Goal: Information Seeking & Learning: Learn about a topic

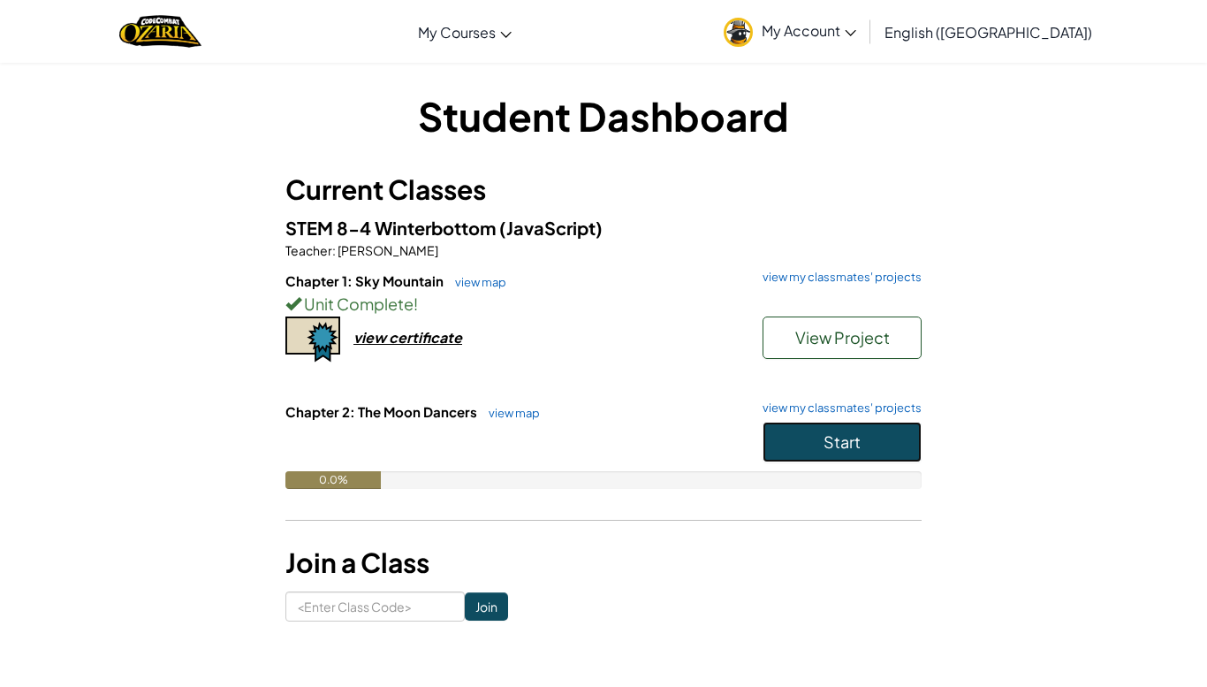
click at [815, 442] on button "Start" at bounding box center [842, 441] width 159 height 41
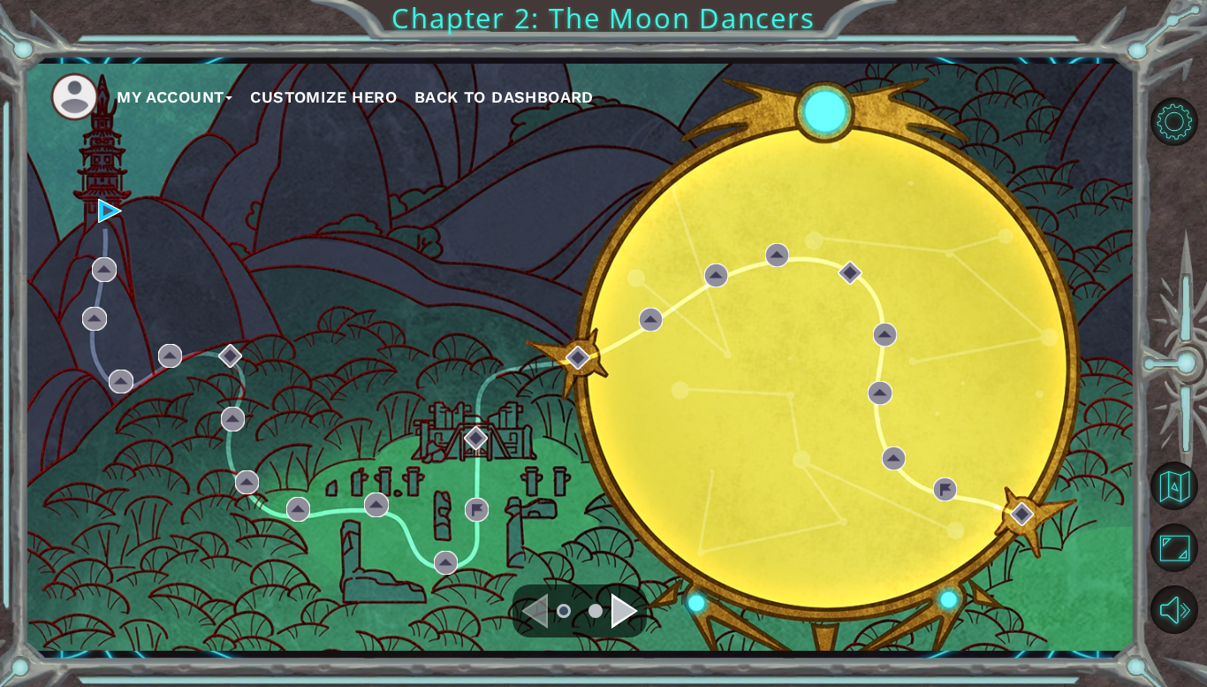
click at [621, 594] on div "Navigate to the next page" at bounding box center [624, 610] width 27 height 35
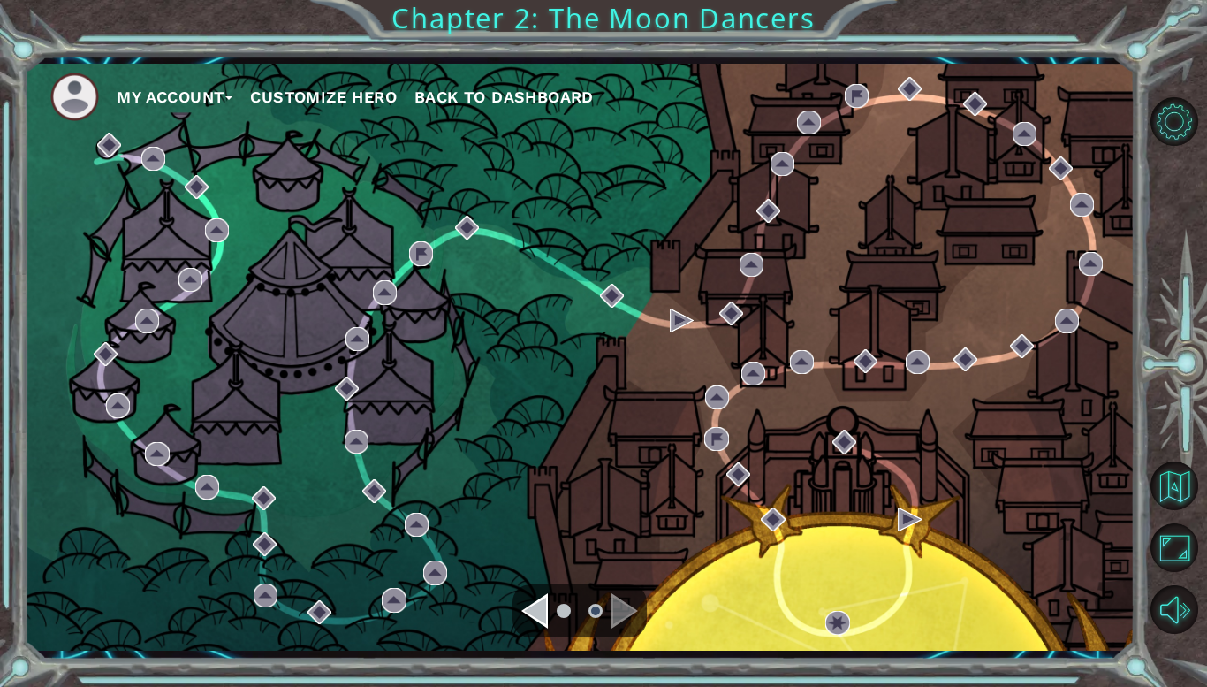
click at [568, 611] on li at bounding box center [564, 611] width 14 height 14
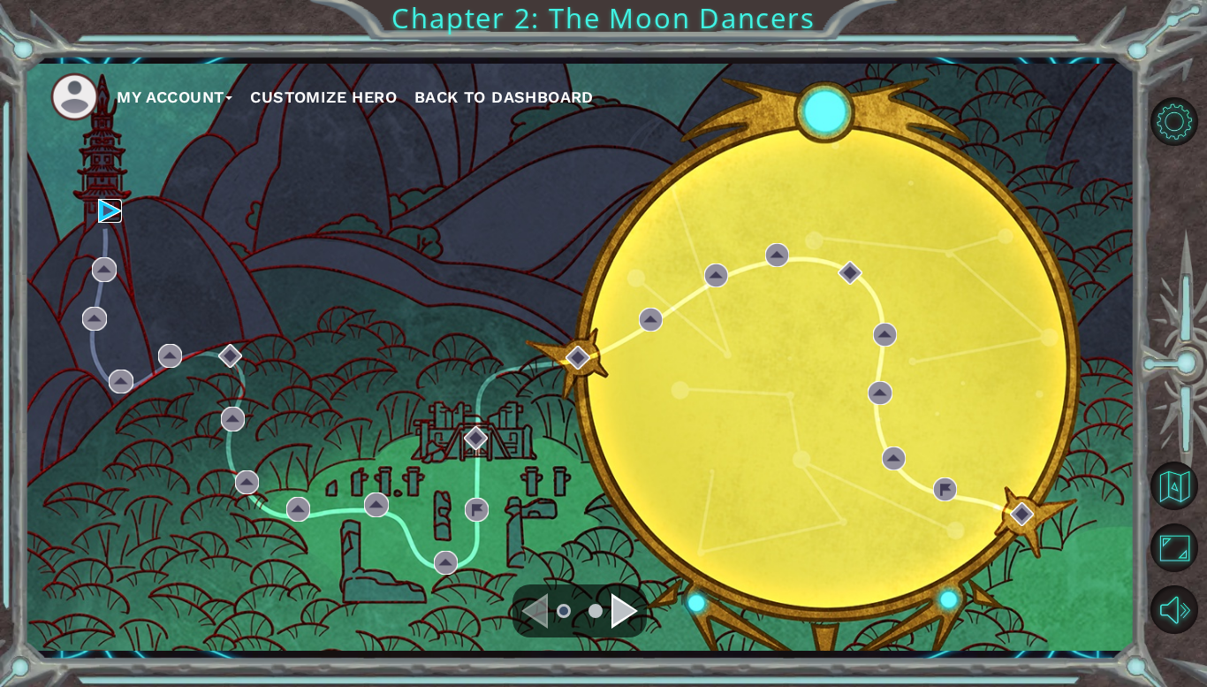
click at [103, 200] on img at bounding box center [110, 211] width 24 height 24
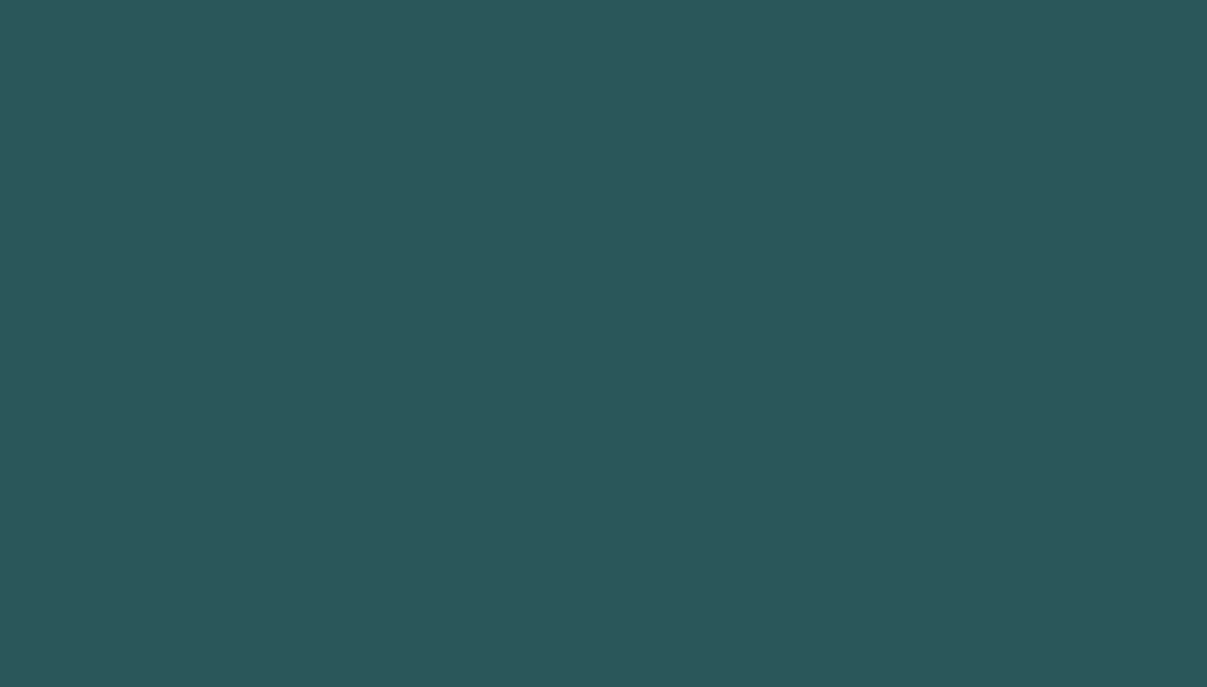
click at [101, 210] on body "Got it" at bounding box center [603, 343] width 1207 height 687
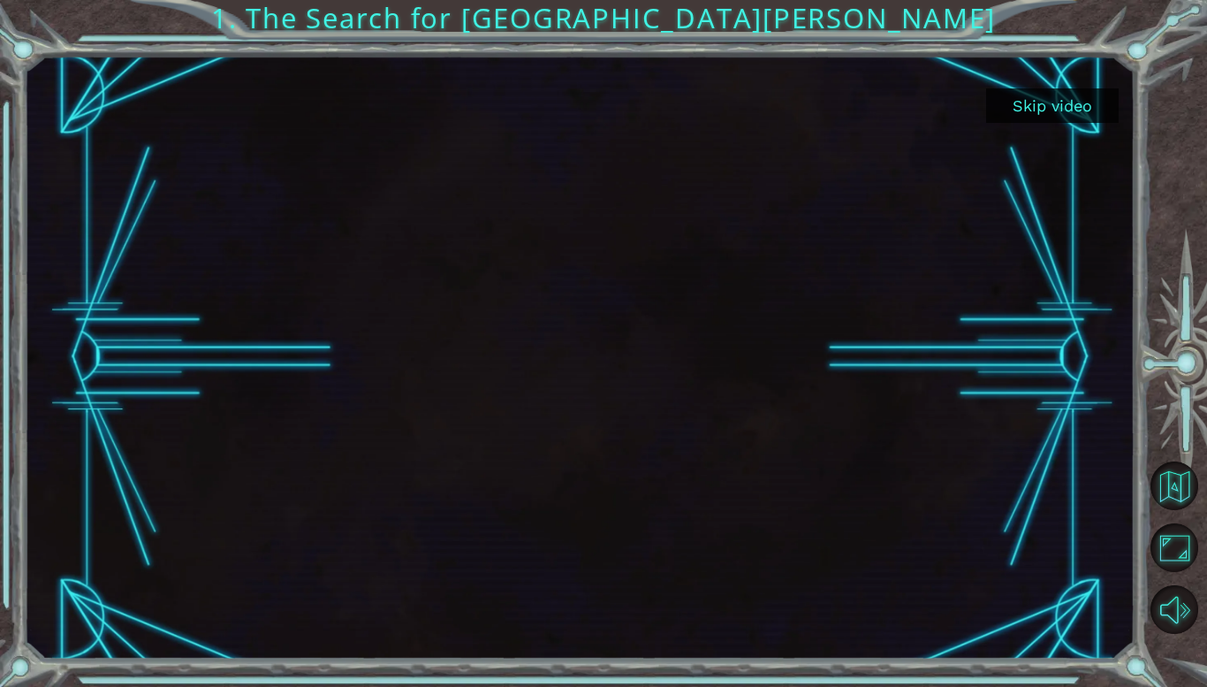
click at [1054, 109] on button "Skip video" at bounding box center [1052, 105] width 133 height 34
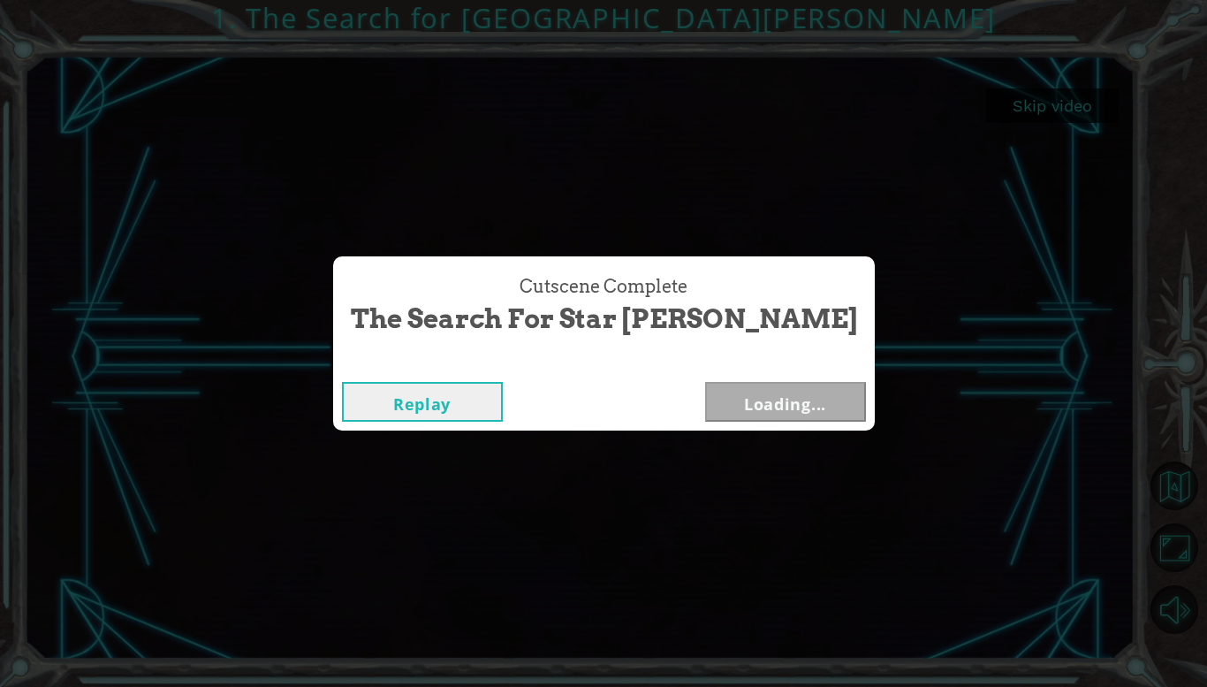
click at [1058, 99] on div "Cutscene Complete The Search for Star [PERSON_NAME] Replay Loading..." at bounding box center [603, 343] width 1207 height 687
click at [734, 405] on button "Next" at bounding box center [785, 402] width 161 height 40
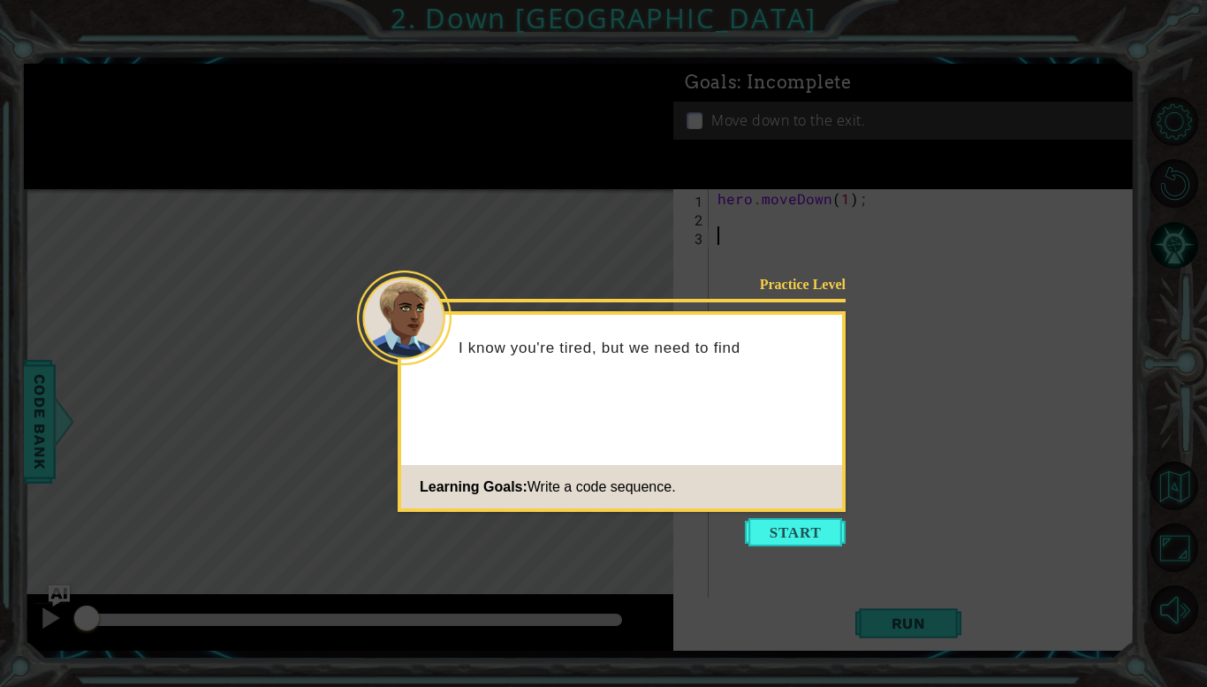
click at [782, 557] on icon at bounding box center [603, 343] width 1207 height 687
click at [791, 532] on button "Start" at bounding box center [795, 532] width 101 height 28
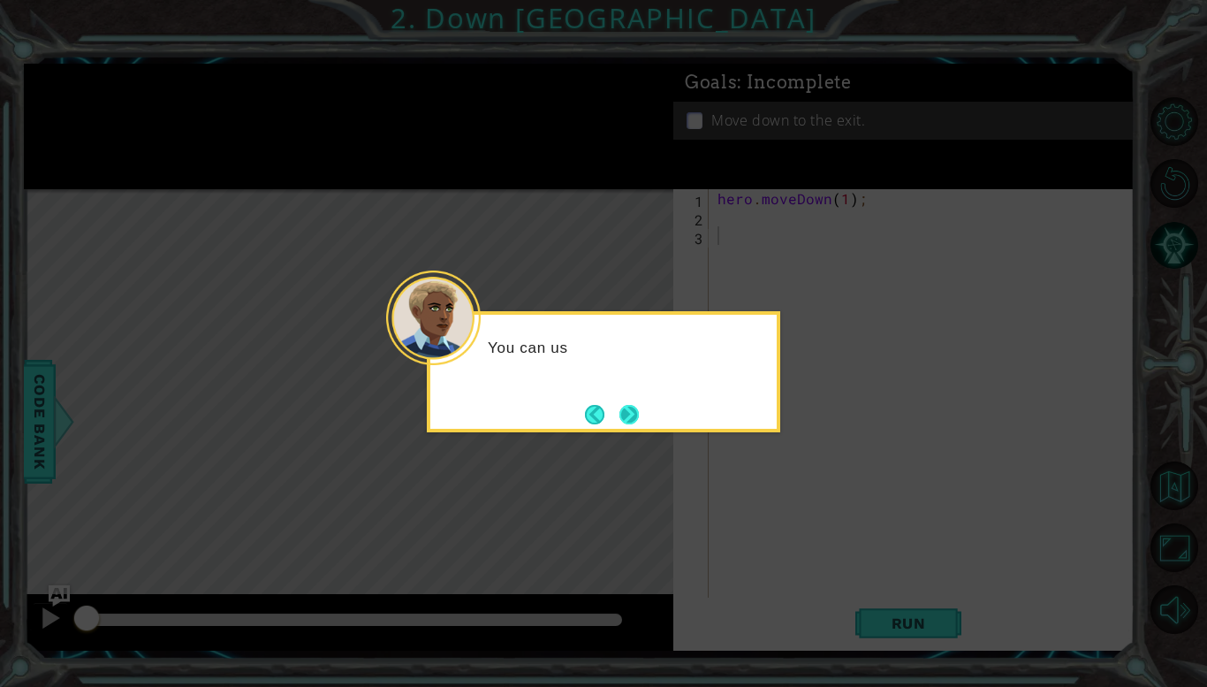
click at [631, 424] on button "Next" at bounding box center [628, 414] width 19 height 19
click at [634, 423] on div "Level Map" at bounding box center [432, 449] width 816 height 520
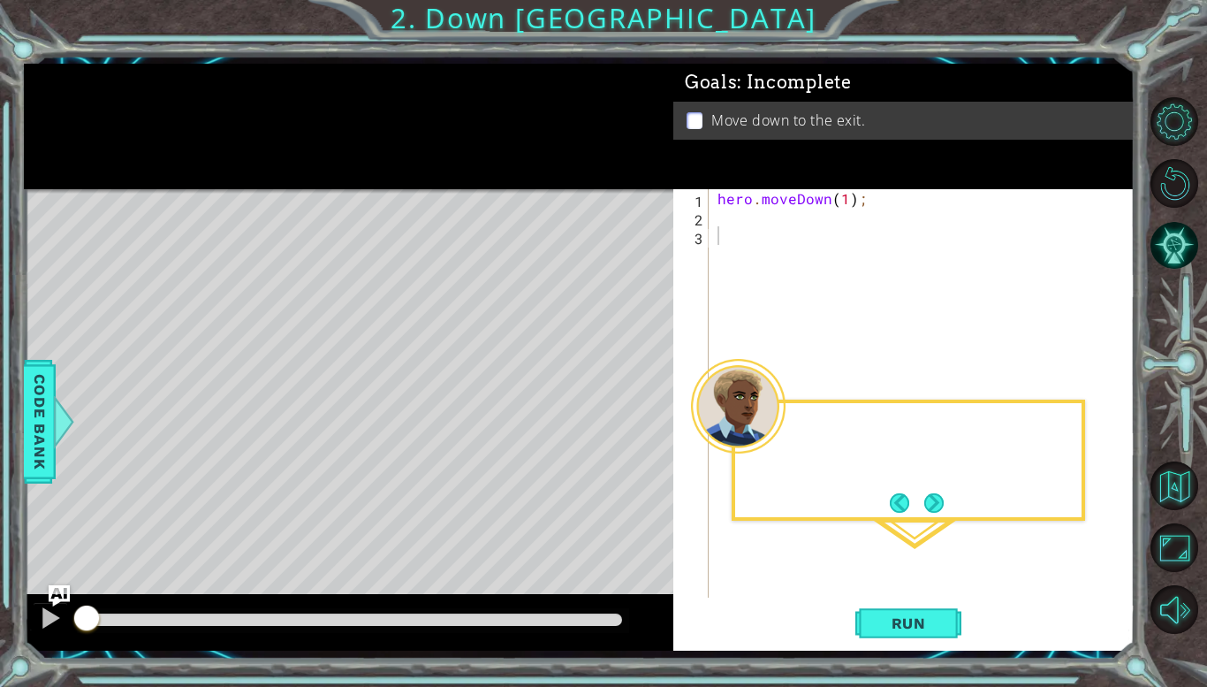
click at [634, 424] on div "Level Map" at bounding box center [432, 449] width 816 height 520
click at [942, 503] on button "Next" at bounding box center [933, 502] width 19 height 19
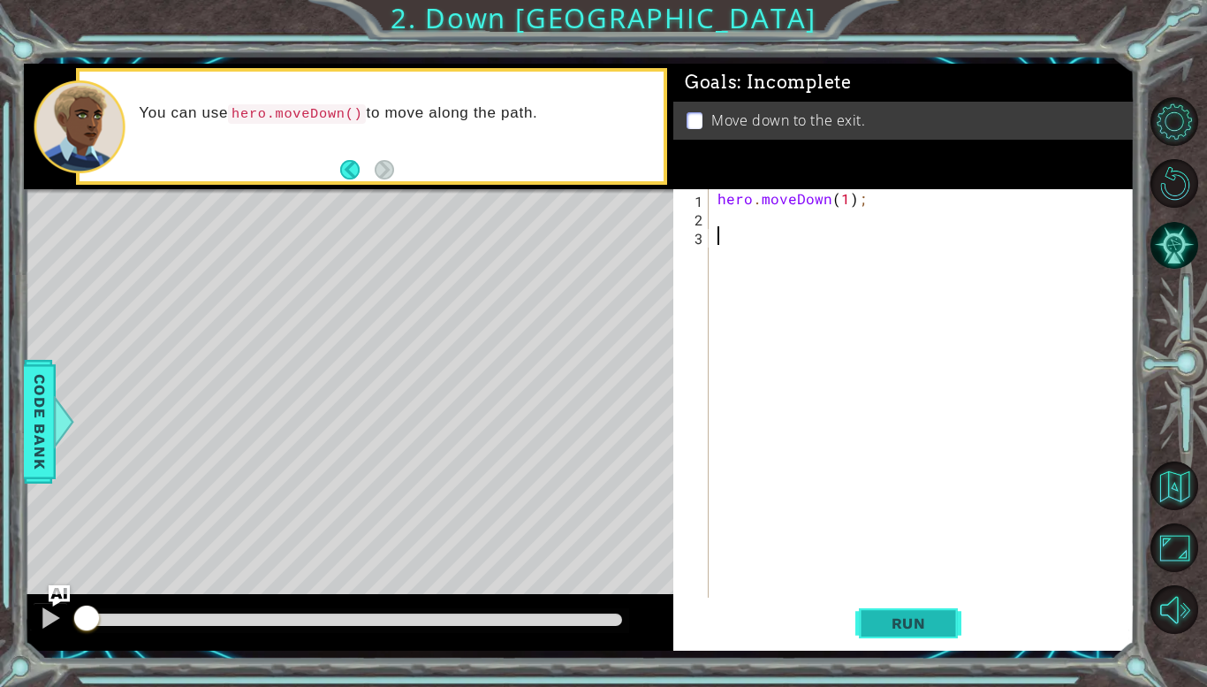
click at [917, 631] on span "Run" at bounding box center [909, 623] width 70 height 18
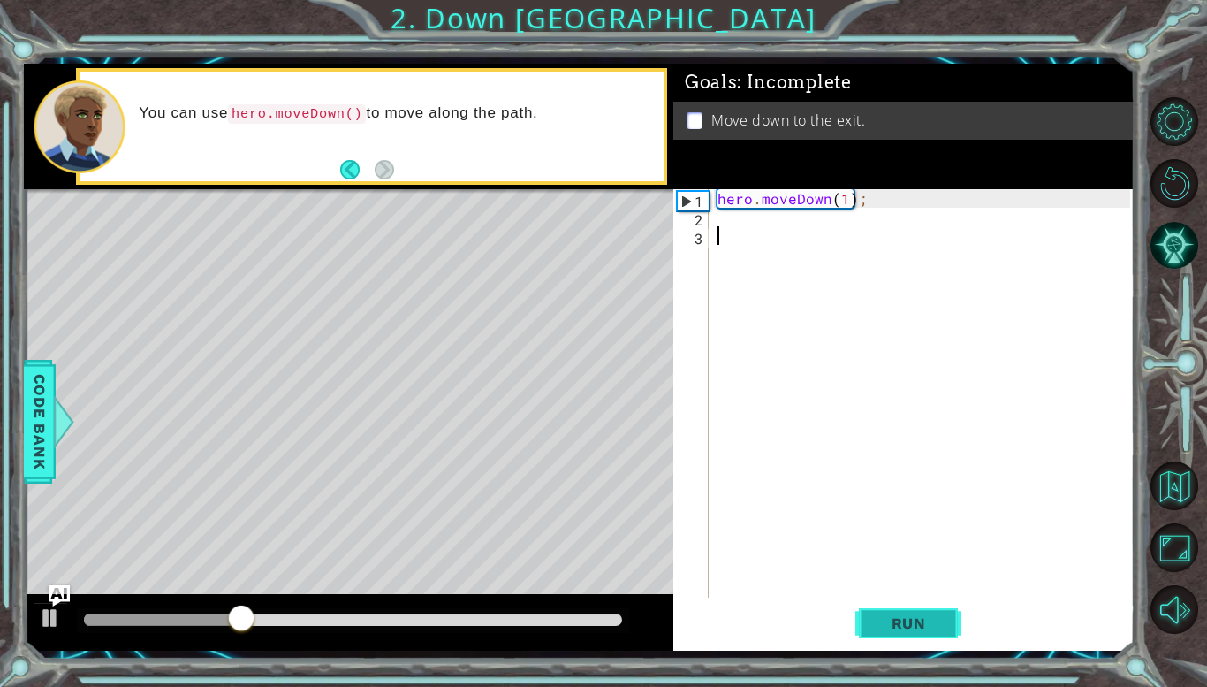
click at [930, 619] on span "Run" at bounding box center [909, 623] width 70 height 18
click at [918, 625] on span "Run" at bounding box center [909, 623] width 70 height 18
click at [781, 207] on div "hero . moveDown ( 1 ) ;" at bounding box center [926, 411] width 425 height 445
click at [847, 188] on div "Goals : Incomplete Move down to the exit." at bounding box center [903, 126] width 461 height 125
click at [848, 206] on div "hero . moveDown ( 1 ) ;" at bounding box center [926, 411] width 425 height 445
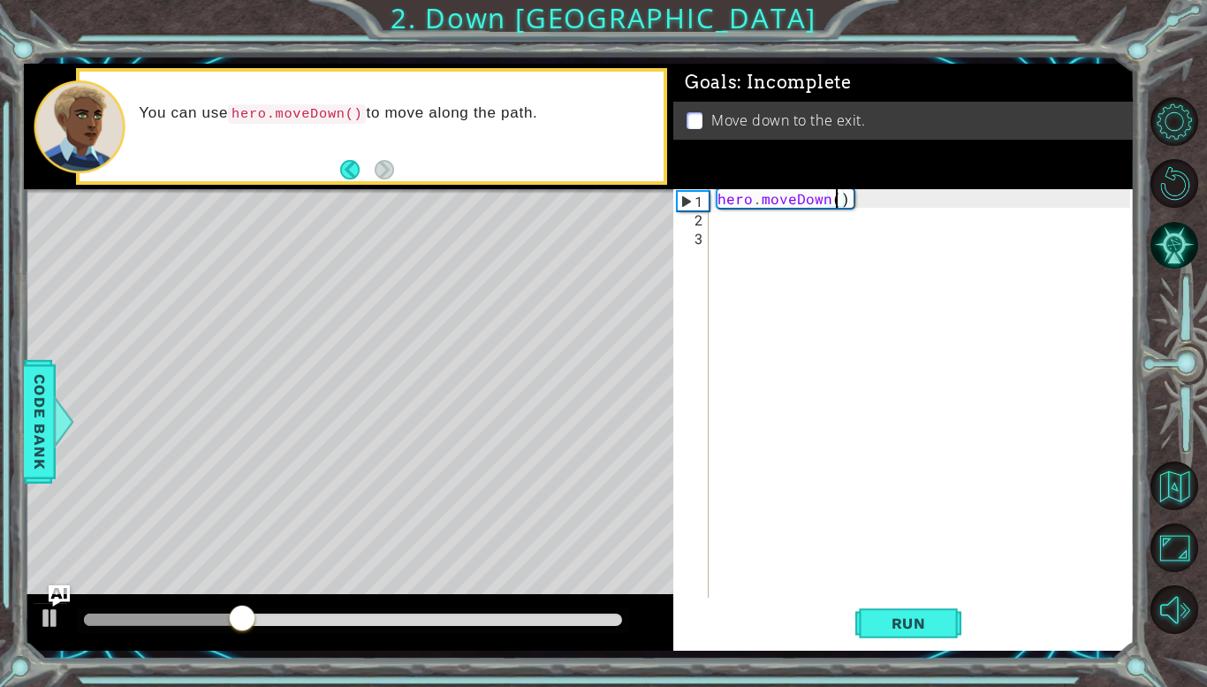
scroll to position [0, 8]
type textarea "hero.moveDown(3);"
click at [939, 634] on button "Run" at bounding box center [908, 623] width 106 height 46
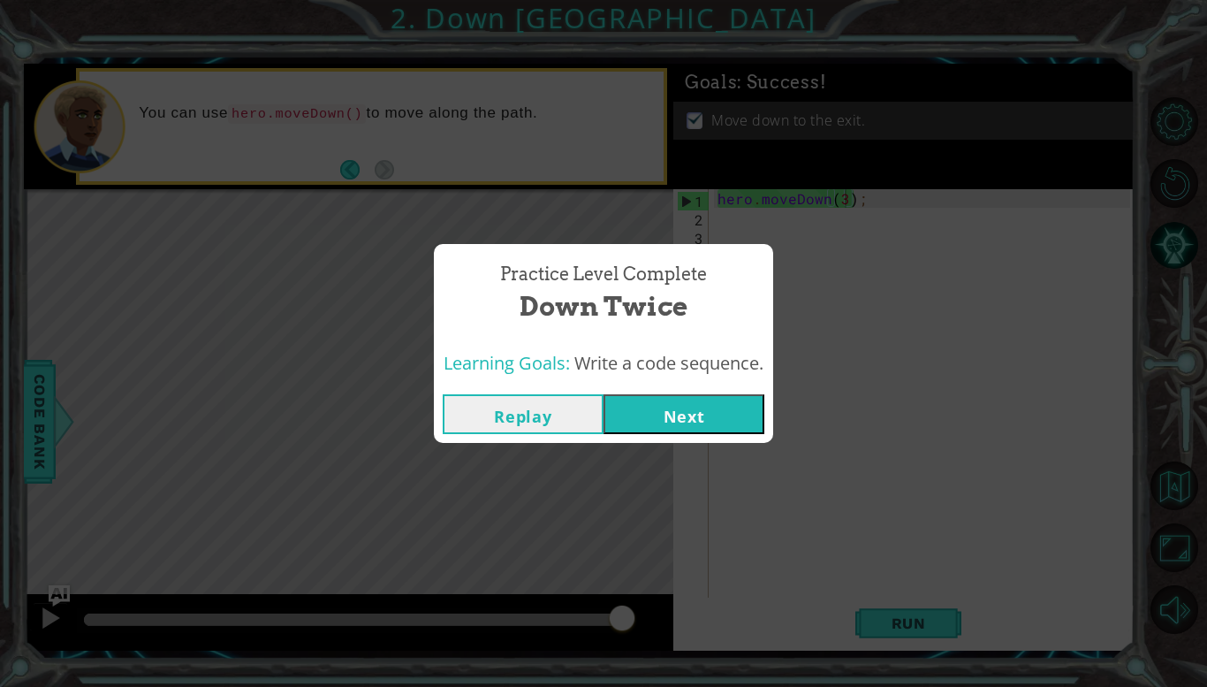
click at [708, 422] on button "Next" at bounding box center [684, 414] width 161 height 40
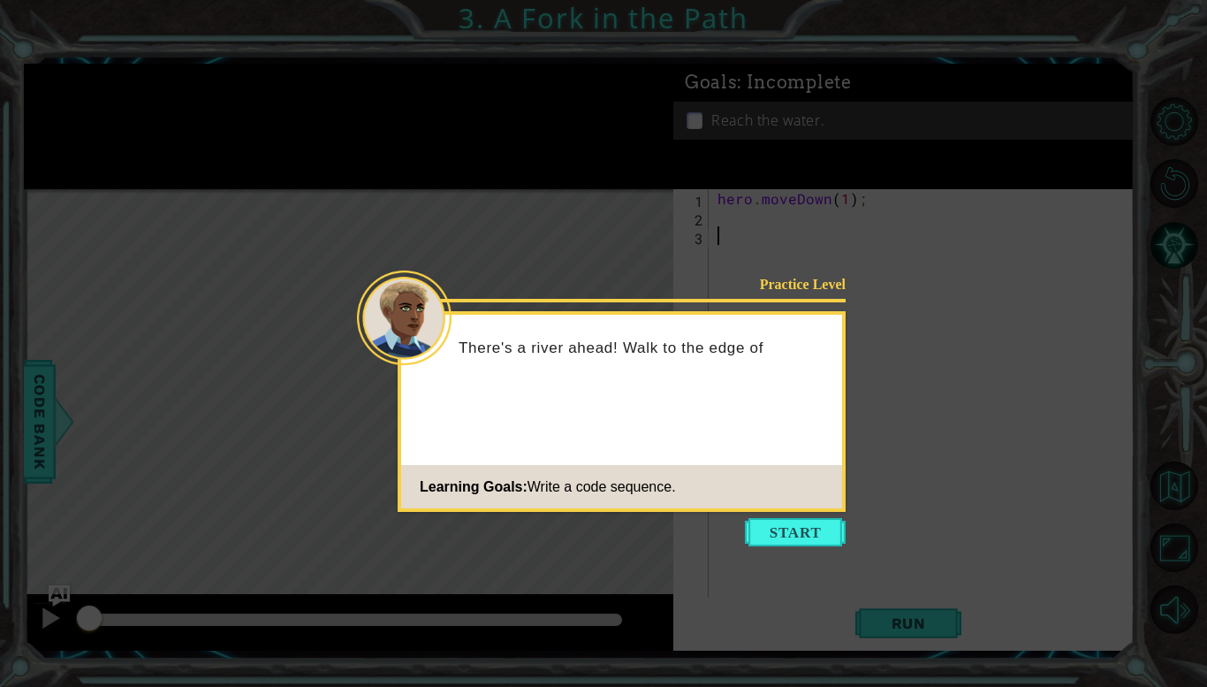
click at [763, 546] on icon at bounding box center [603, 343] width 1207 height 687
click at [824, 520] on button "Start" at bounding box center [795, 532] width 101 height 28
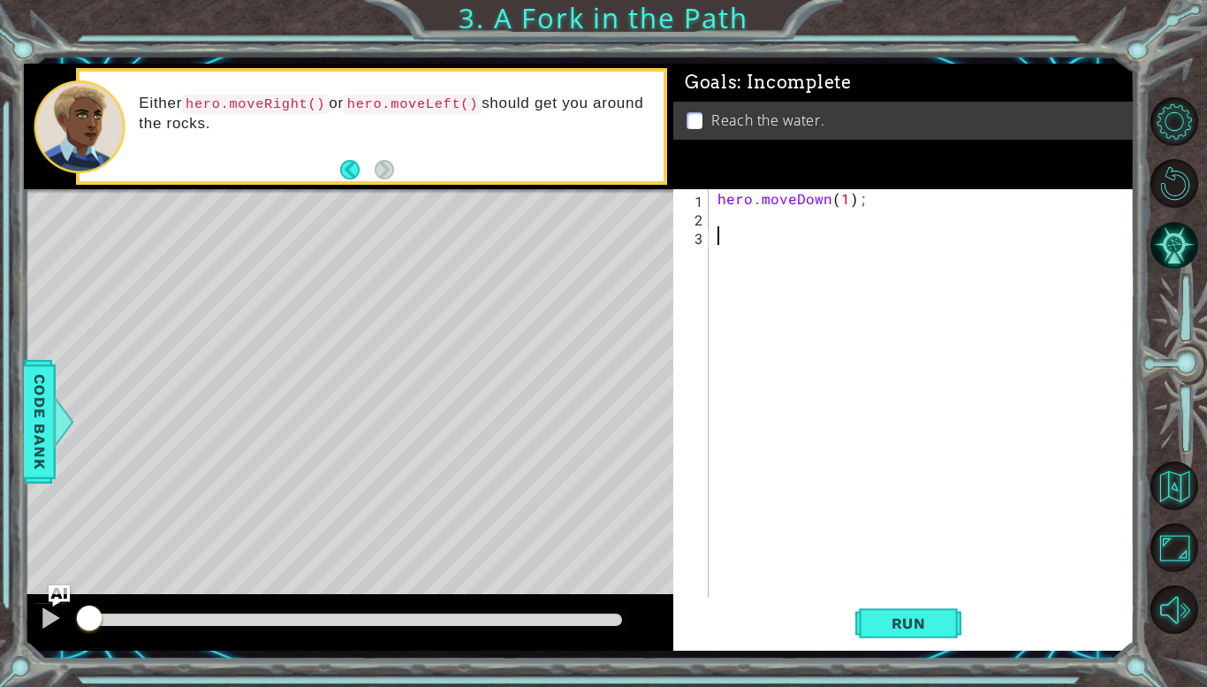
click at [790, 221] on div "hero . moveDown ( 1 ) ;" at bounding box center [926, 411] width 425 height 445
type textarea "hero.moveLeft(1);"
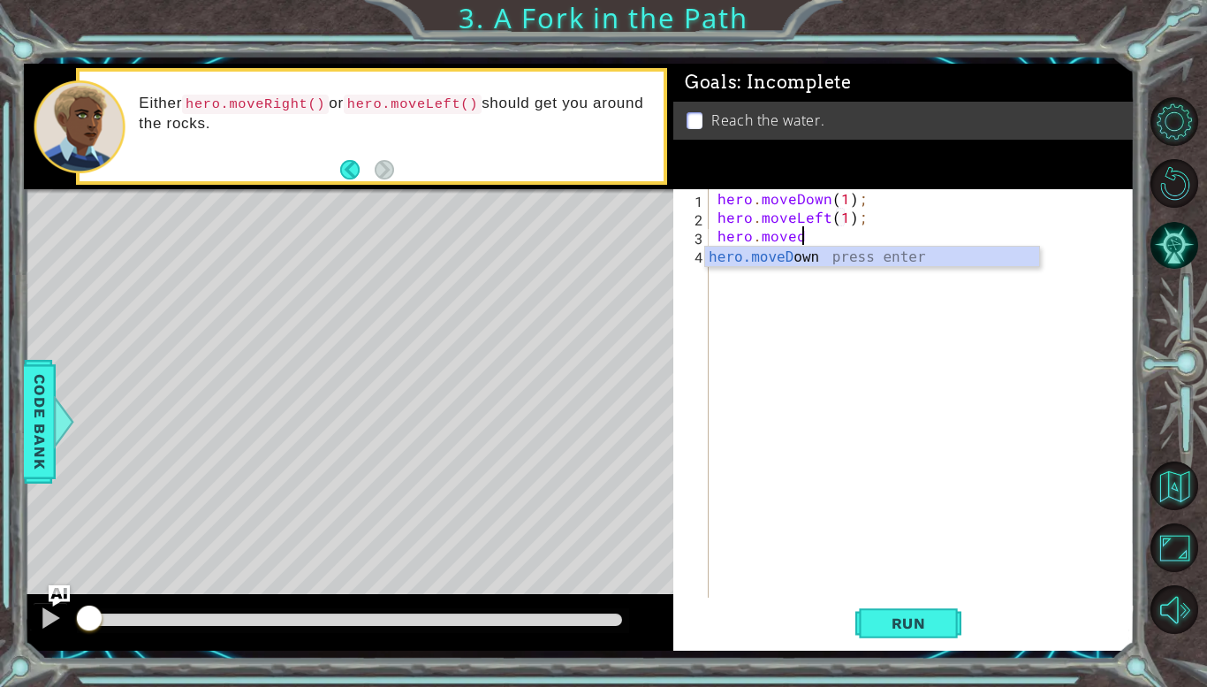
scroll to position [0, 5]
type textarea "hero.moveDown(1);"
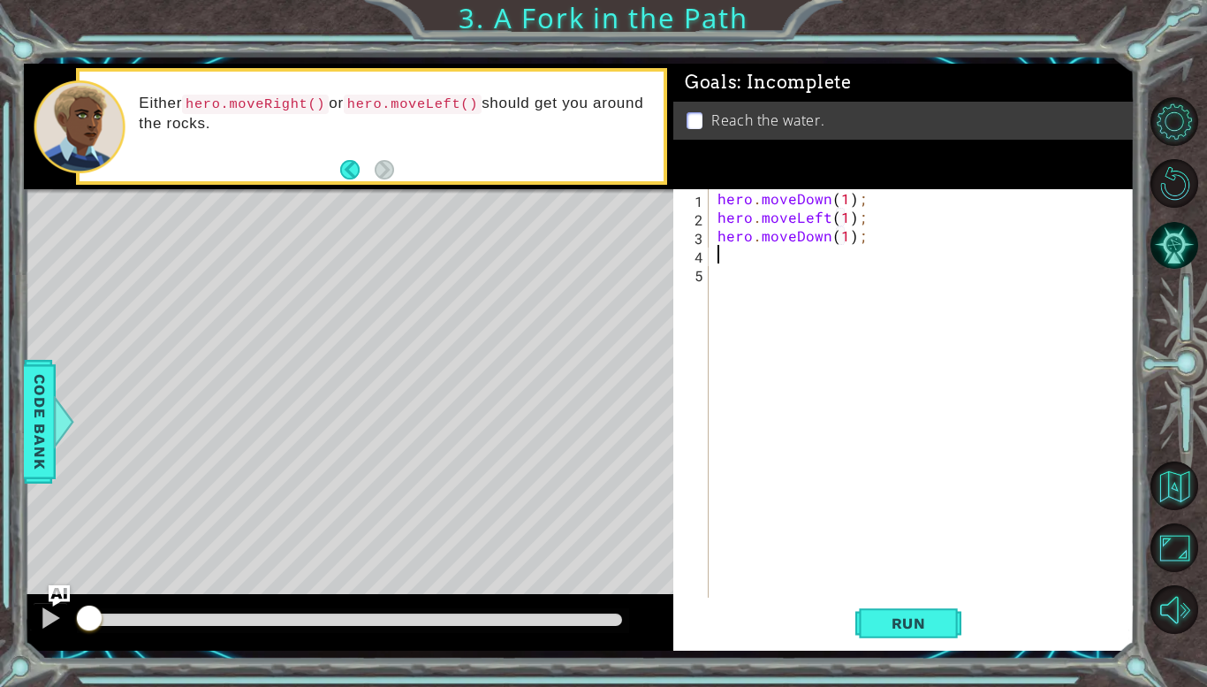
click at [939, 593] on div "hero . moveDown ( 1 ) ; hero . moveLeft ( 1 ) ; hero . moveDown ( 1 ) ;" at bounding box center [926, 411] width 425 height 445
click at [938, 632] on span "Run" at bounding box center [909, 623] width 70 height 18
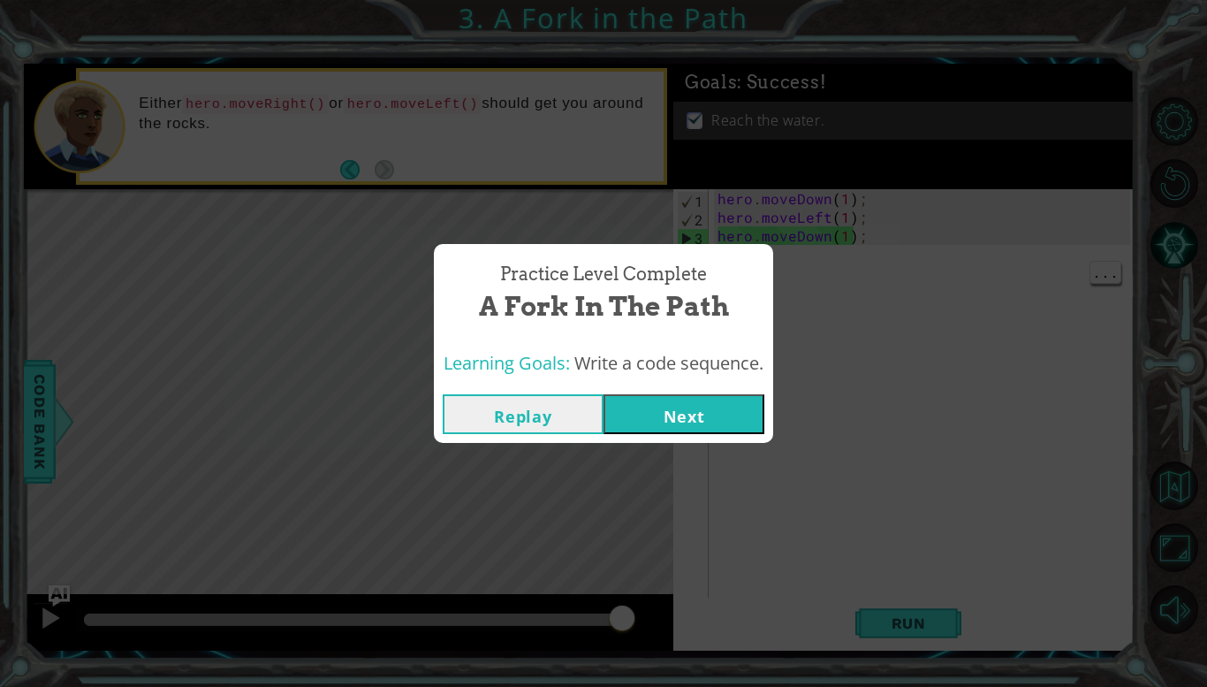
click at [733, 414] on button "Next" at bounding box center [684, 414] width 161 height 40
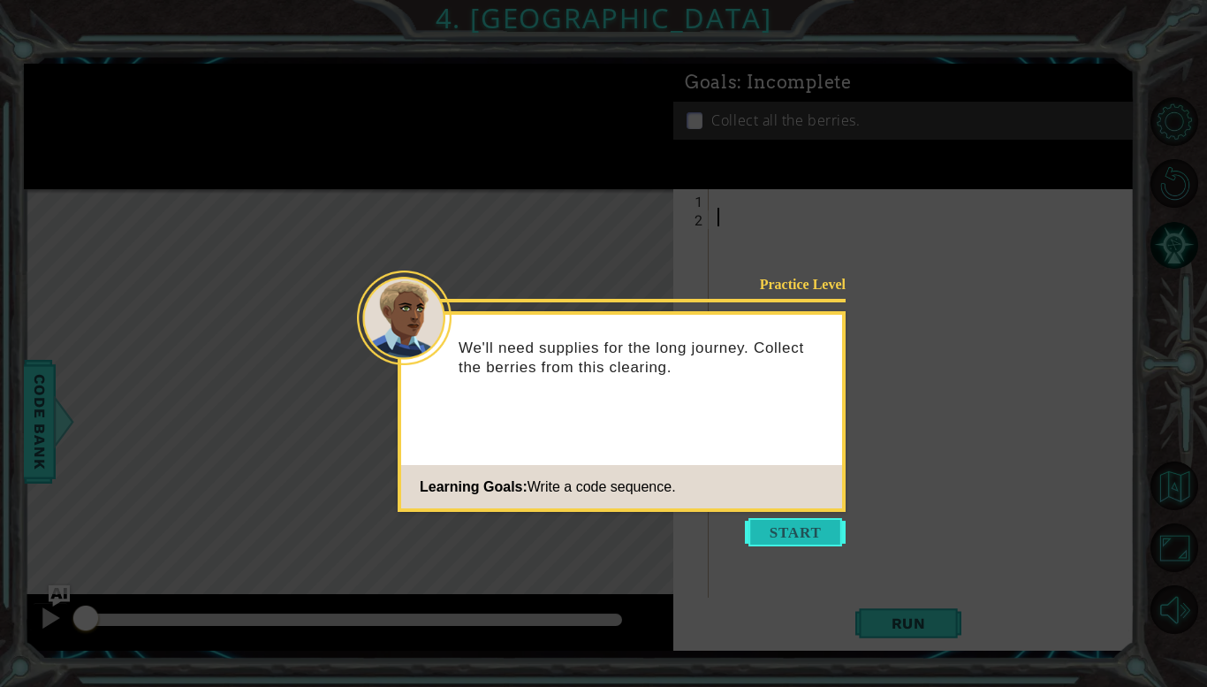
click at [795, 534] on button "Start" at bounding box center [795, 532] width 101 height 28
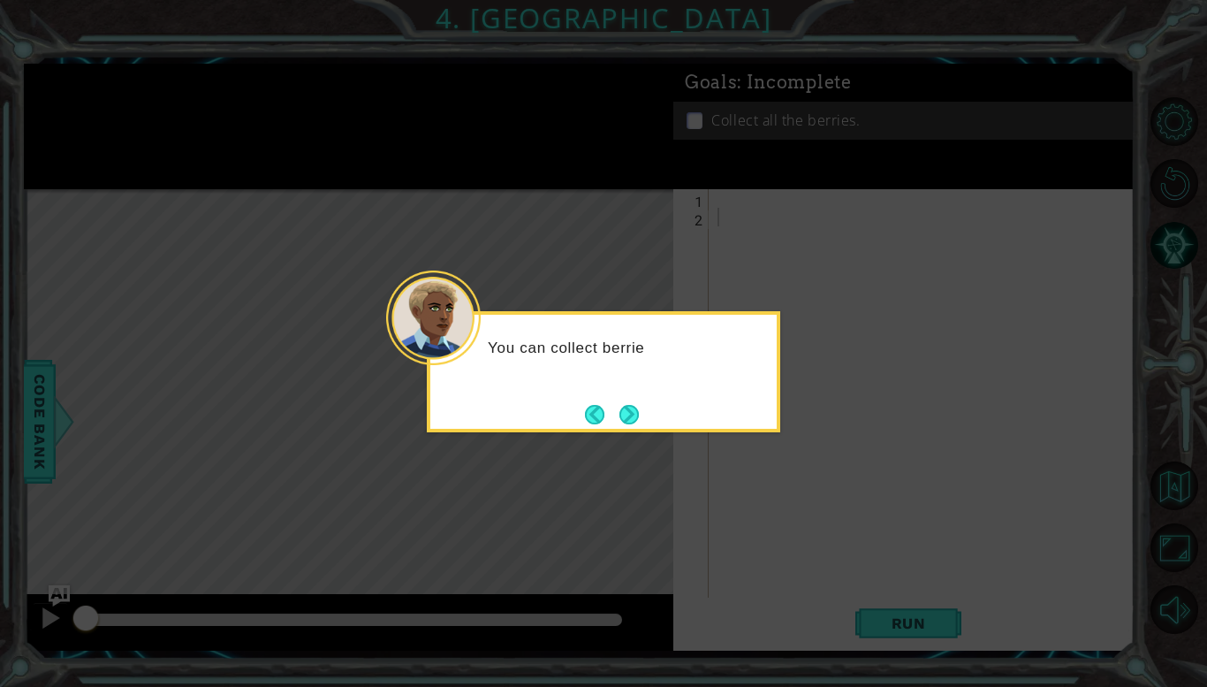
click at [632, 438] on icon at bounding box center [603, 343] width 1207 height 687
click at [629, 421] on button "Next" at bounding box center [628, 414] width 19 height 19
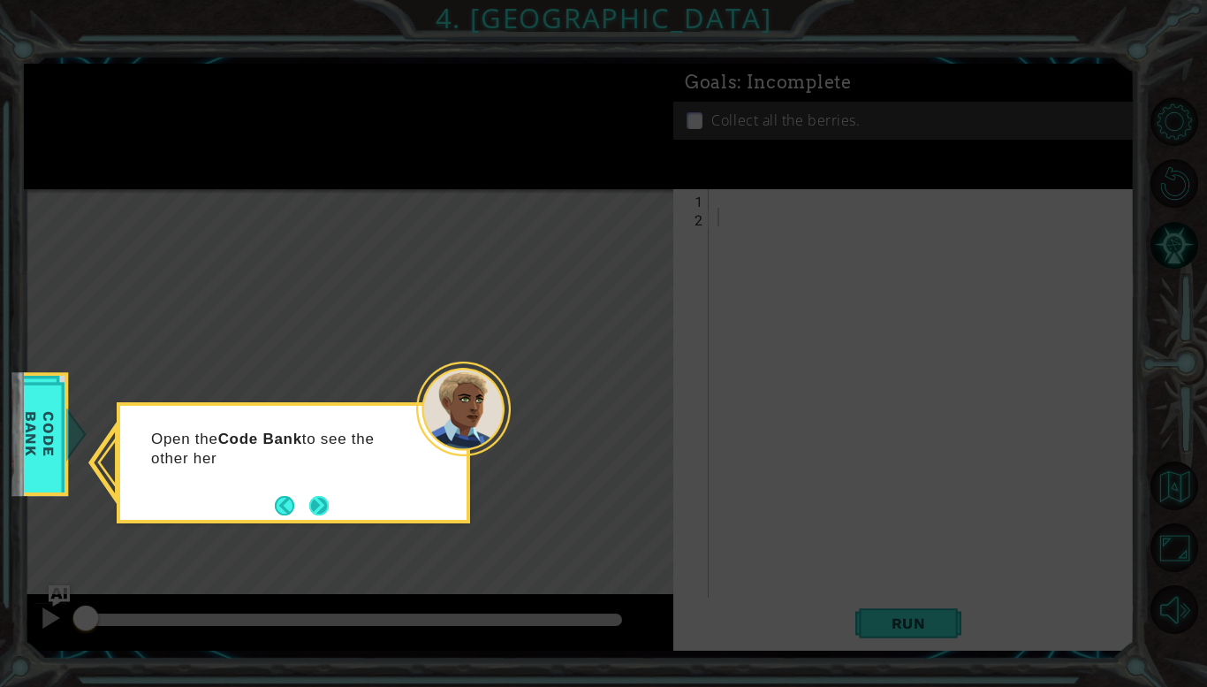
click at [329, 511] on button "Next" at bounding box center [318, 505] width 19 height 19
click at [318, 510] on button "Next" at bounding box center [318, 505] width 19 height 19
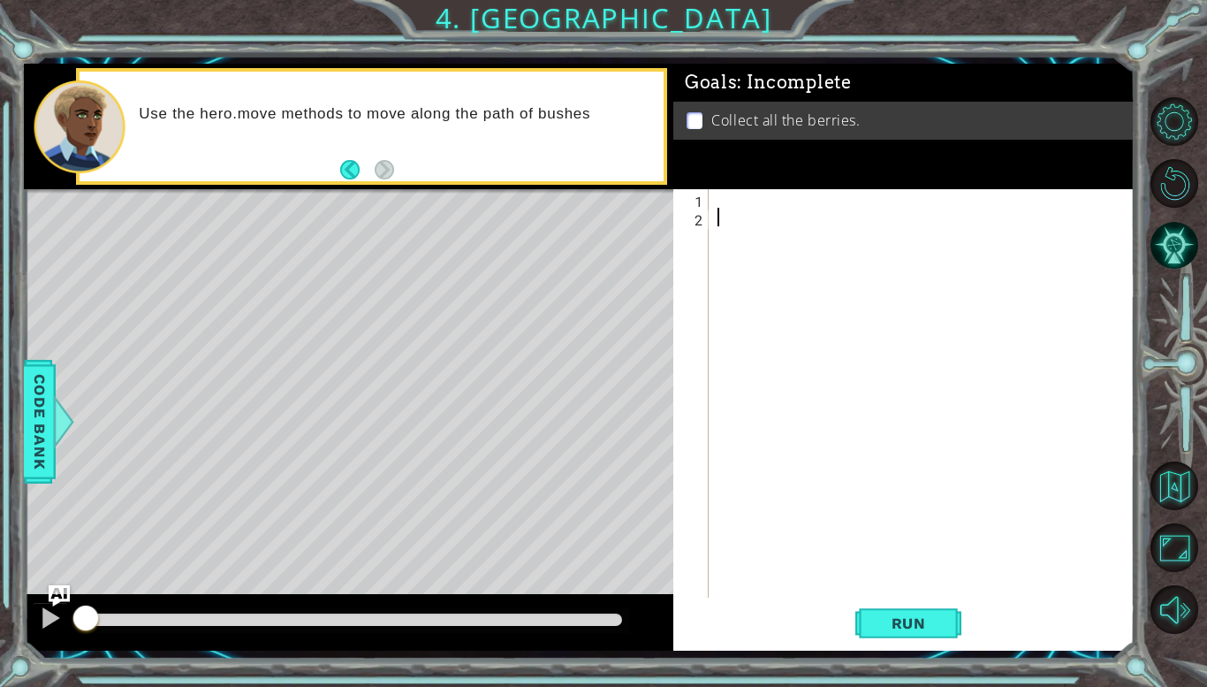
click at [761, 206] on div at bounding box center [926, 411] width 425 height 445
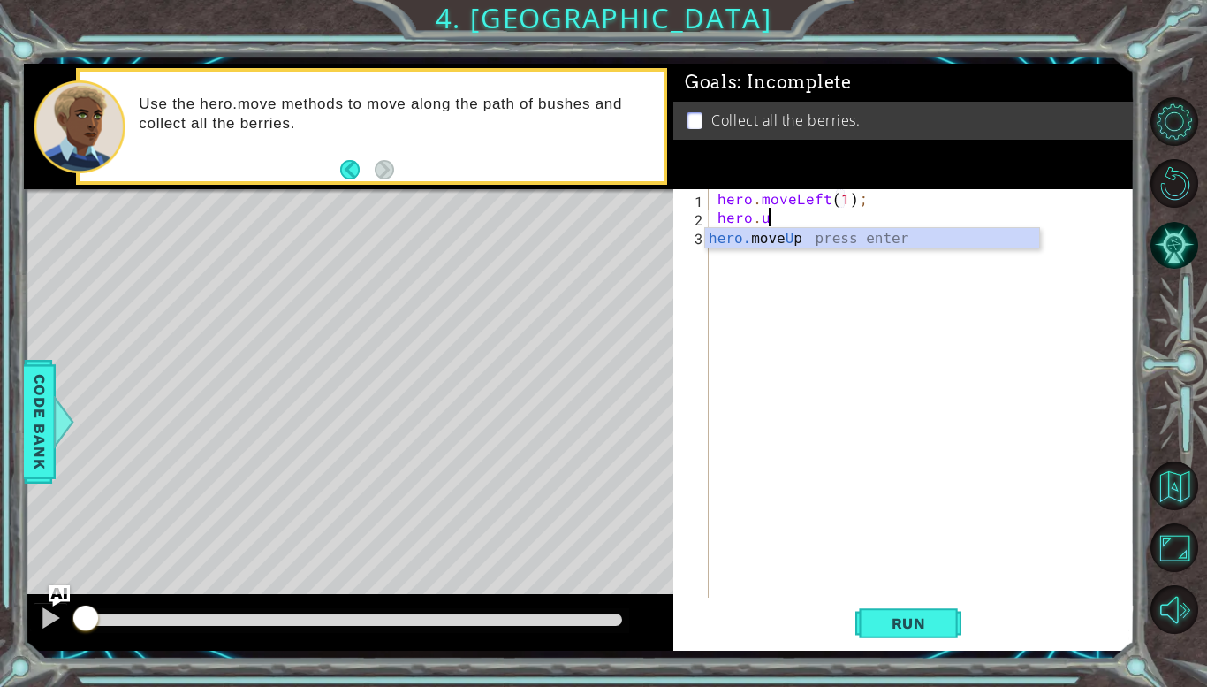
scroll to position [0, 2]
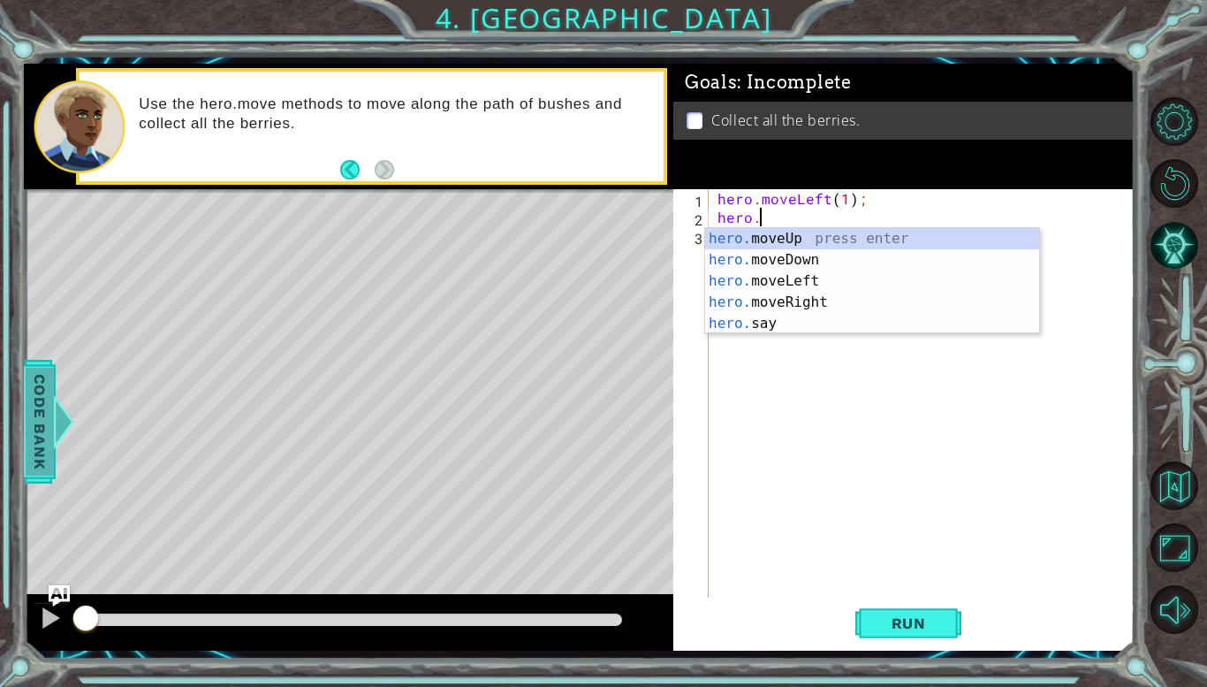
type textarea "hero."
click at [59, 429] on div at bounding box center [64, 421] width 22 height 53
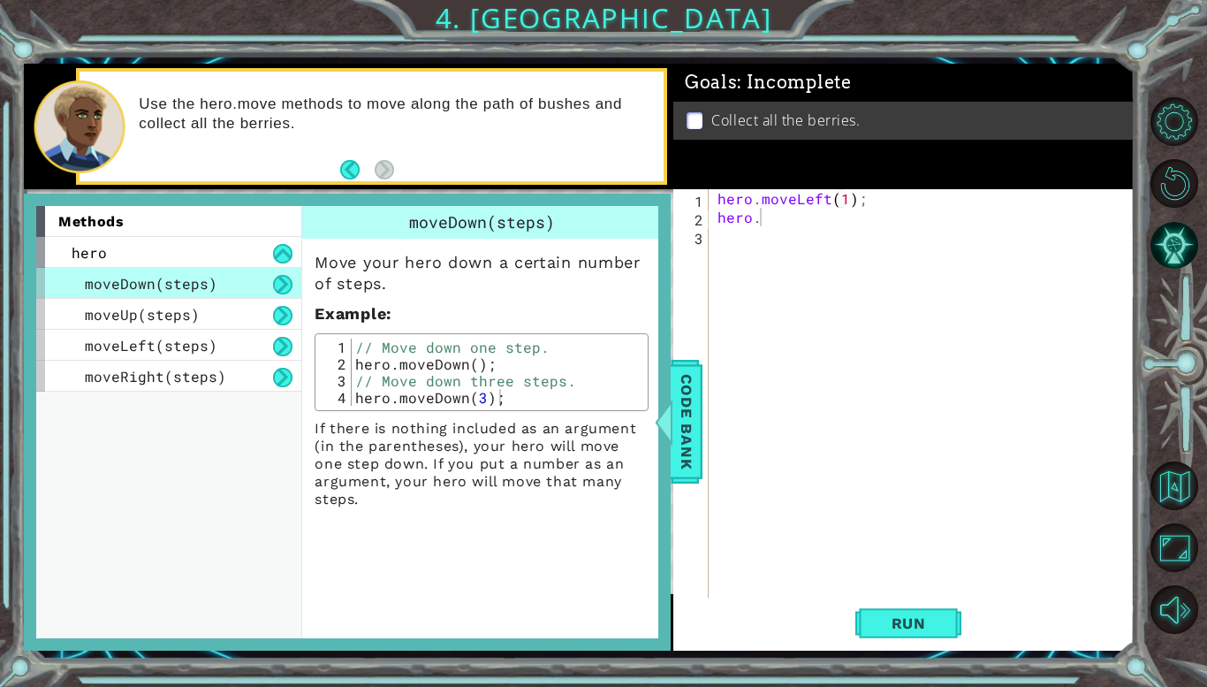
click at [287, 289] on button at bounding box center [282, 284] width 19 height 19
click at [279, 281] on button at bounding box center [282, 284] width 19 height 19
click at [95, 364] on div "moveRight(steps)" at bounding box center [168, 376] width 265 height 31
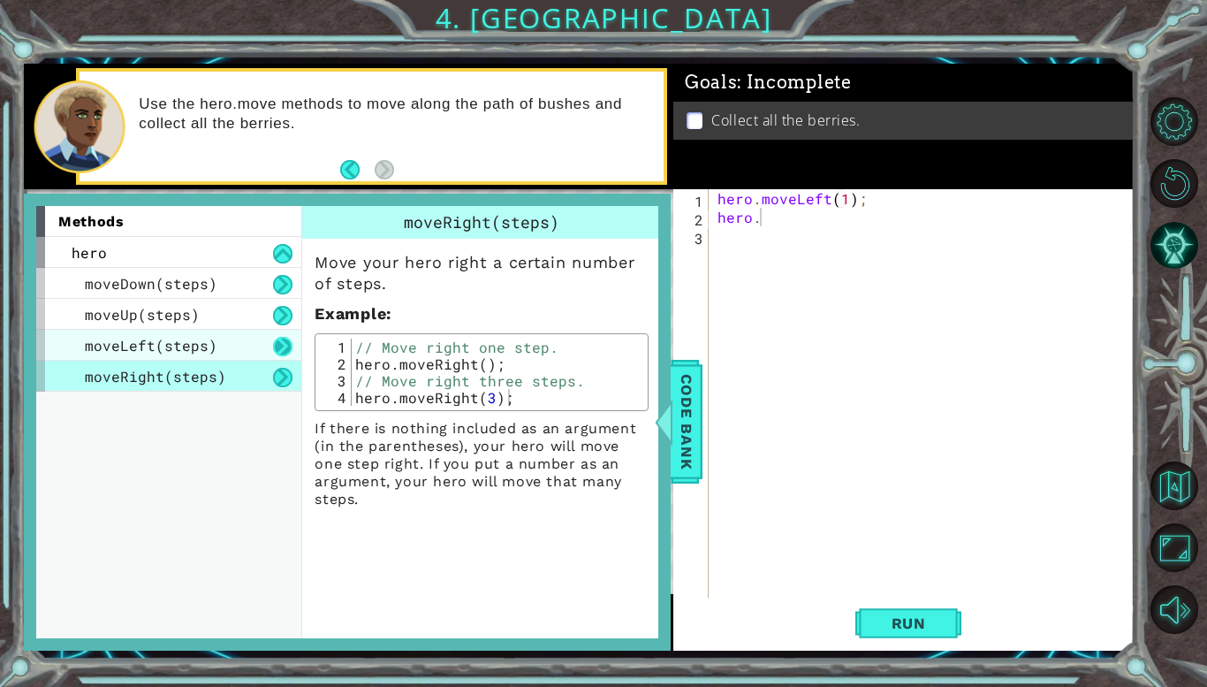
click at [280, 342] on button at bounding box center [282, 346] width 19 height 19
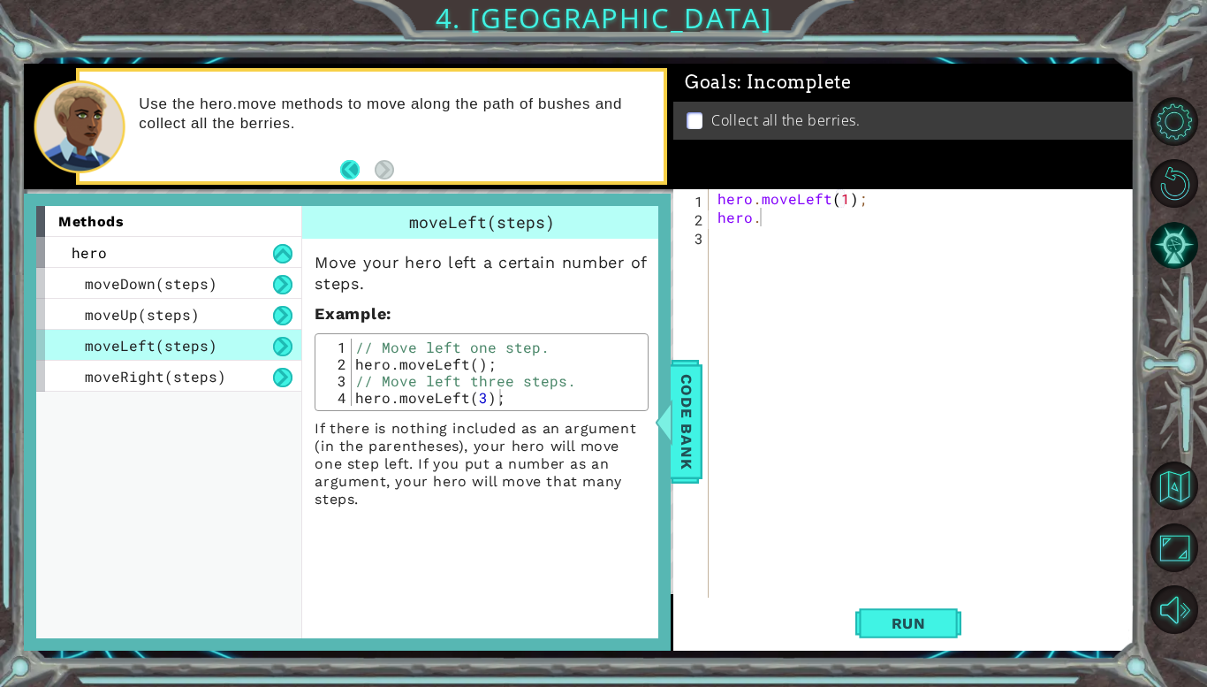
click at [347, 171] on button "Back" at bounding box center [357, 169] width 34 height 19
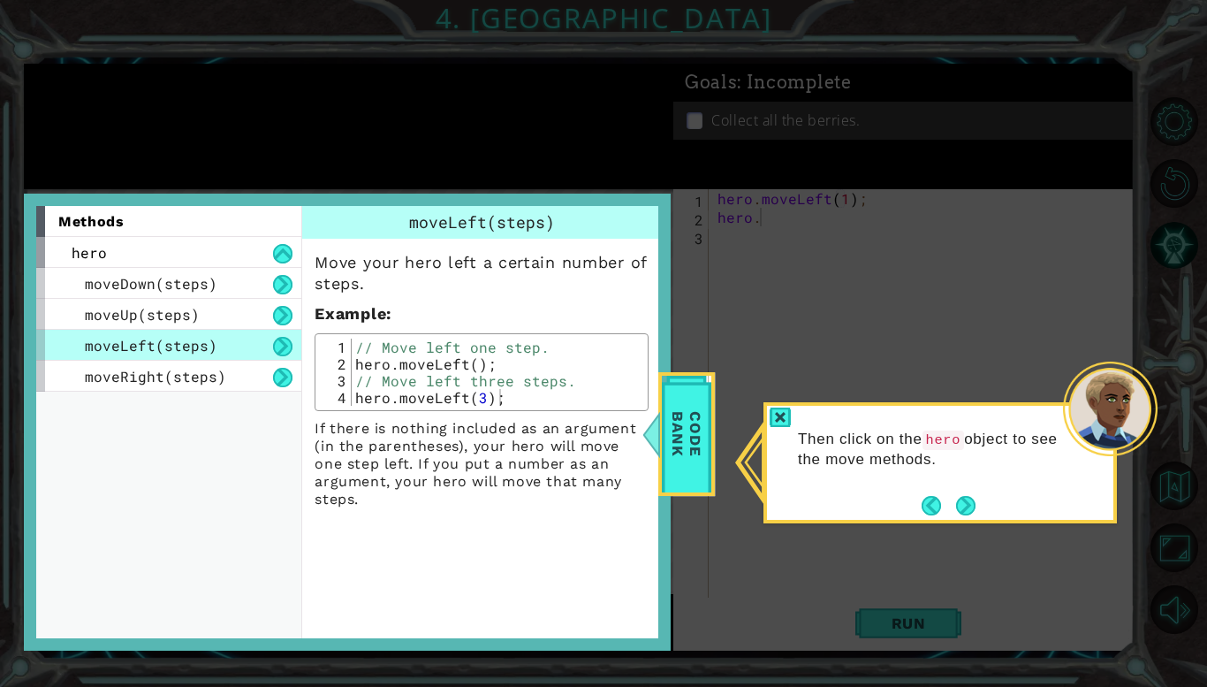
click at [963, 489] on div "Then click on the hero object to see the move methods." at bounding box center [940, 458] width 346 height 90
click at [962, 497] on button "Next" at bounding box center [965, 505] width 19 height 19
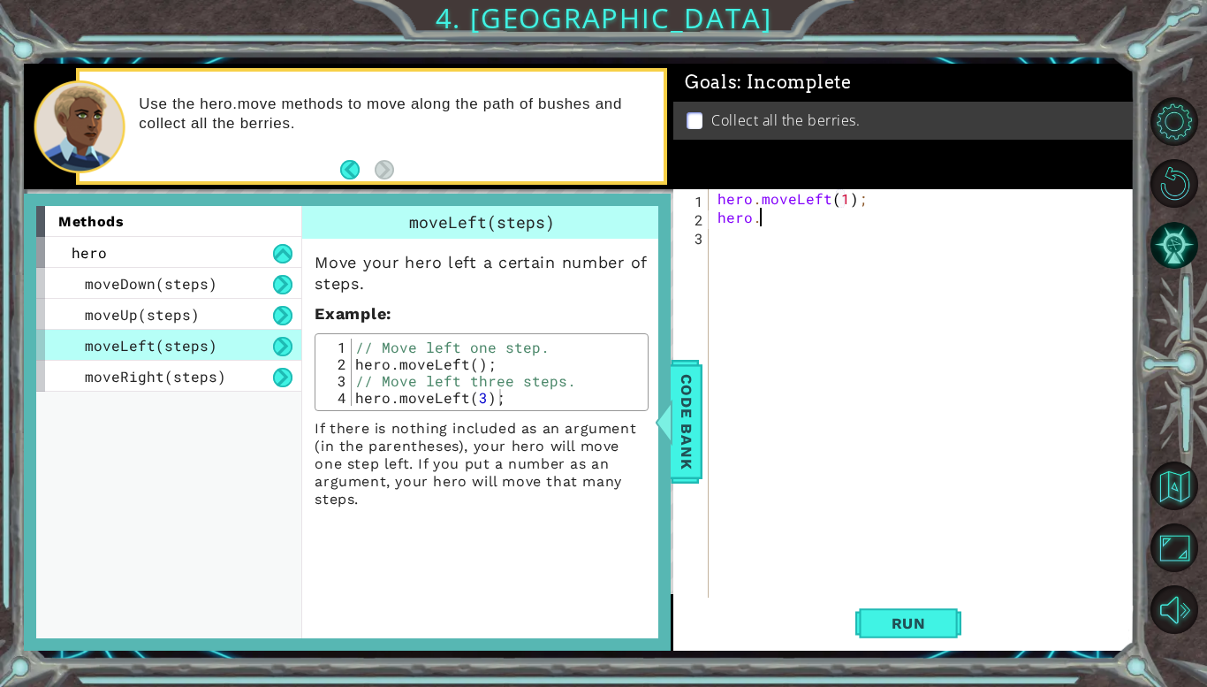
click at [962, 497] on div "hero . moveLeft ( 1 ) ; hero ." at bounding box center [926, 411] width 425 height 445
click at [697, 437] on span "Code Bank" at bounding box center [686, 422] width 28 height 108
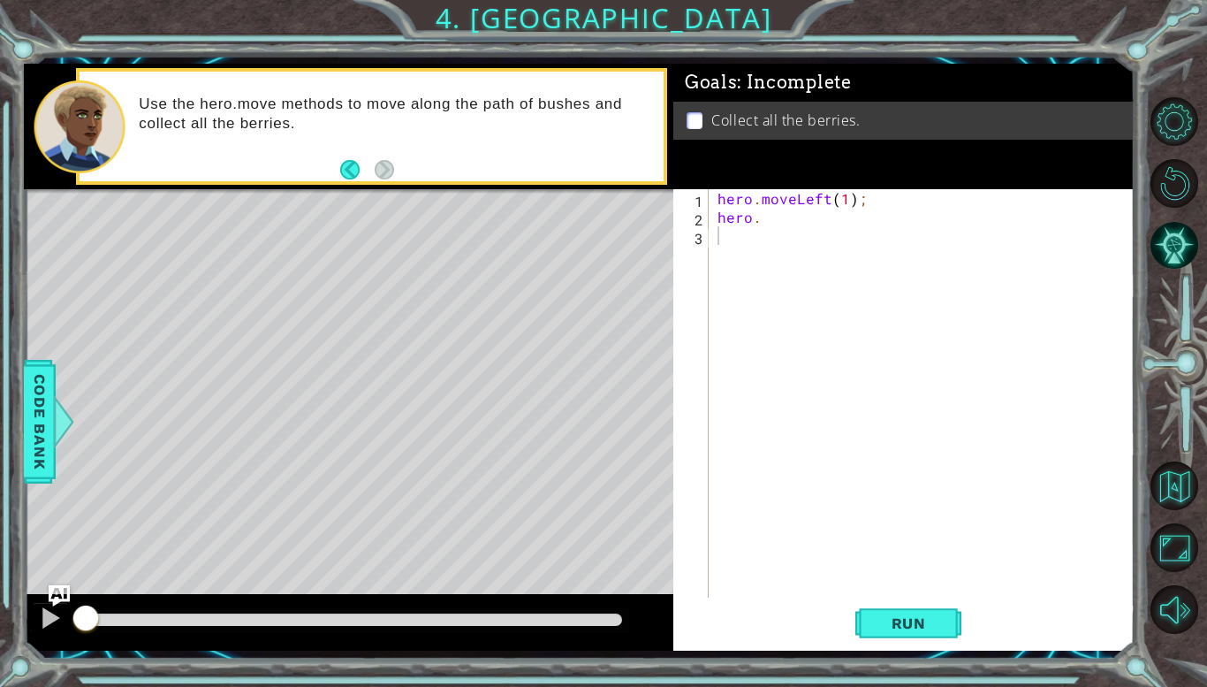
click at [822, 220] on div "hero . moveLeft ( 1 ) ; hero ." at bounding box center [926, 411] width 425 height 445
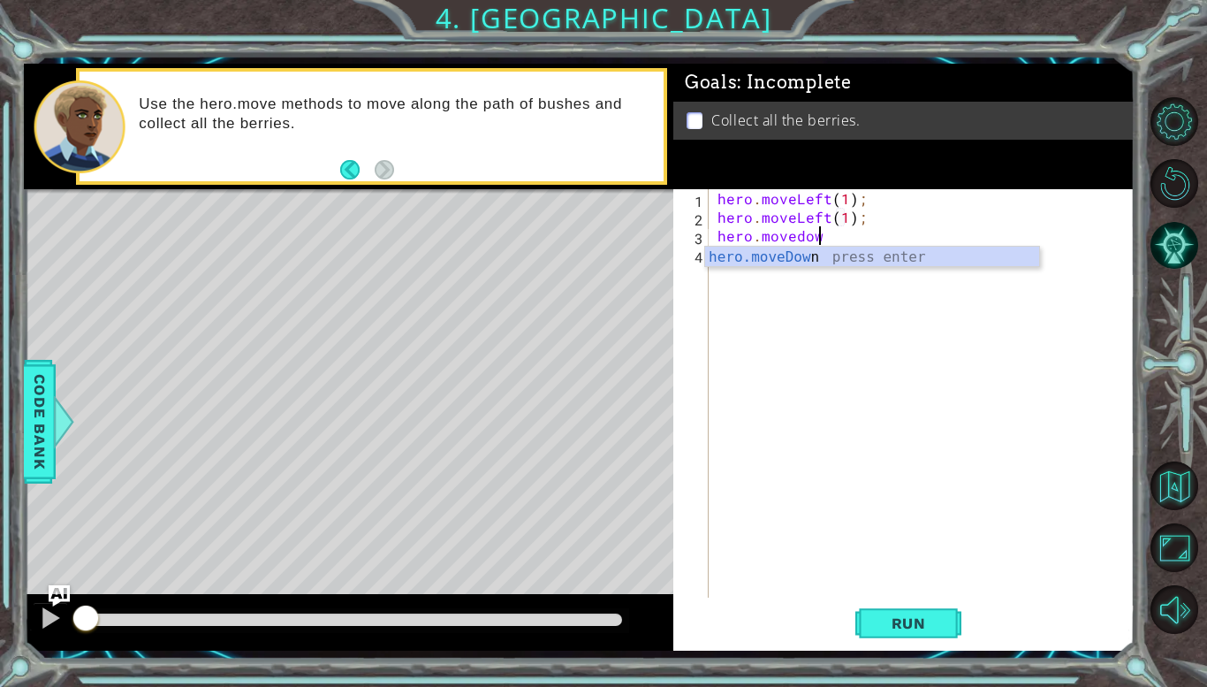
scroll to position [0, 5]
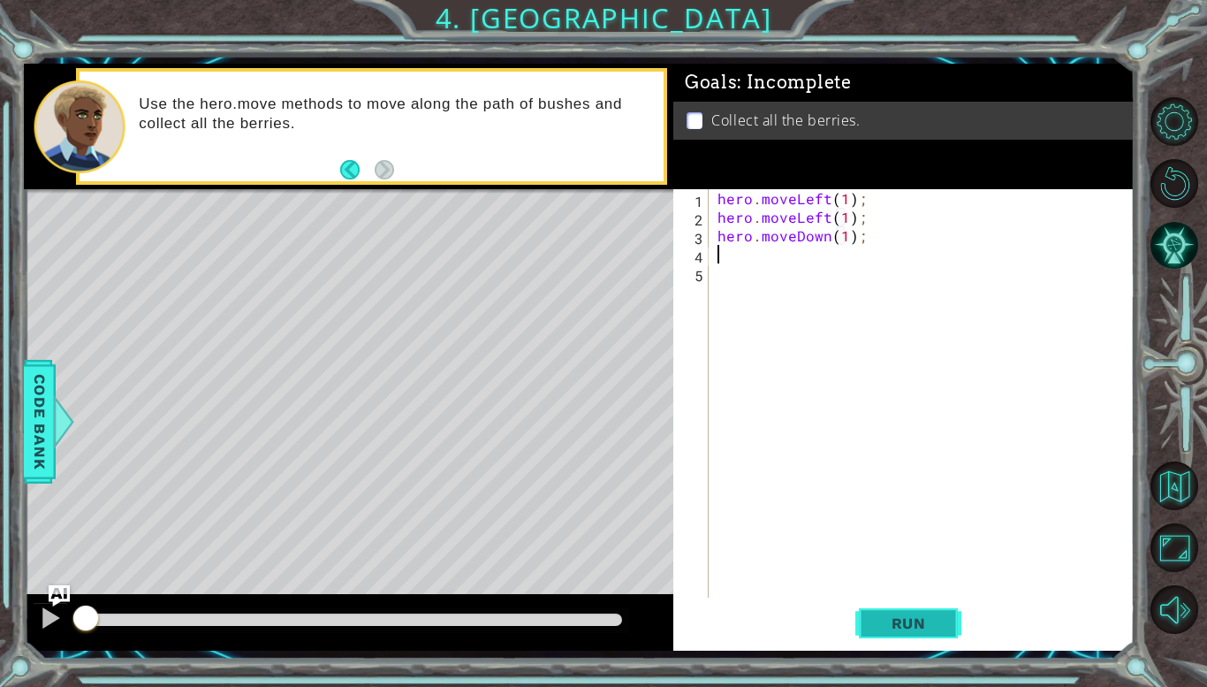
type textarea "hero.moveDown(1);"
click at [888, 637] on button "Run" at bounding box center [908, 623] width 106 height 46
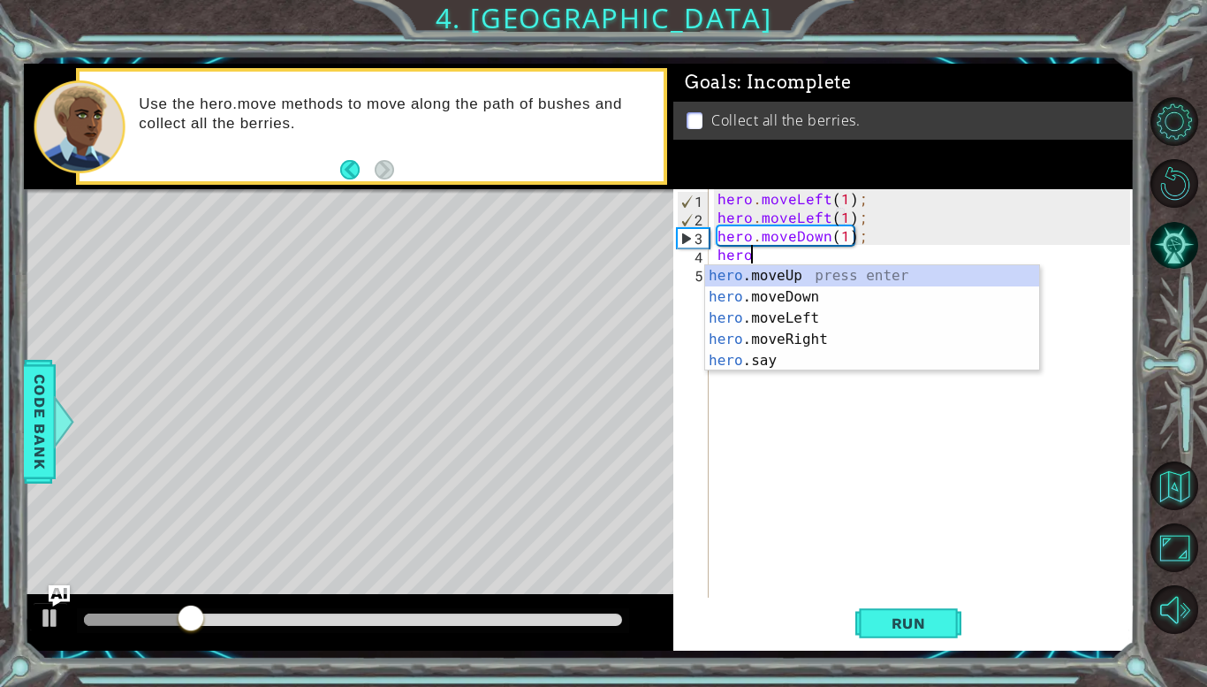
scroll to position [0, 1]
click at [847, 234] on div "hero . moveLeft ( 1 ) ; hero . moveLeft ( 1 ) ; hero . moveDown ( 1 ) ; hero" at bounding box center [926, 411] width 425 height 445
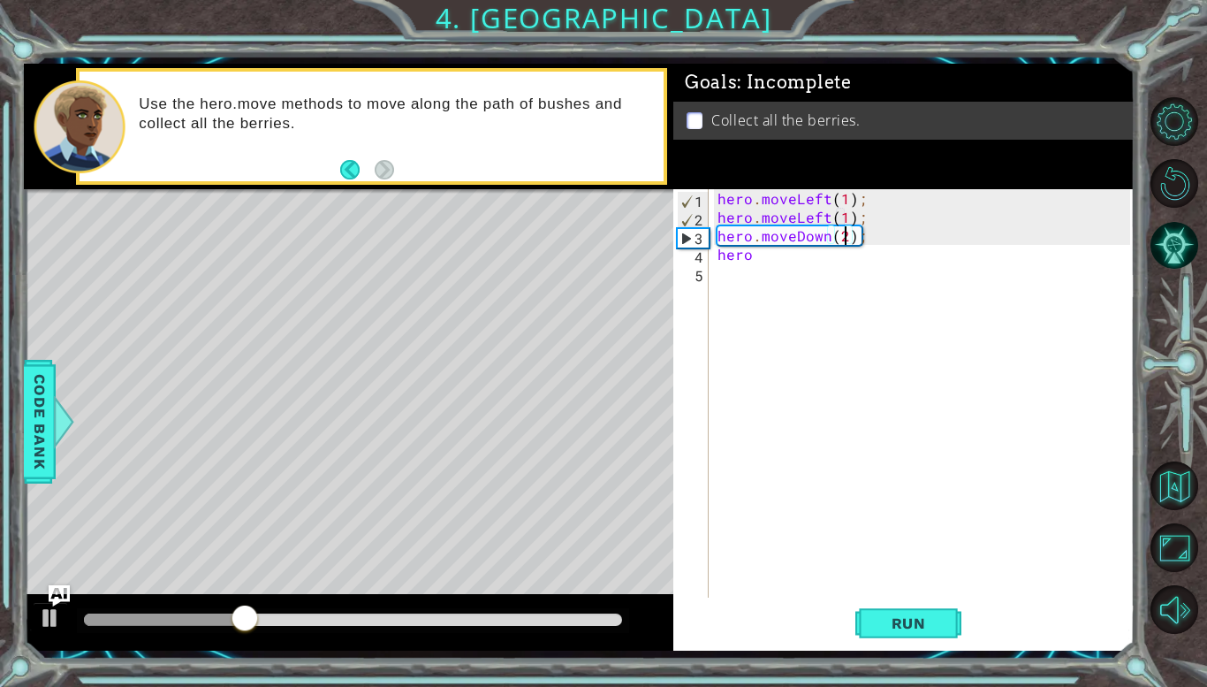
scroll to position [0, 8]
click at [941, 618] on span "Run" at bounding box center [909, 623] width 70 height 18
click at [847, 209] on div "hero . moveLeft ( 1 ) ; hero . moveLeft ( 1 ) ; hero . moveDown ( 2 ) ; hero" at bounding box center [926, 411] width 425 height 445
type textarea "hero.moveLeft(1);"
drag, startPoint x: 870, startPoint y: 211, endPoint x: 701, endPoint y: 211, distance: 169.7
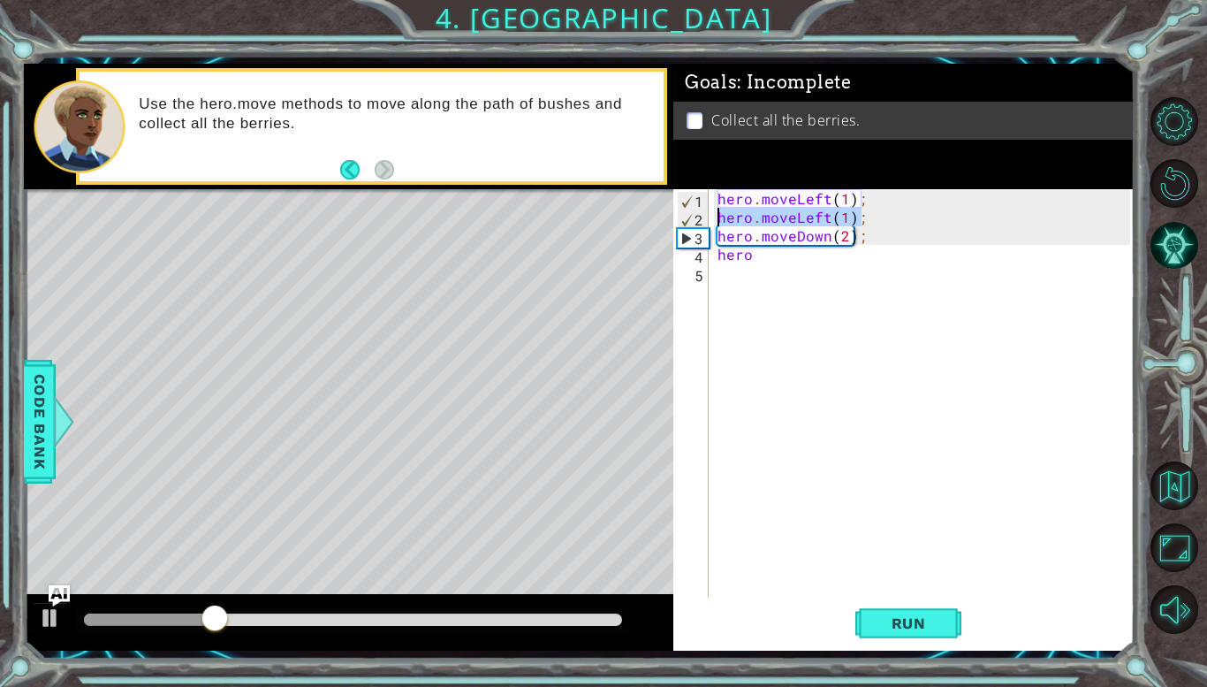
click at [701, 211] on div "hero.moveLeft(1); 1 2 3 4 5 hero . moveLeft ( 1 ) ; hero . moveLeft ( 1 ) ; her…" at bounding box center [901, 393] width 457 height 408
click at [848, 201] on div "hero . moveLeft ( 1 ) ; hero . moveDown ( 2 ) ; hero" at bounding box center [926, 411] width 425 height 445
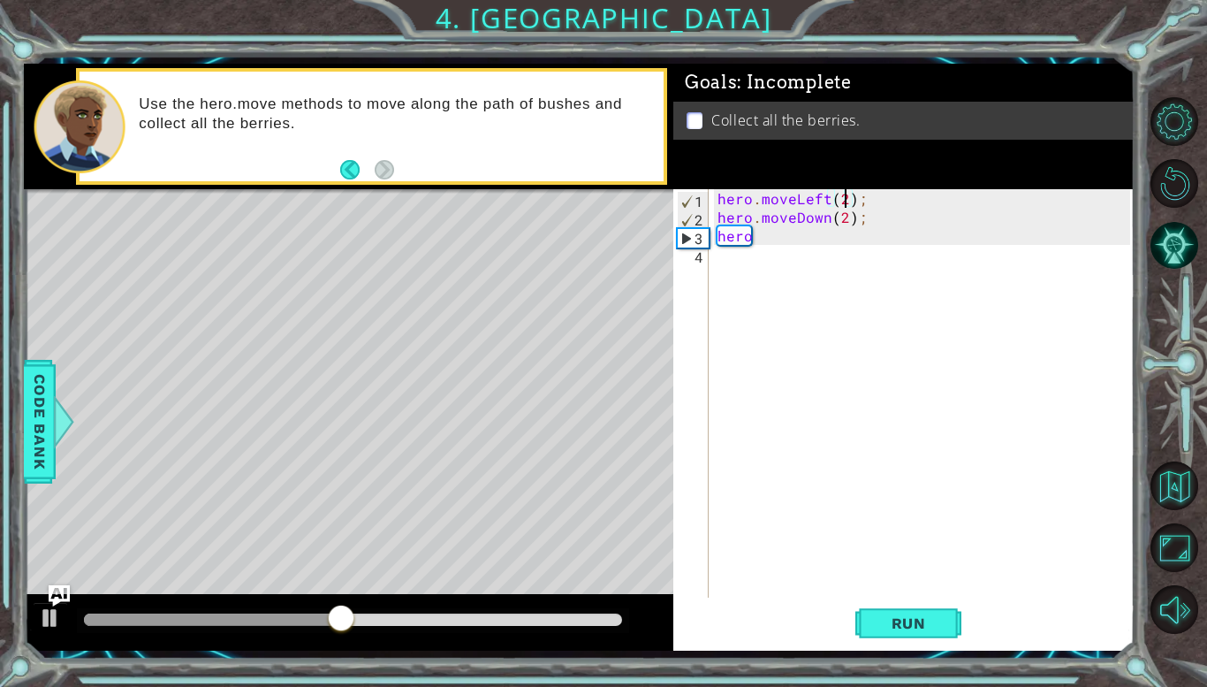
click at [778, 228] on div "hero . moveLeft ( 2 ) ; hero . moveDown ( 2 ) ; hero" at bounding box center [926, 411] width 425 height 445
type textarea "hero.moveright(2)"
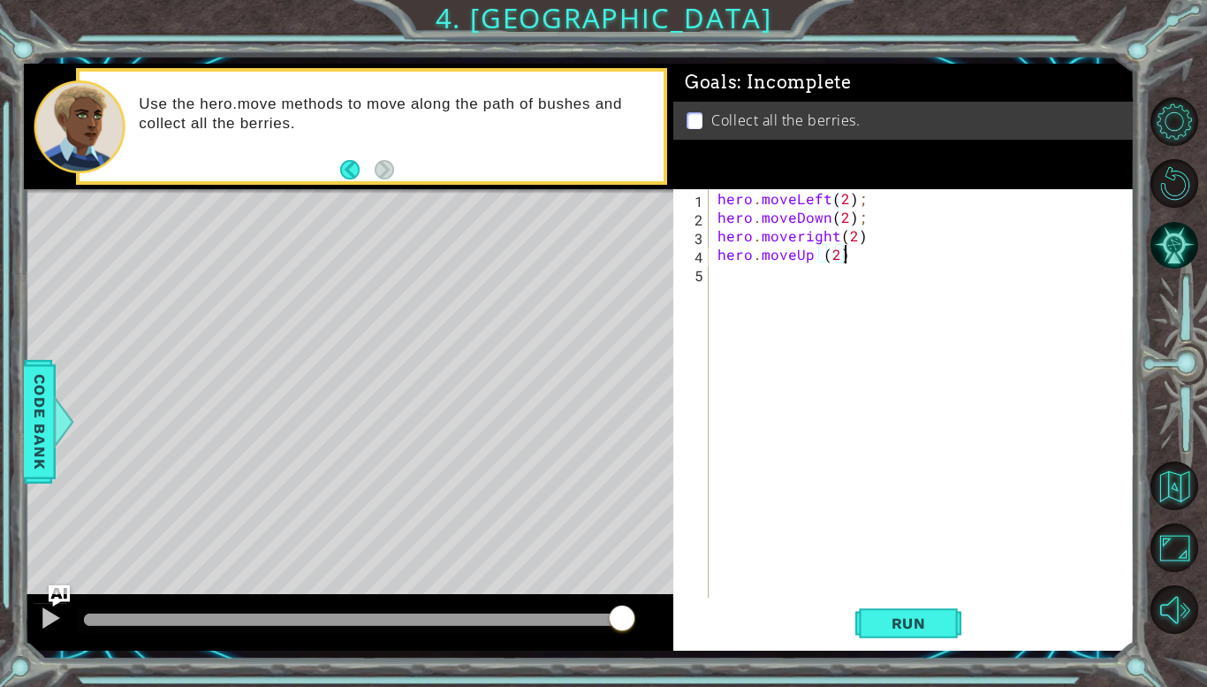
click at [868, 235] on div "hero . moveLeft ( 2 ) ; hero . moveDown ( 2 ) ; hero . moveright ( 2 ) hero . m…" at bounding box center [926, 411] width 425 height 445
type textarea "hero.moveright(2);"
click at [883, 276] on div "hero . moveLeft ( 2 ) ; hero . moveDown ( 2 ) ; hero . moveright ( 2 ) ; hero .…" at bounding box center [926, 411] width 425 height 445
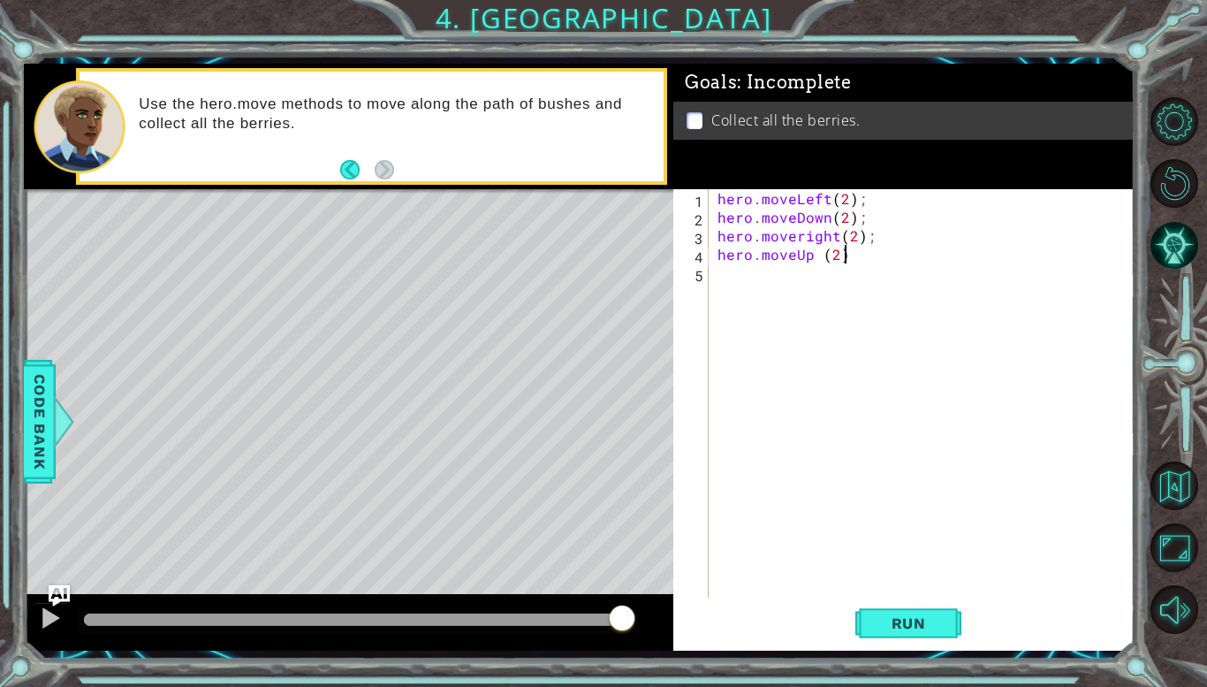
click at [877, 257] on div "hero . moveLeft ( 2 ) ; hero . moveDown ( 2 ) ; hero . moveright ( 2 ) ; hero .…" at bounding box center [926, 411] width 425 height 445
click at [801, 238] on div "hero . moveLeft ( 2 ) ; hero . moveDown ( 2 ) ; hero . moveright ( 2 ) ; hero .…" at bounding box center [926, 411] width 425 height 445
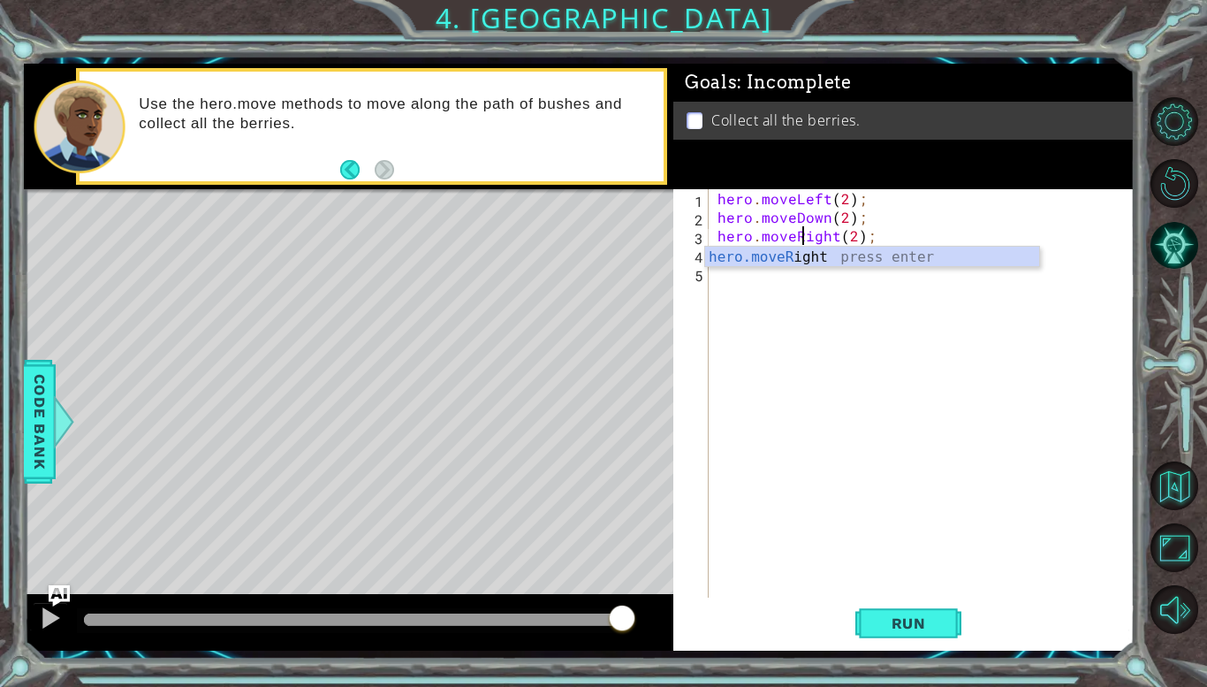
scroll to position [0, 5]
type textarea "hero.moveRight(2);"
click at [925, 623] on span "Run" at bounding box center [909, 623] width 70 height 18
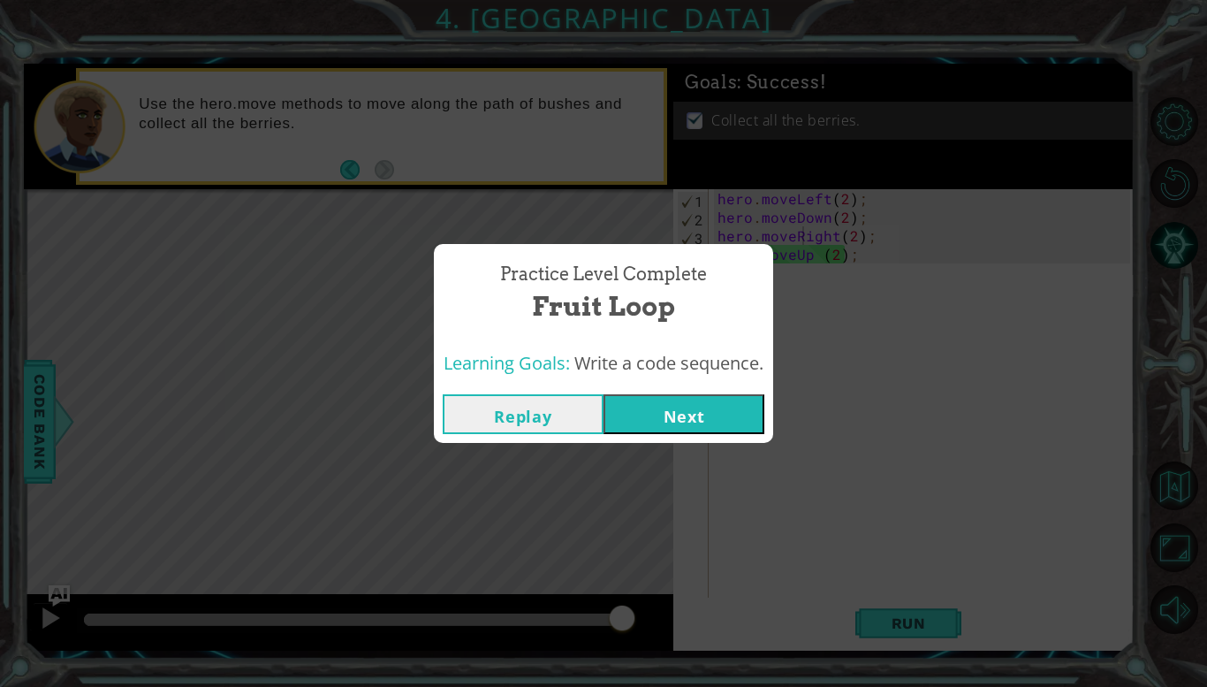
click at [670, 403] on button "Next" at bounding box center [684, 414] width 161 height 40
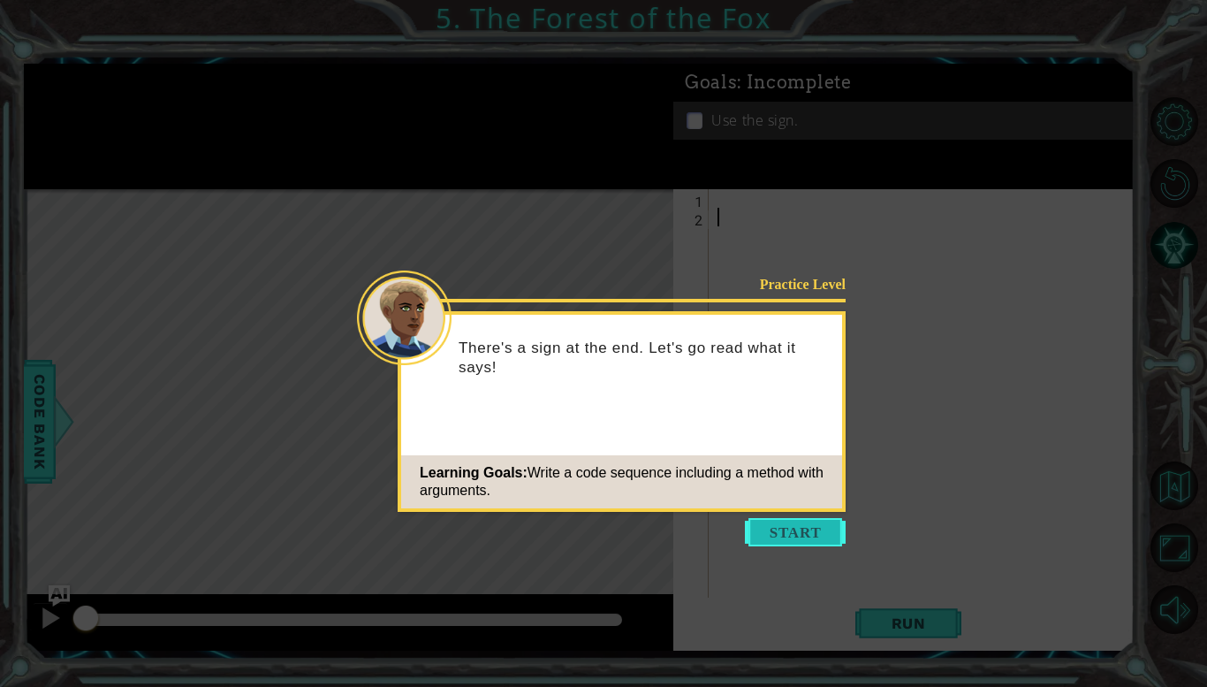
click at [836, 537] on button "Start" at bounding box center [795, 532] width 101 height 28
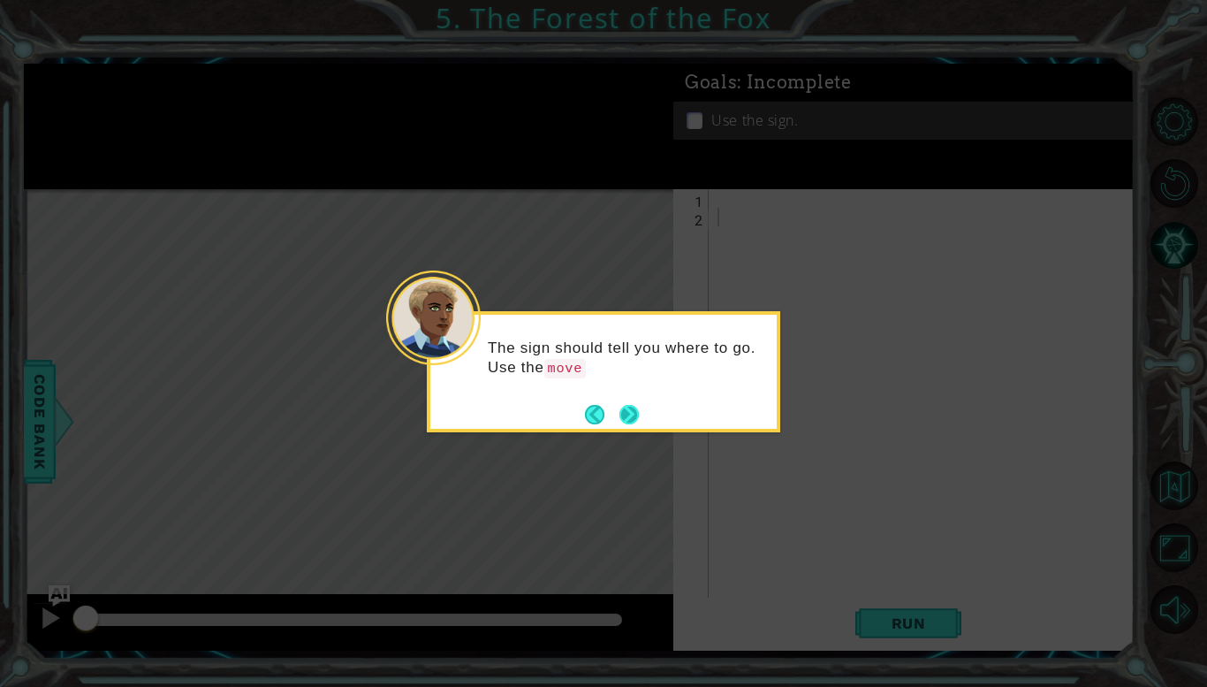
click at [633, 414] on button "Next" at bounding box center [628, 414] width 19 height 19
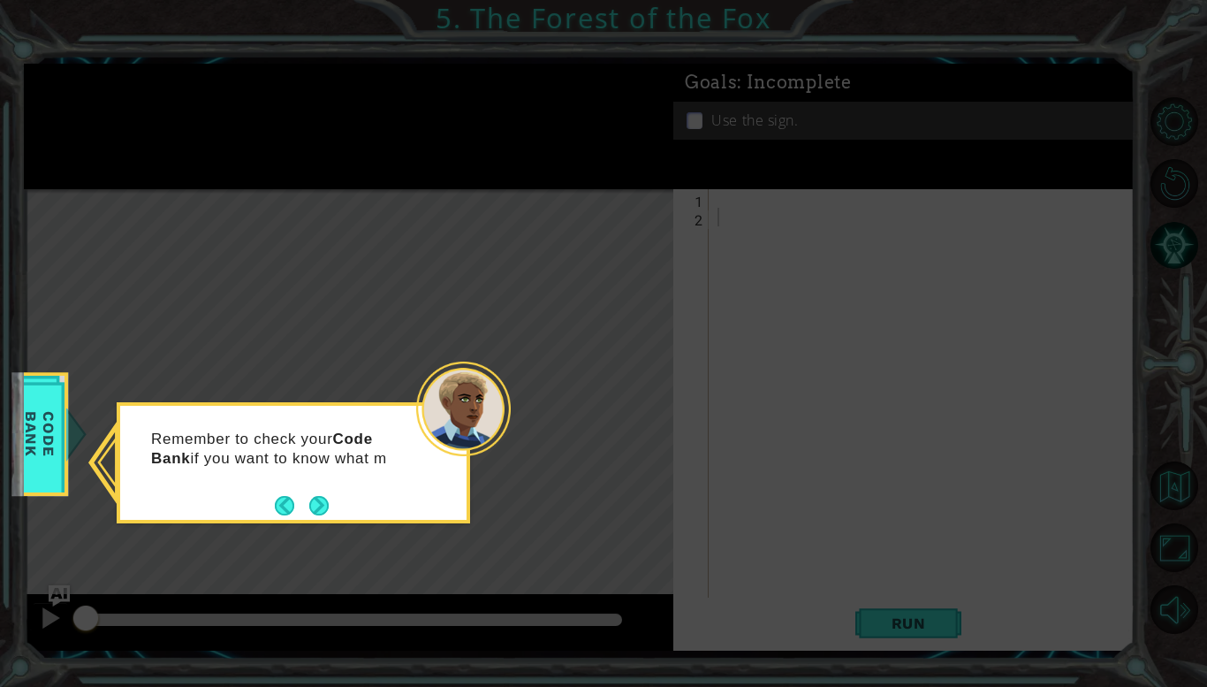
click at [331, 502] on div "Remember to check your Code Bank if you want to know what m" at bounding box center [293, 462] width 353 height 121
click at [323, 503] on button "Next" at bounding box center [318, 506] width 19 height 19
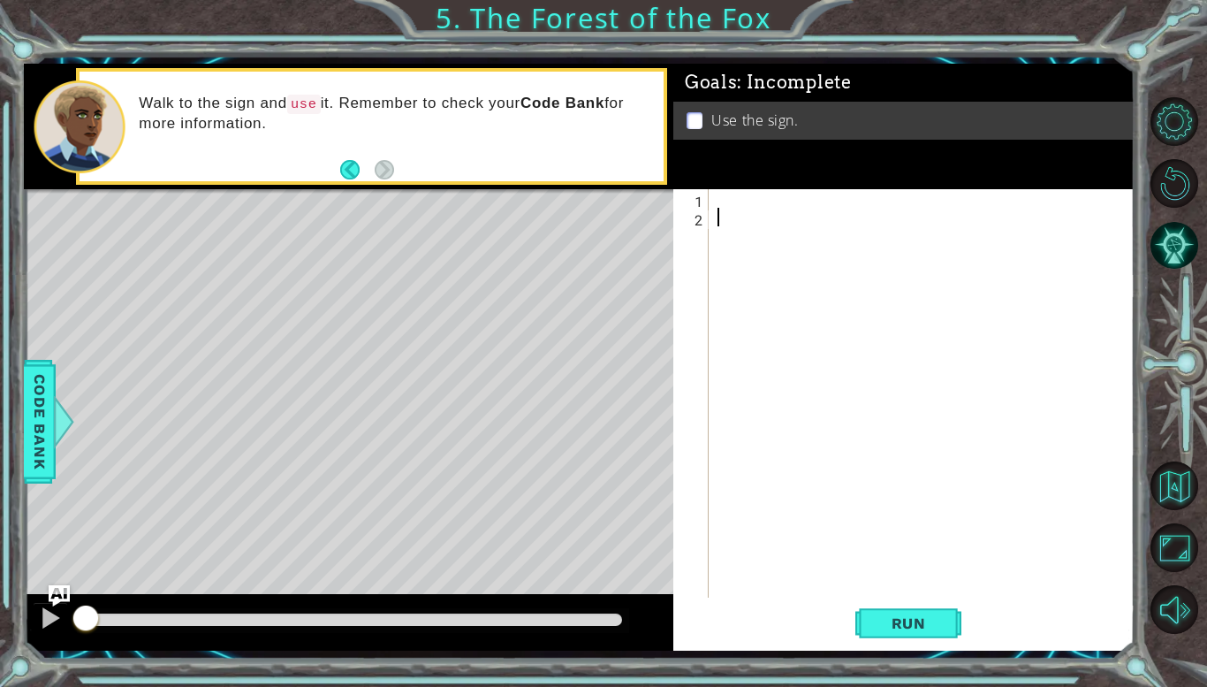
click at [808, 209] on div at bounding box center [926, 411] width 425 height 445
click at [802, 205] on div at bounding box center [926, 411] width 425 height 445
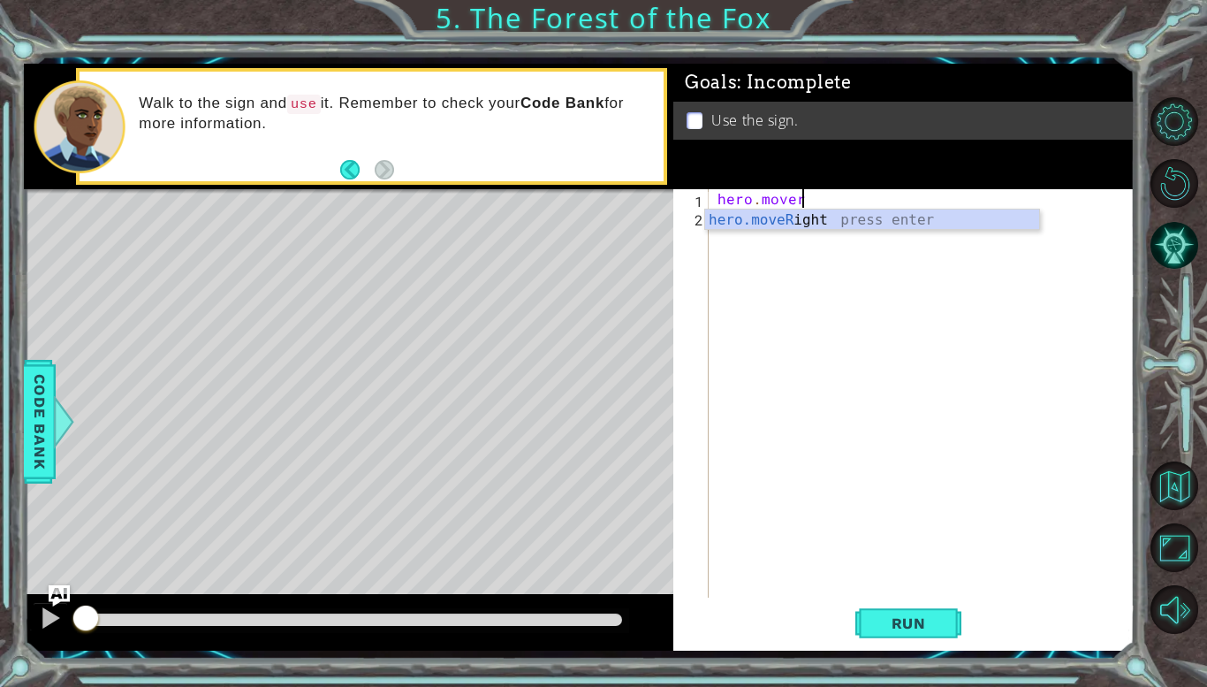
scroll to position [0, 4]
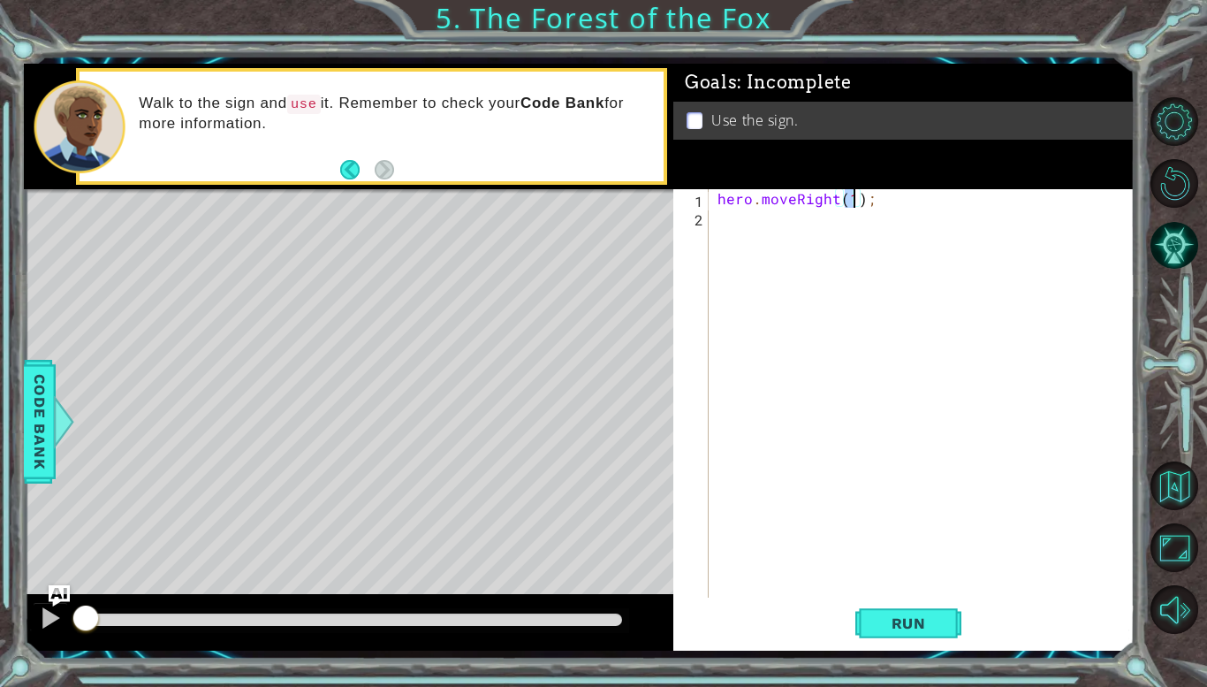
type textarea "hero.moveRight(\);"
type textarea "\"
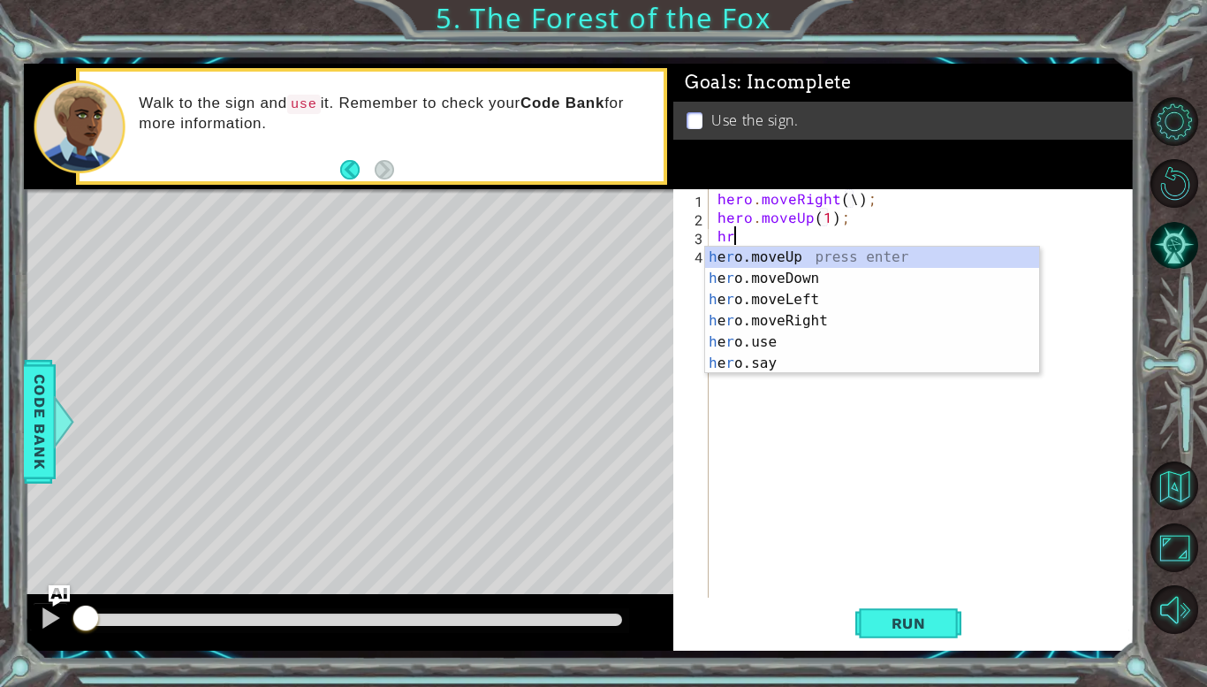
scroll to position [0, 0]
click at [853, 202] on div "hero . moveRight ( \ ) ; hero . moveUp ( 1 ) ; h" at bounding box center [926, 411] width 425 height 445
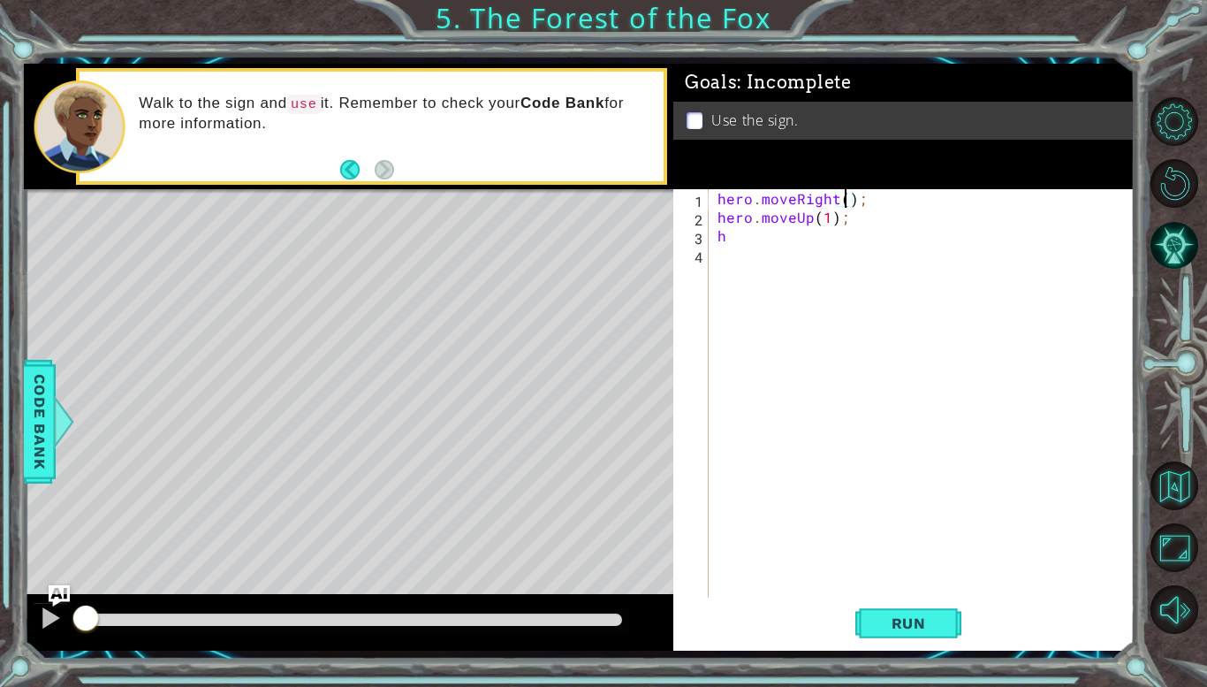
scroll to position [0, 8]
click at [757, 232] on div "hero . moveRight ( 1 ) ; hero . moveUp ( 1 ) ; h" at bounding box center [926, 411] width 425 height 445
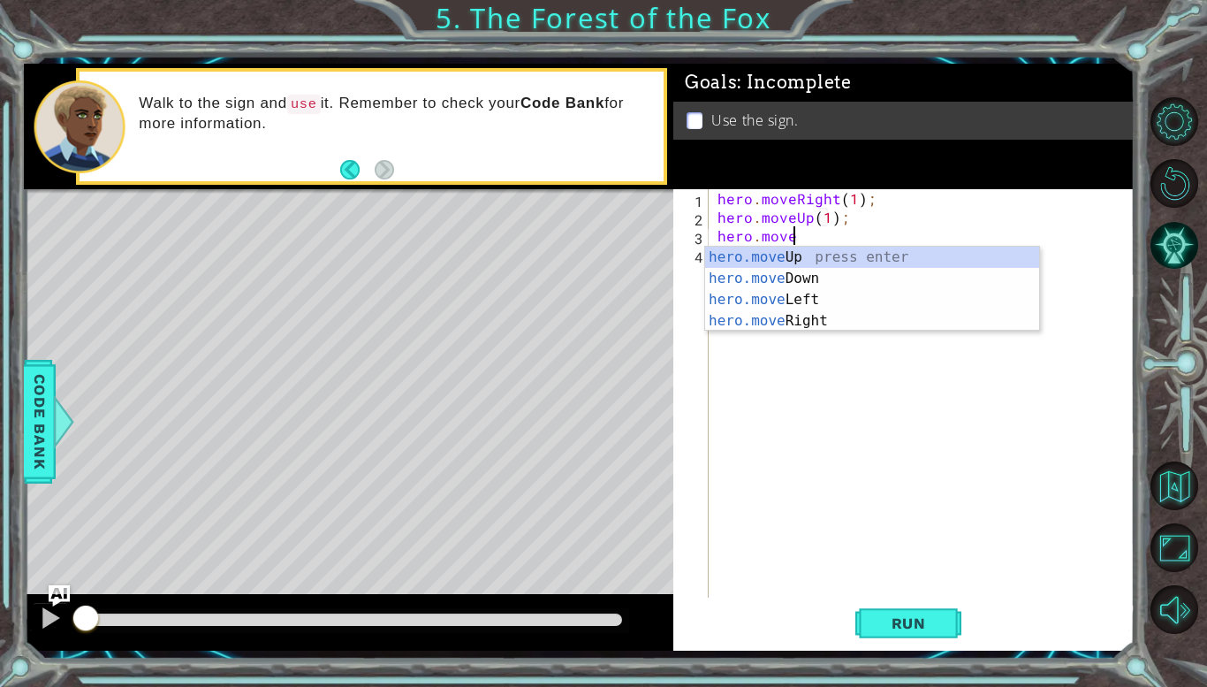
scroll to position [0, 4]
click at [795, 323] on div "hero.move Up press enter hero.move Down press enter hero.move Left press enter …" at bounding box center [872, 310] width 334 height 127
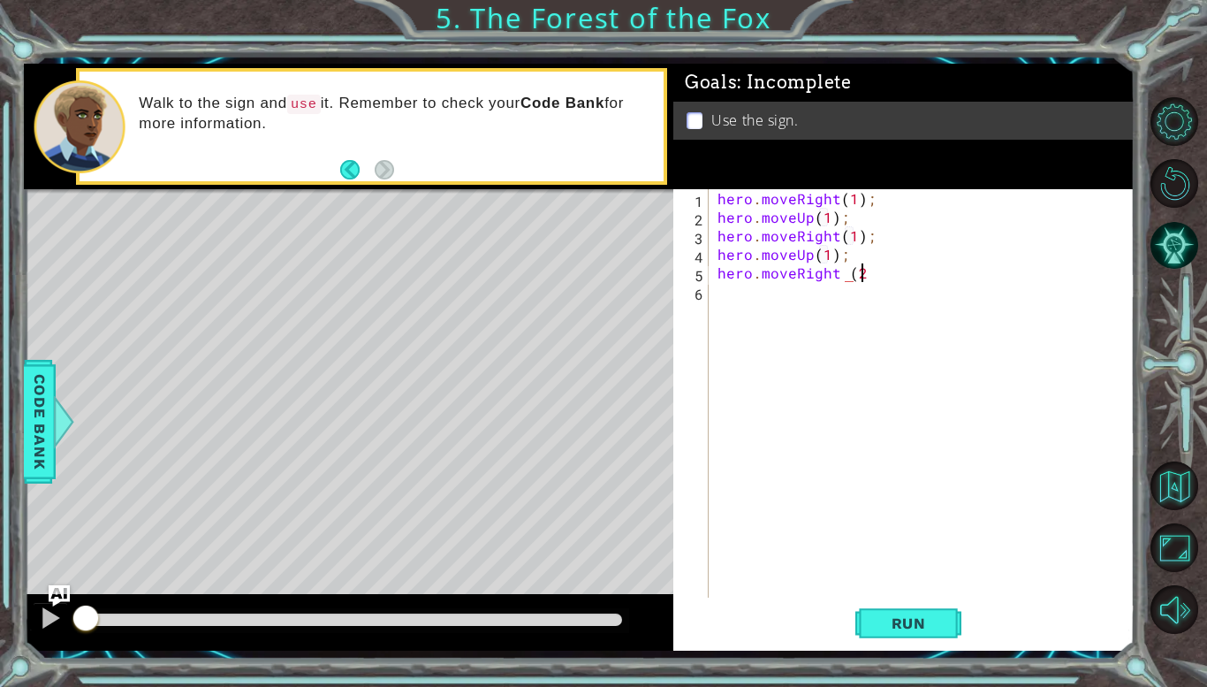
scroll to position [0, 8]
type textarea "hero.moveRight (2);"
click at [920, 605] on button "Run" at bounding box center [908, 623] width 106 height 46
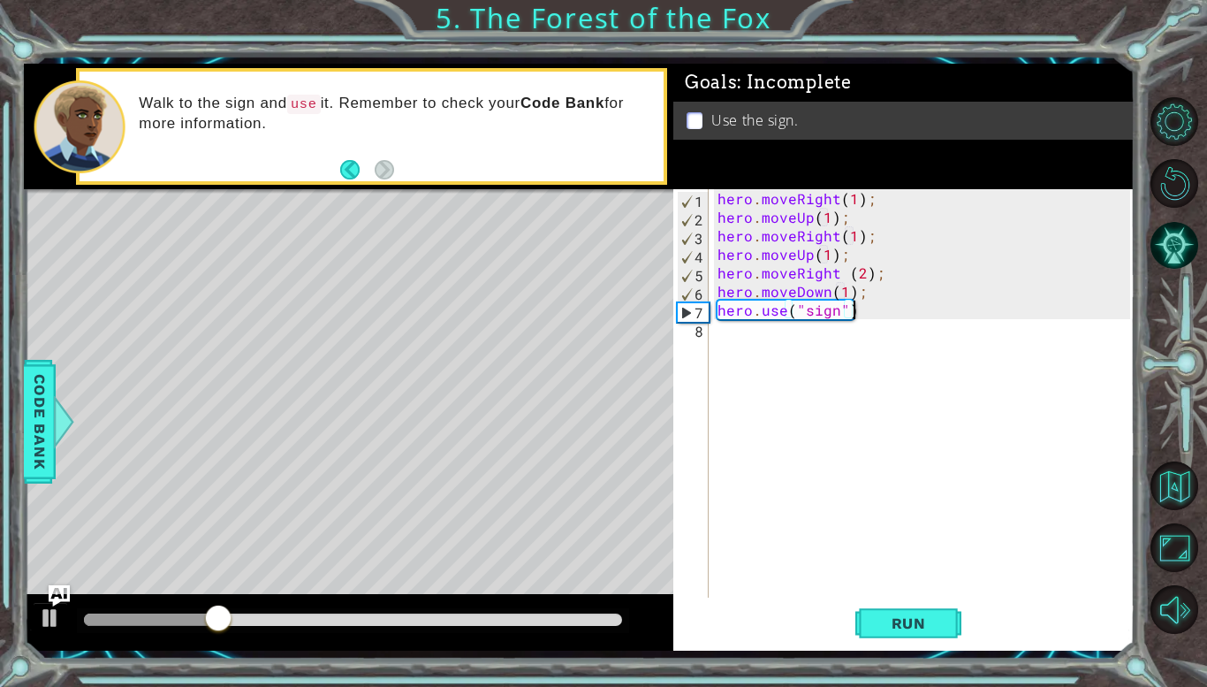
click at [831, 289] on div "hero . moveRight ( 1 ) ; hero . moveUp ( 1 ) ; hero . moveRight ( 1 ) ; hero . …" at bounding box center [926, 411] width 425 height 445
click at [831, 236] on div "hero . moveRight ( 1 ) ; hero . moveUp ( 1 ) ; hero . moveRight ( 1 ) ; hero . …" at bounding box center [926, 411] width 425 height 445
click at [836, 237] on div "hero . moveRight ( 1 ) ; hero . moveUp ( 1 ) ; hero . moveRight ( 1 ) ; hero . …" at bounding box center [926, 411] width 425 height 445
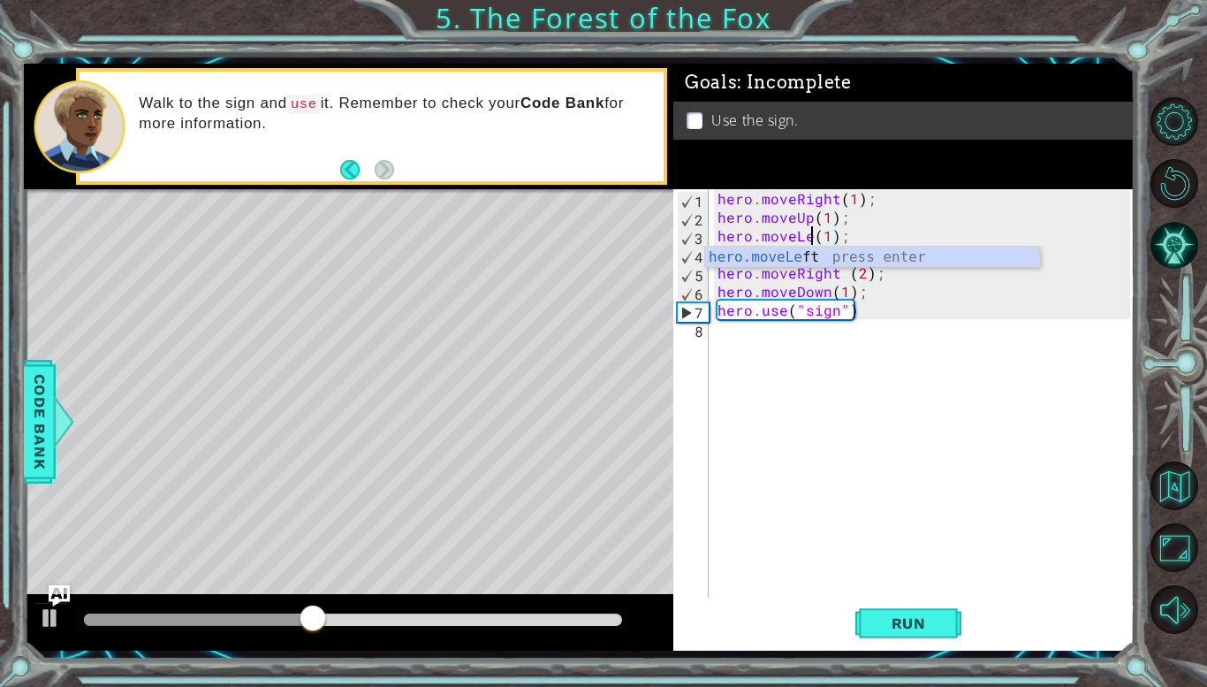
scroll to position [0, 6]
type textarea "hero.moveLeft(1);"
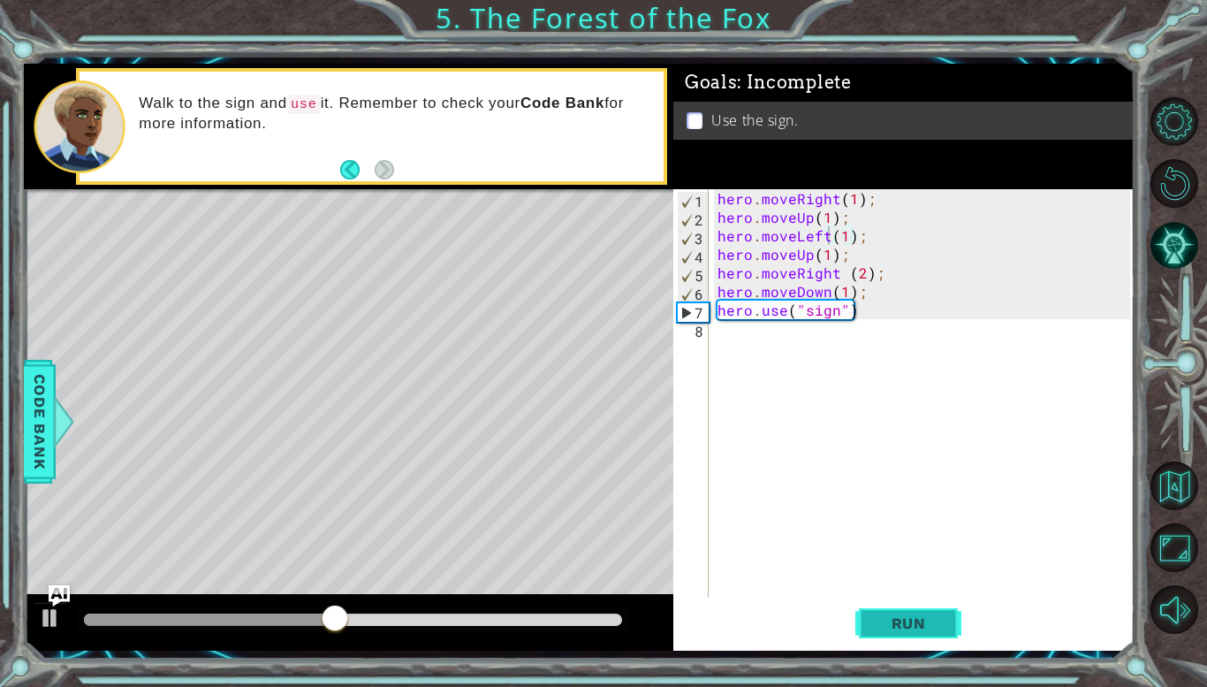
click at [882, 634] on button "Run" at bounding box center [908, 623] width 106 height 46
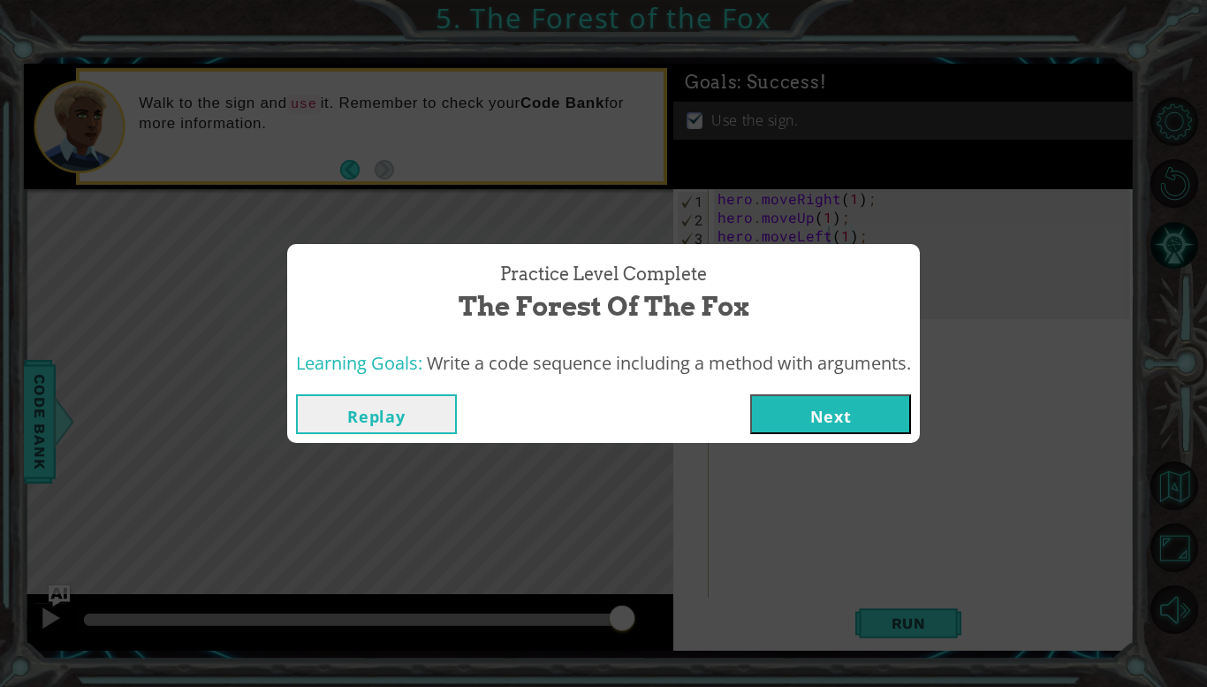
click at [826, 397] on button "Next" at bounding box center [830, 414] width 161 height 40
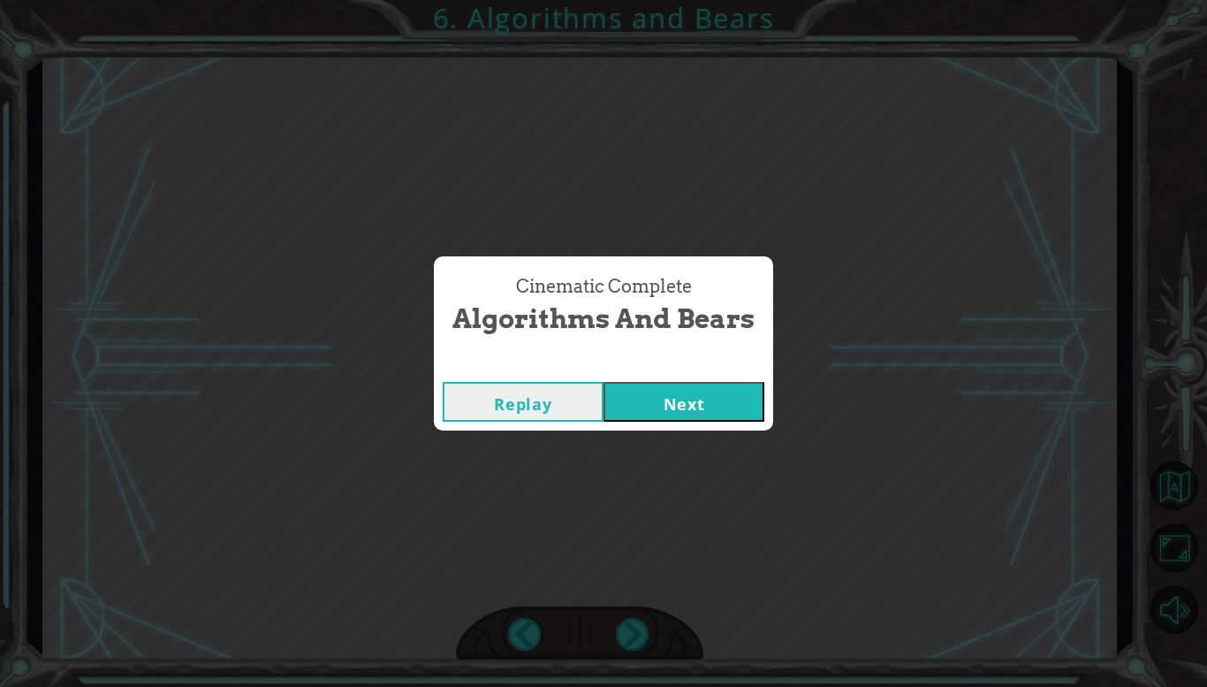
click at [683, 409] on button "Next" at bounding box center [684, 402] width 161 height 40
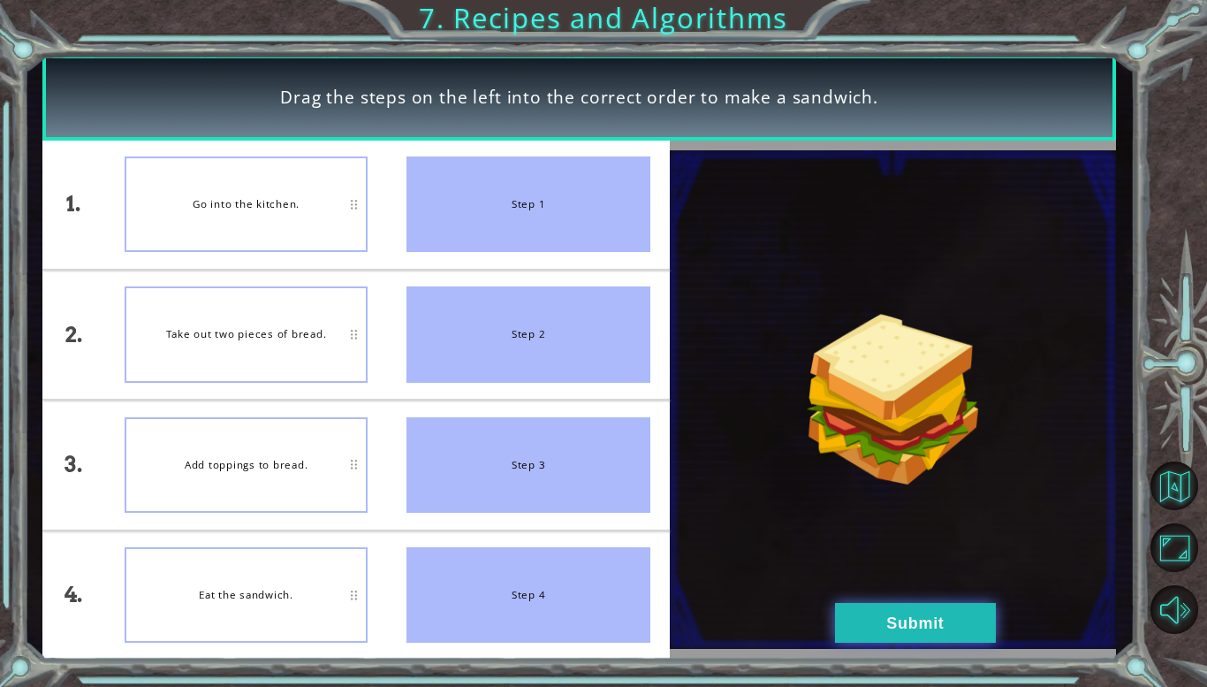
click at [875, 619] on button "Submit" at bounding box center [915, 623] width 161 height 40
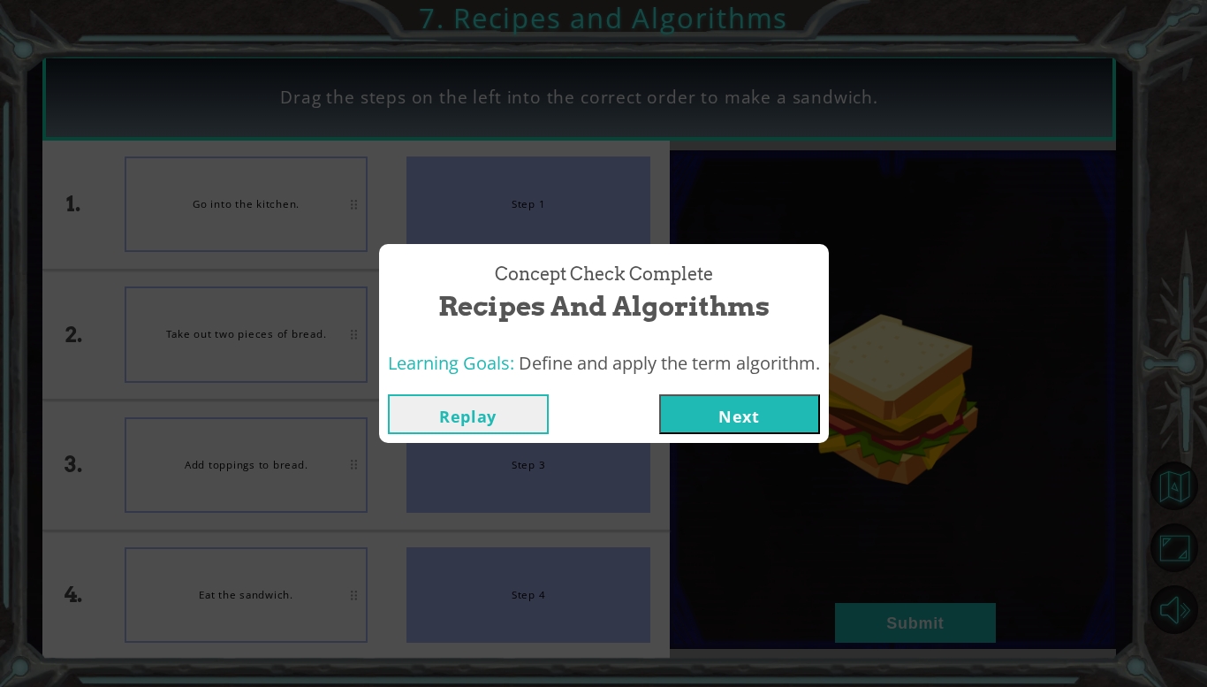
click at [740, 409] on button "Next" at bounding box center [739, 414] width 161 height 40
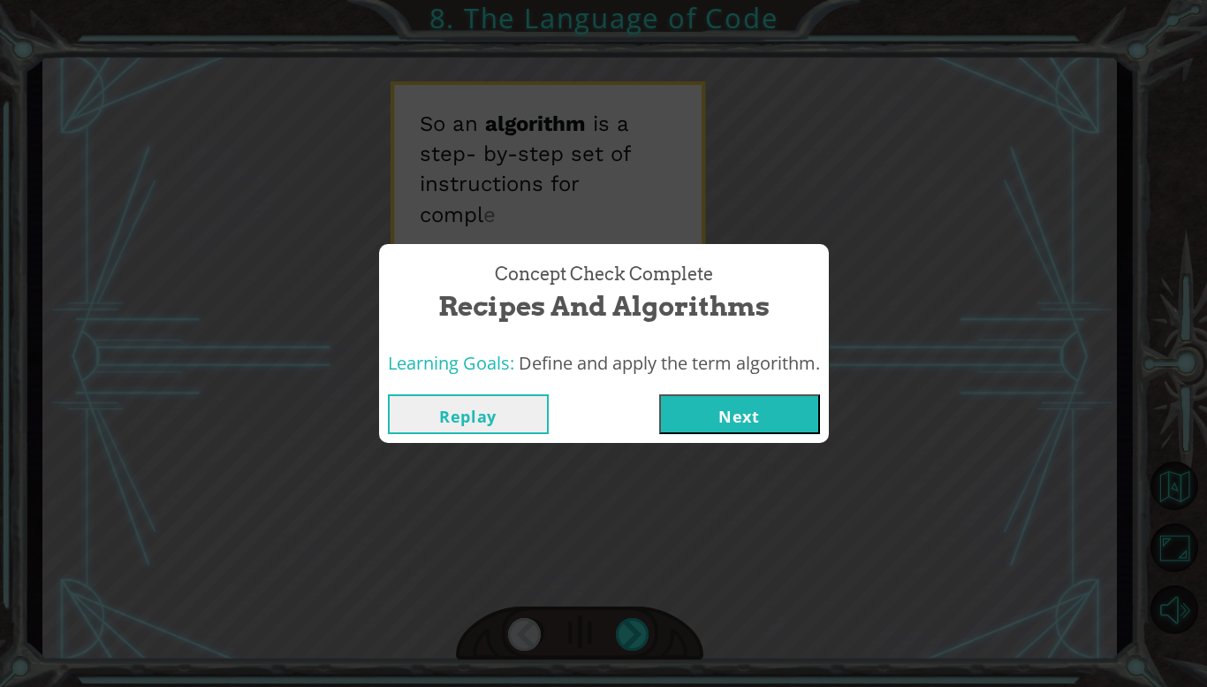
click at [748, 439] on div "Replay Next" at bounding box center [604, 413] width 450 height 57
click at [793, 406] on button "Next" at bounding box center [739, 414] width 161 height 40
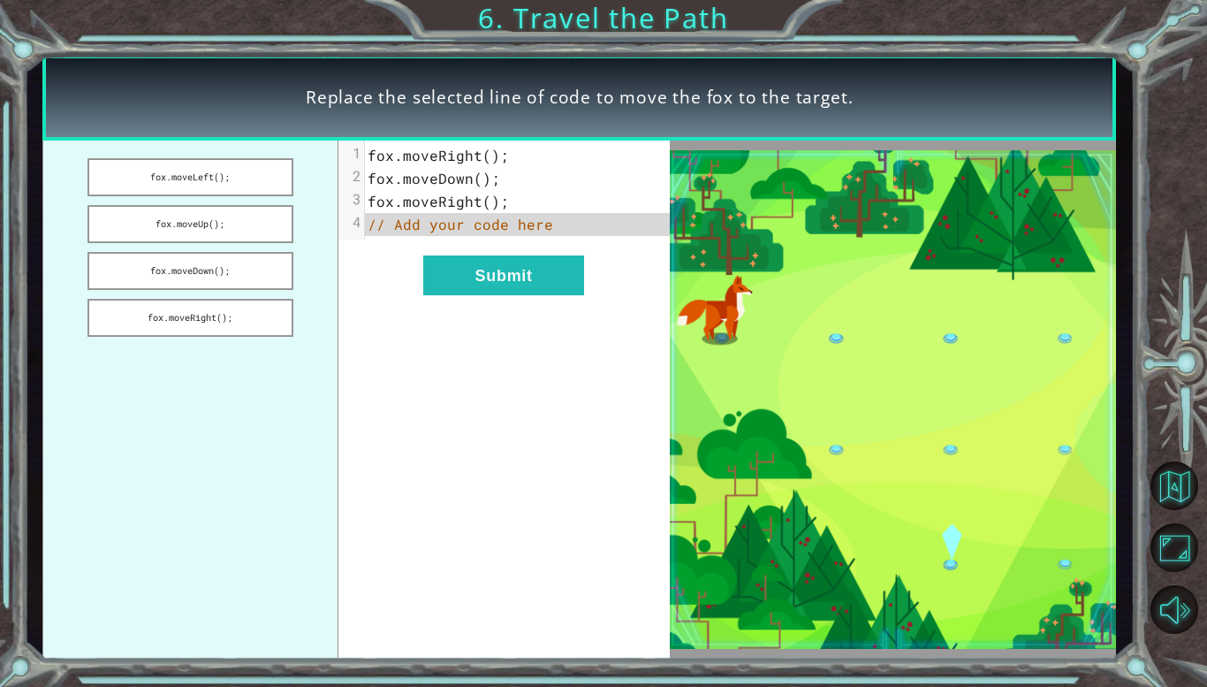
click at [452, 221] on span "// Add your code here" at bounding box center [461, 224] width 186 height 19
click at [225, 221] on button "fox.moveUp();" at bounding box center [190, 224] width 206 height 38
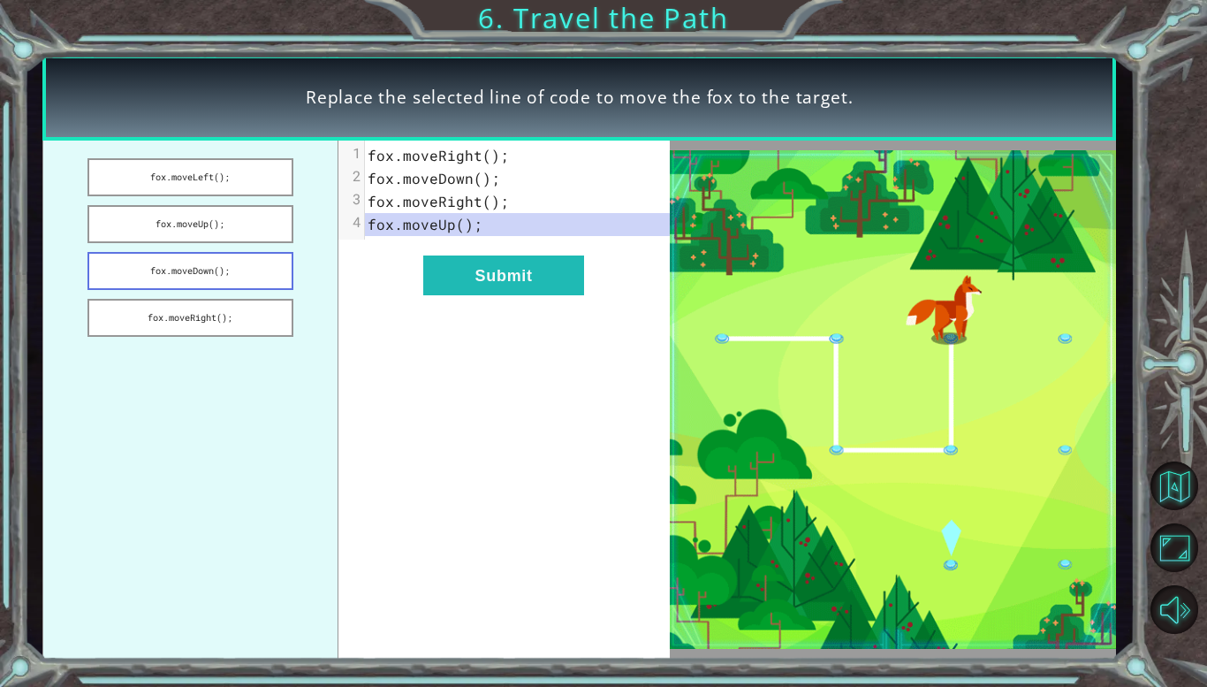
click at [233, 259] on button "fox.moveDown();" at bounding box center [190, 271] width 206 height 38
click at [512, 304] on div "xxxxxxxxxx 4 1 fox . moveRight (); 2 fox . moveDown (); 3 fox . moveRight (); 4…" at bounding box center [503, 399] width 331 height 519
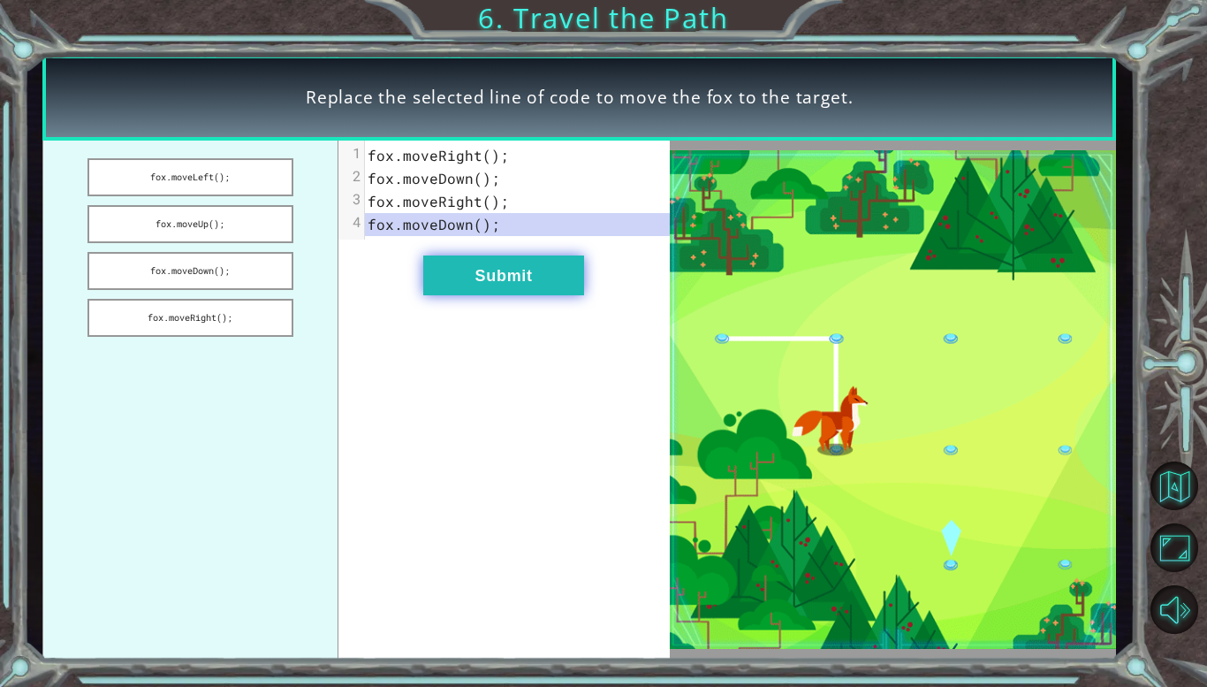
click at [504, 277] on button "Submit" at bounding box center [503, 275] width 161 height 40
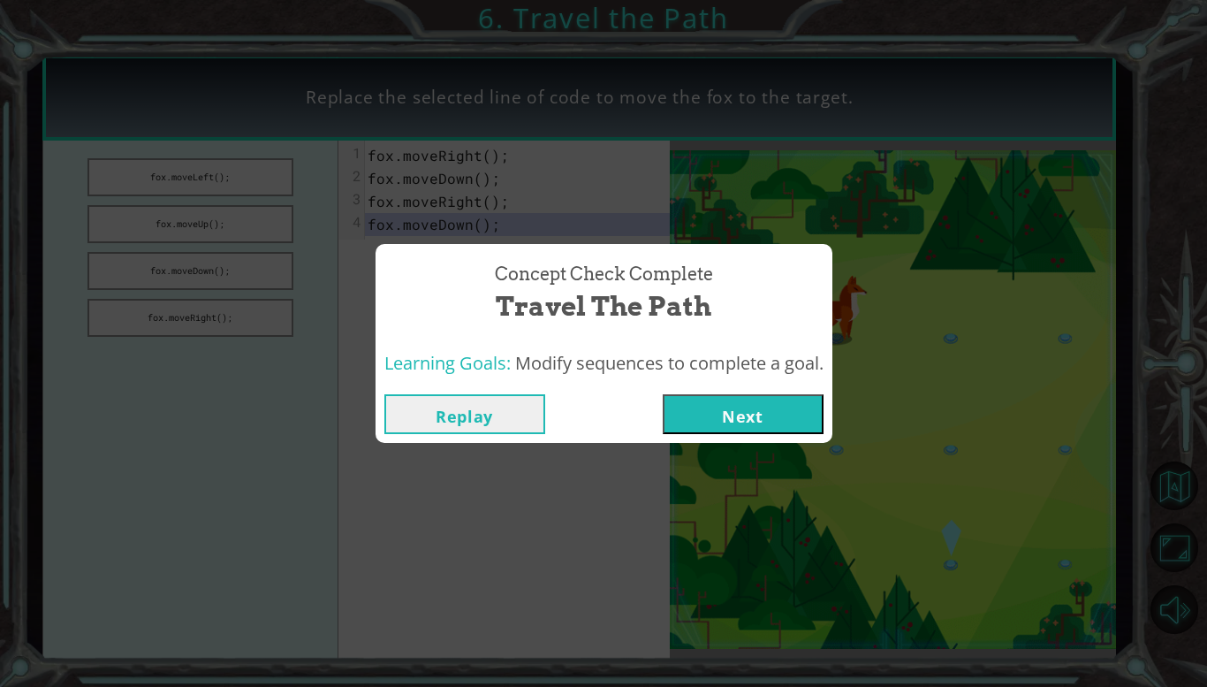
click at [748, 432] on button "Next" at bounding box center [743, 414] width 161 height 40
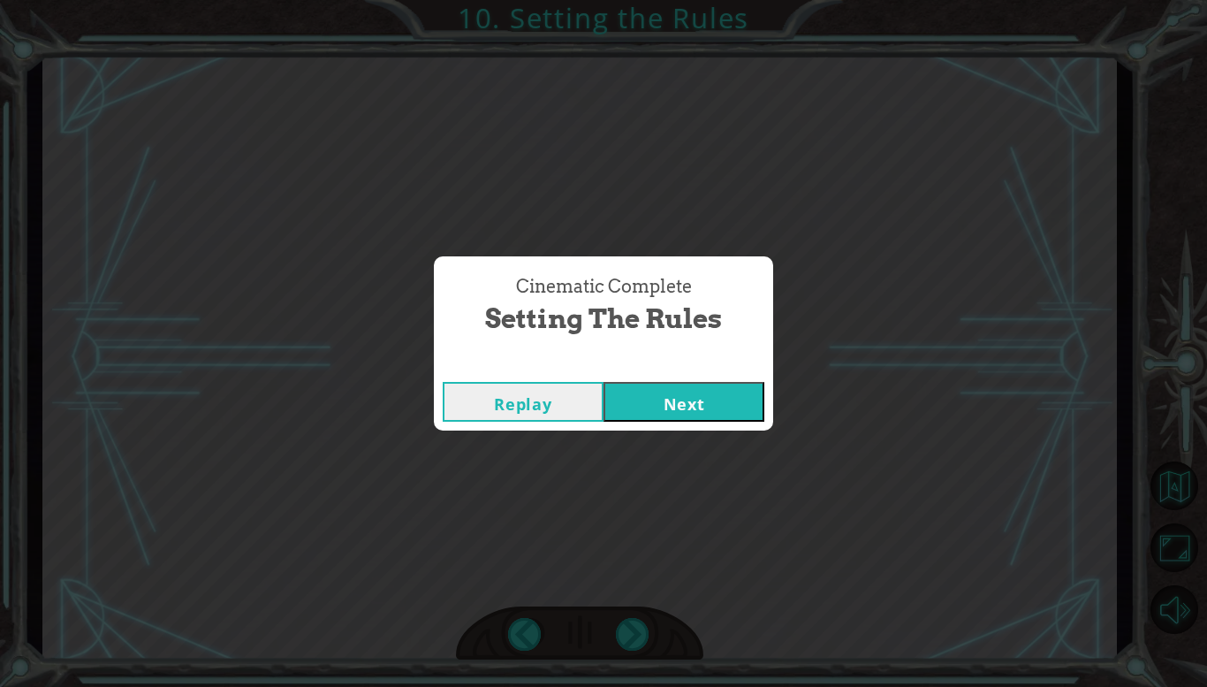
click at [723, 405] on button "Next" at bounding box center [684, 402] width 161 height 40
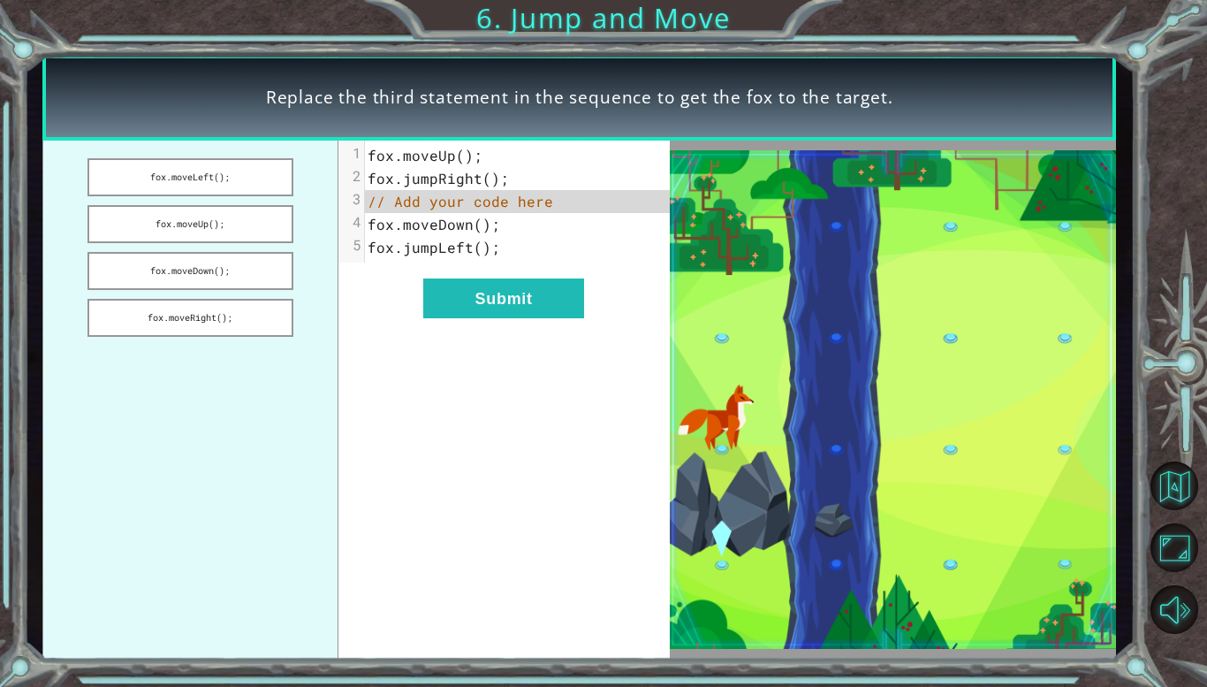
click at [475, 224] on span "fox . moveDown ();" at bounding box center [434, 224] width 133 height 19
click at [229, 261] on button "fox.moveDown();" at bounding box center [190, 271] width 206 height 38
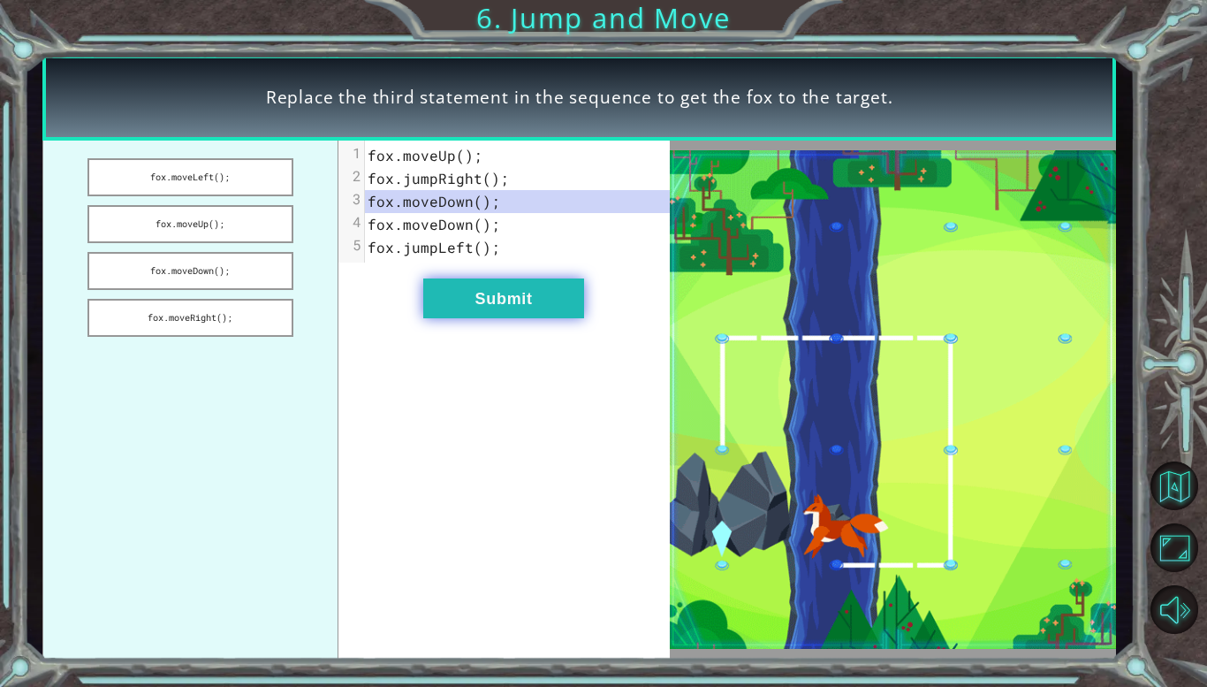
click at [499, 317] on button "Submit" at bounding box center [503, 298] width 161 height 40
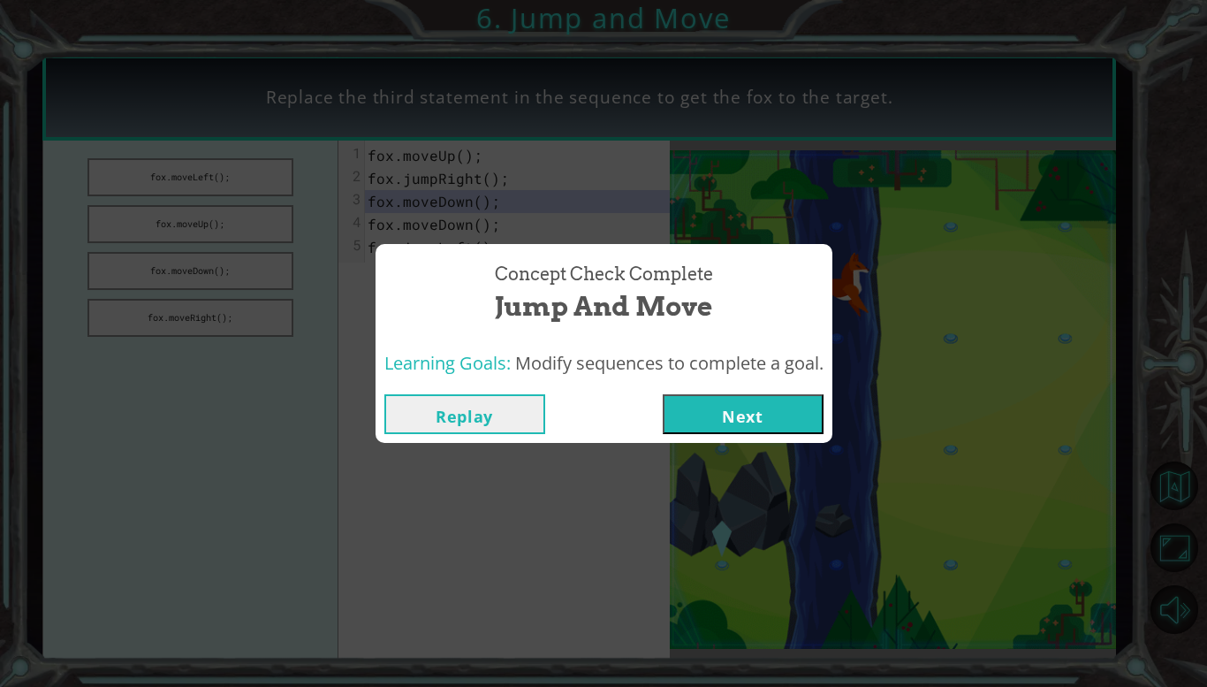
click at [709, 406] on button "Next" at bounding box center [743, 414] width 161 height 40
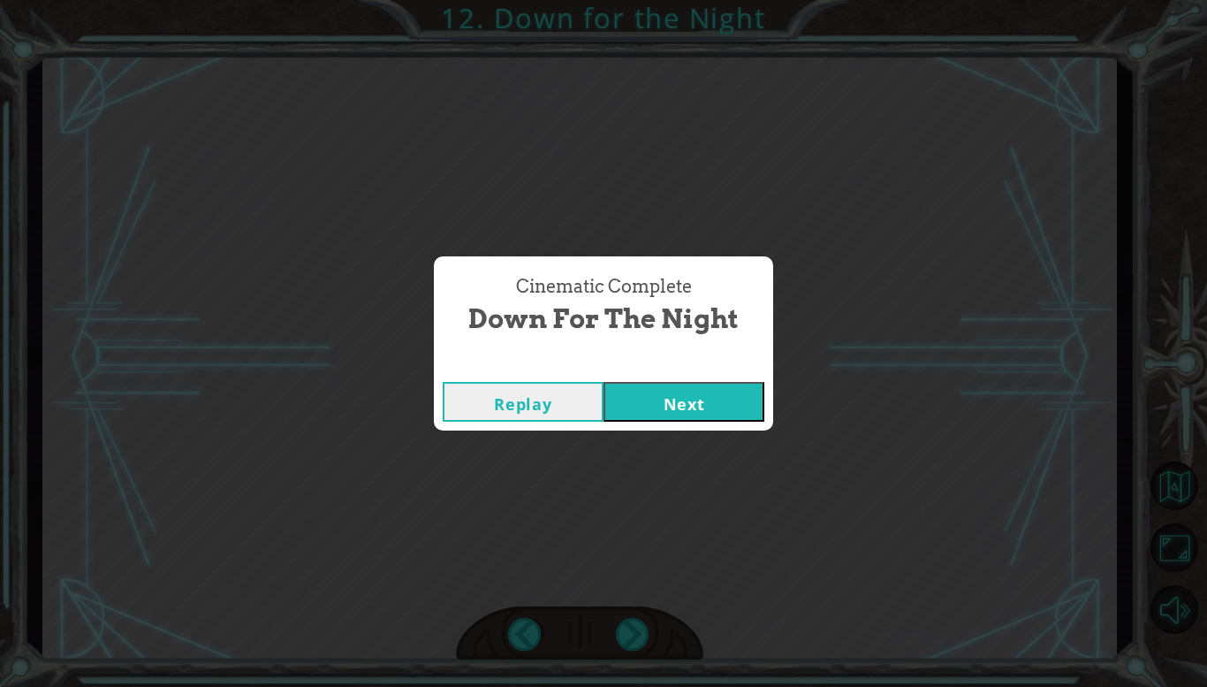
click at [691, 423] on div "Replay Next" at bounding box center [603, 401] width 339 height 57
click at [681, 415] on button "Next" at bounding box center [684, 402] width 161 height 40
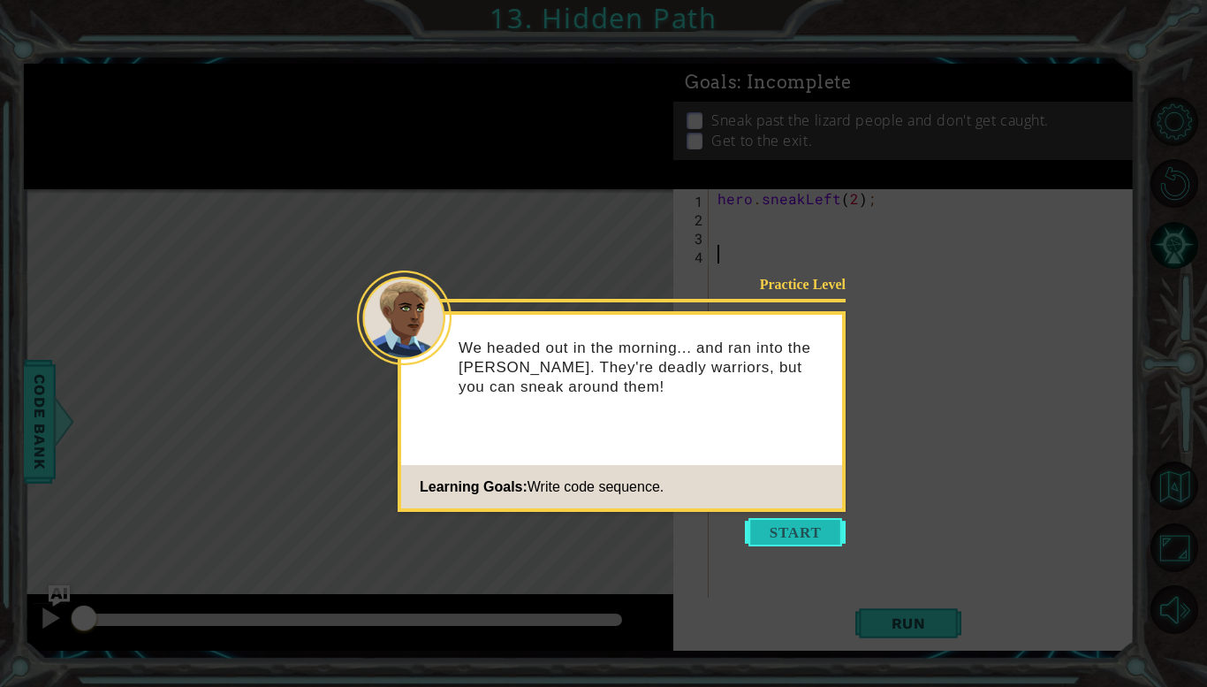
click at [790, 528] on button "Start" at bounding box center [795, 532] width 101 height 28
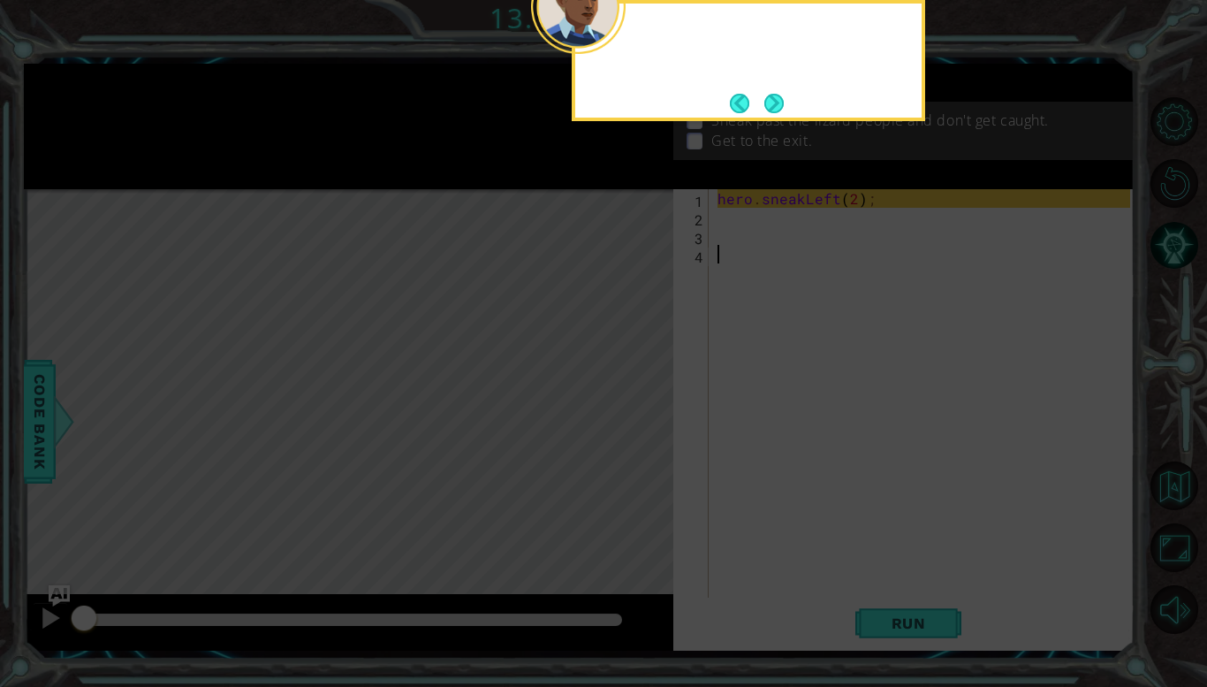
click at [790, 528] on icon at bounding box center [603, 115] width 1207 height 1143
click at [785, 91] on div "You can sneak past the [PERSON_NAME] by using the" at bounding box center [748, 52] width 346 height 96
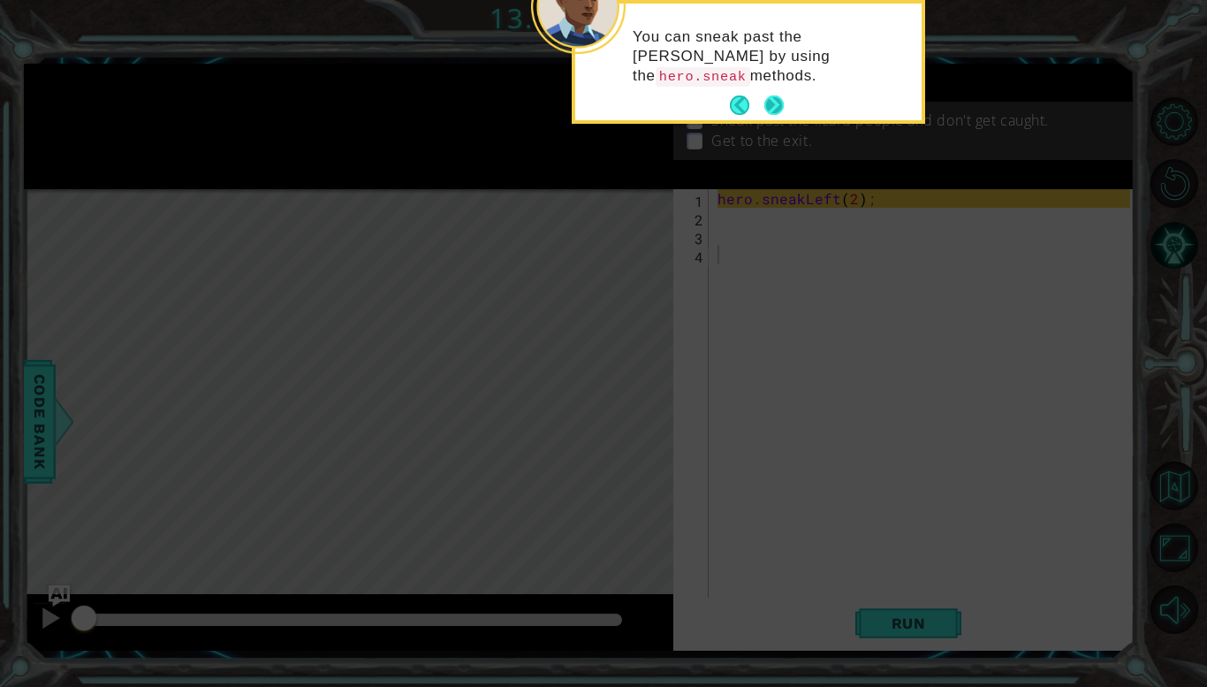
click at [780, 96] on button "Next" at bounding box center [773, 104] width 19 height 19
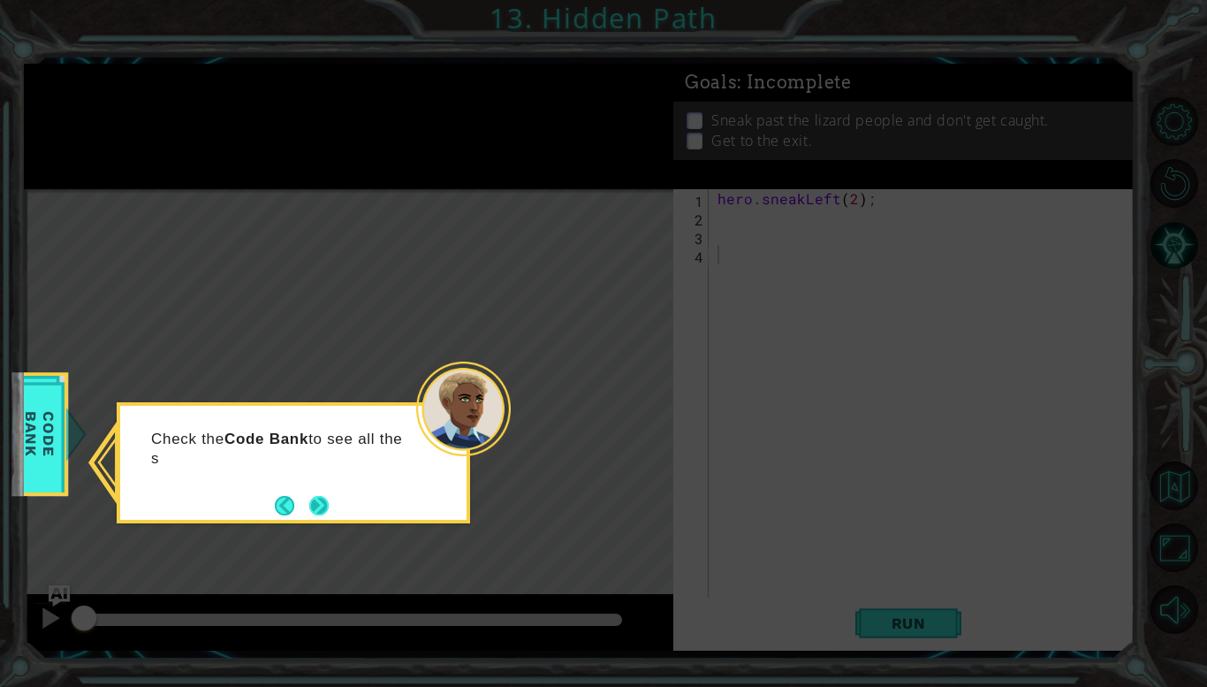
click at [318, 497] on button "Next" at bounding box center [318, 505] width 19 height 19
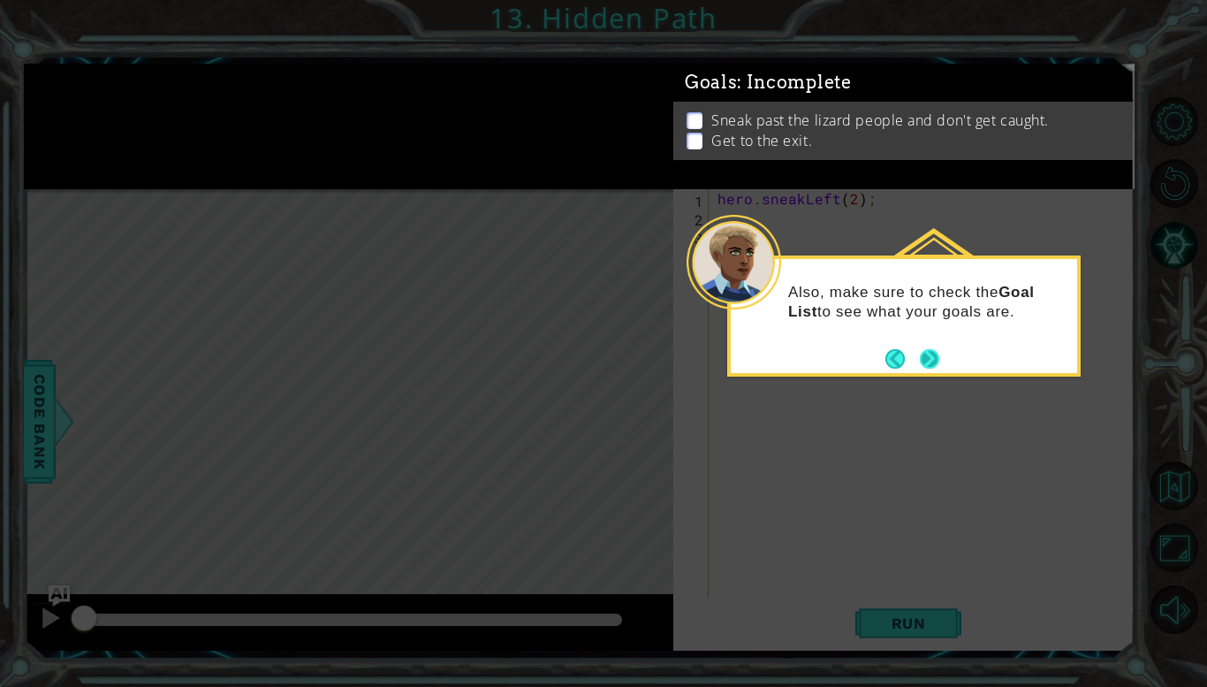
click at [935, 355] on button "Next" at bounding box center [929, 358] width 19 height 19
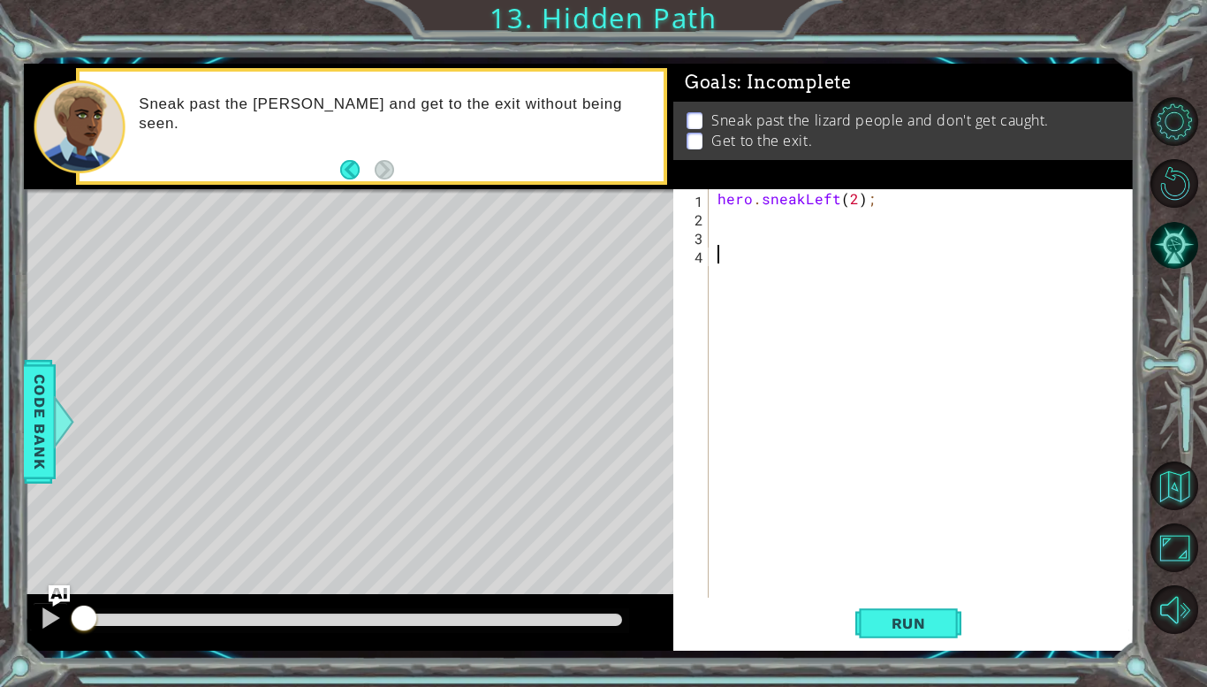
click at [798, 214] on div "hero . sneakLeft ( 2 ) ;" at bounding box center [926, 411] width 425 height 445
type textarea "hero.sneakUp(2);"
type textarea "hero.sneakRight(2)"
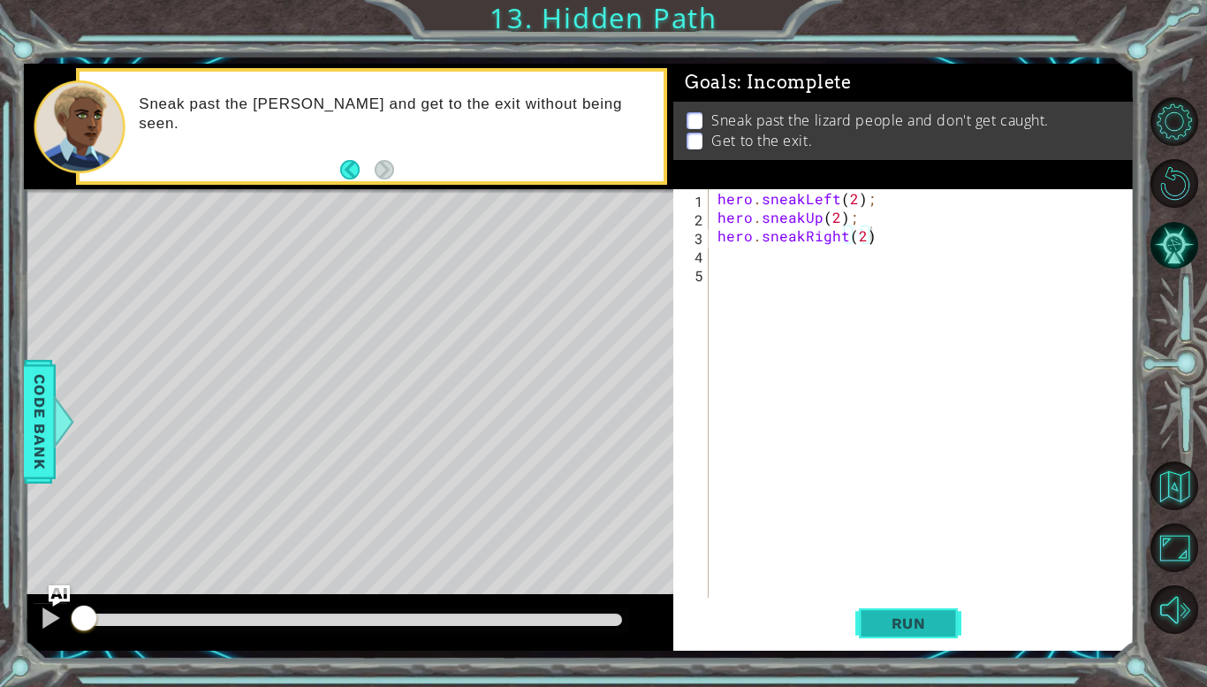
click at [911, 629] on span "Run" at bounding box center [909, 623] width 70 height 18
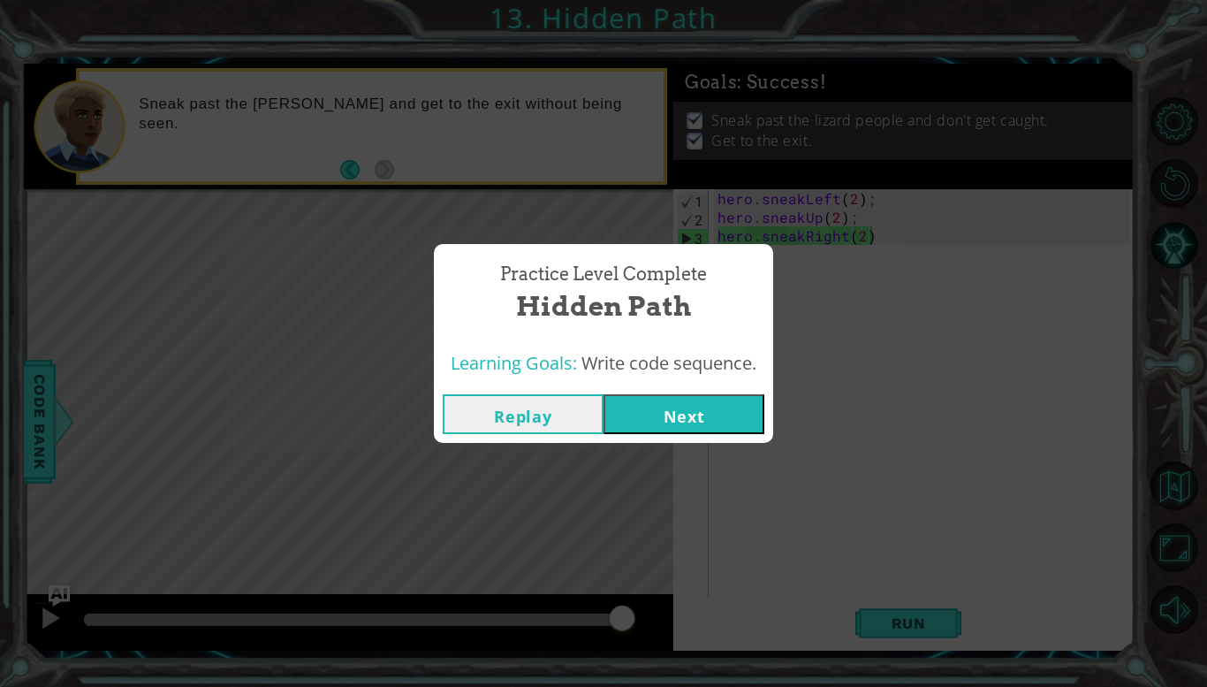
click at [639, 424] on button "Next" at bounding box center [684, 414] width 161 height 40
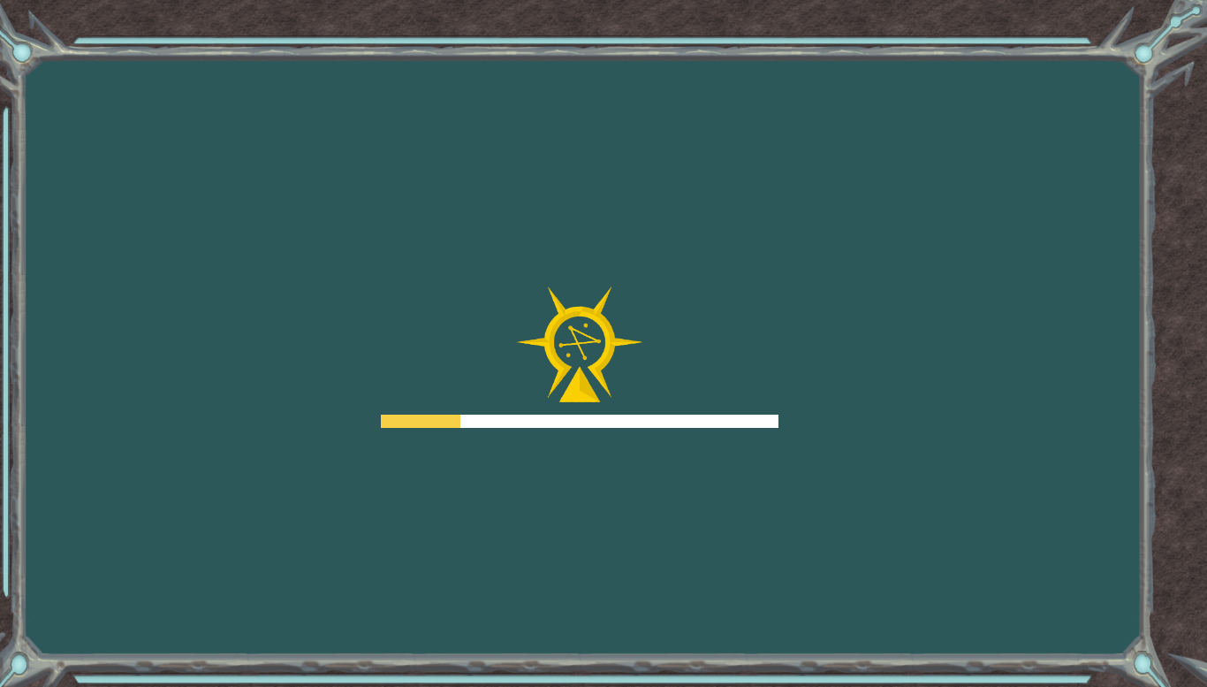
click at [639, 424] on div at bounding box center [580, 420] width 398 height 13
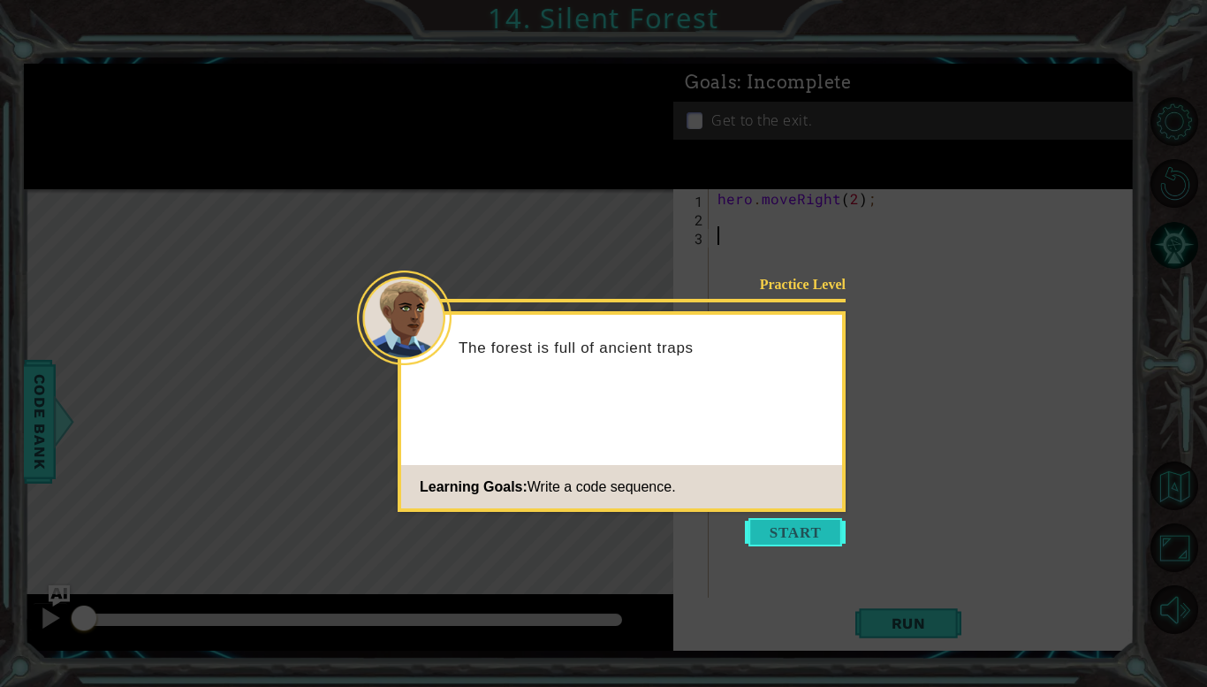
click at [793, 523] on button "Start" at bounding box center [795, 532] width 101 height 28
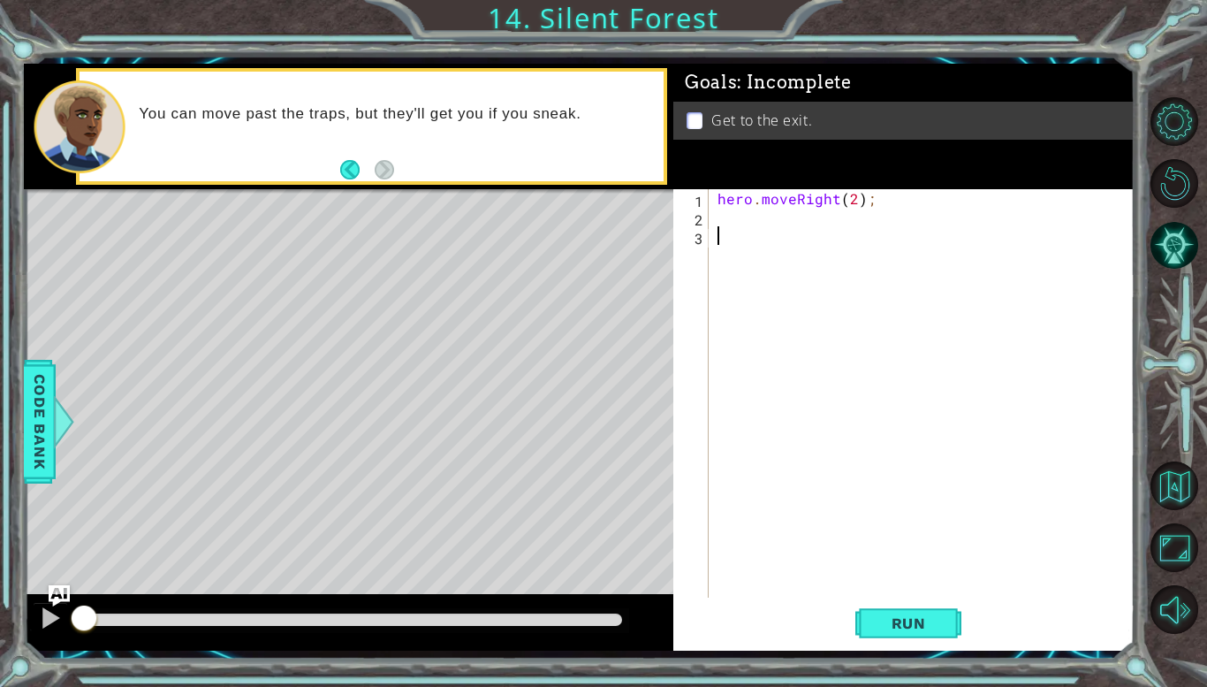
click at [770, 210] on div "hero . moveRight ( 2 ) ;" at bounding box center [926, 411] width 425 height 445
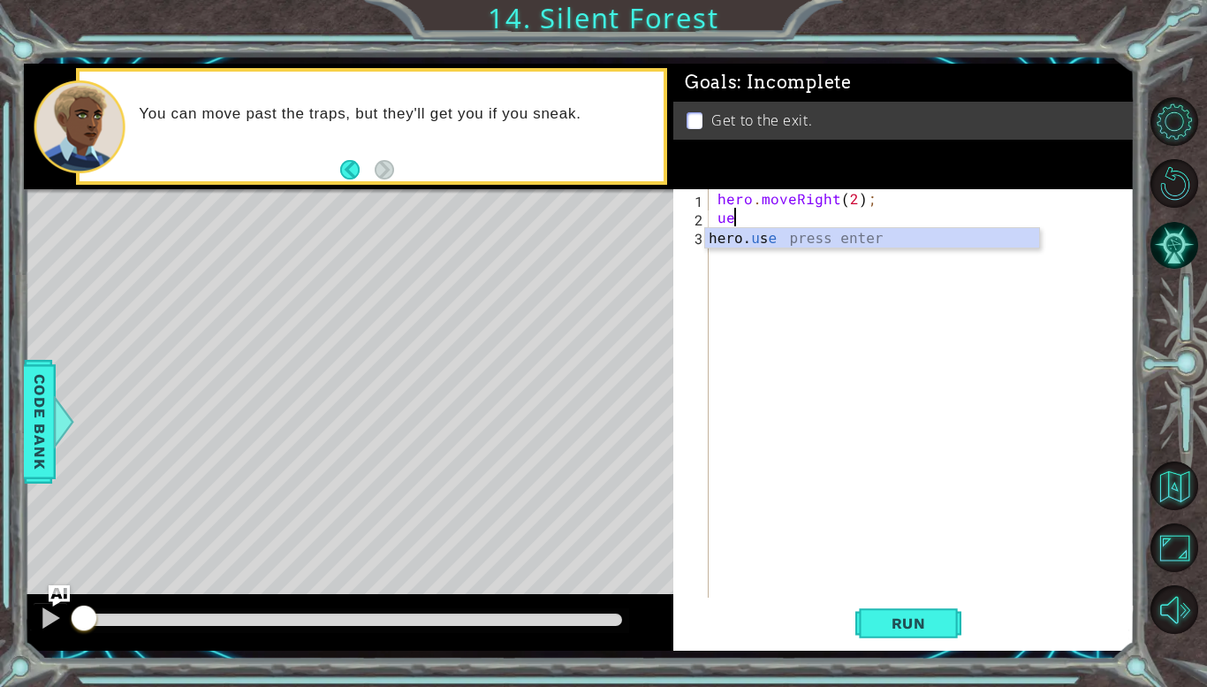
type textarea "u"
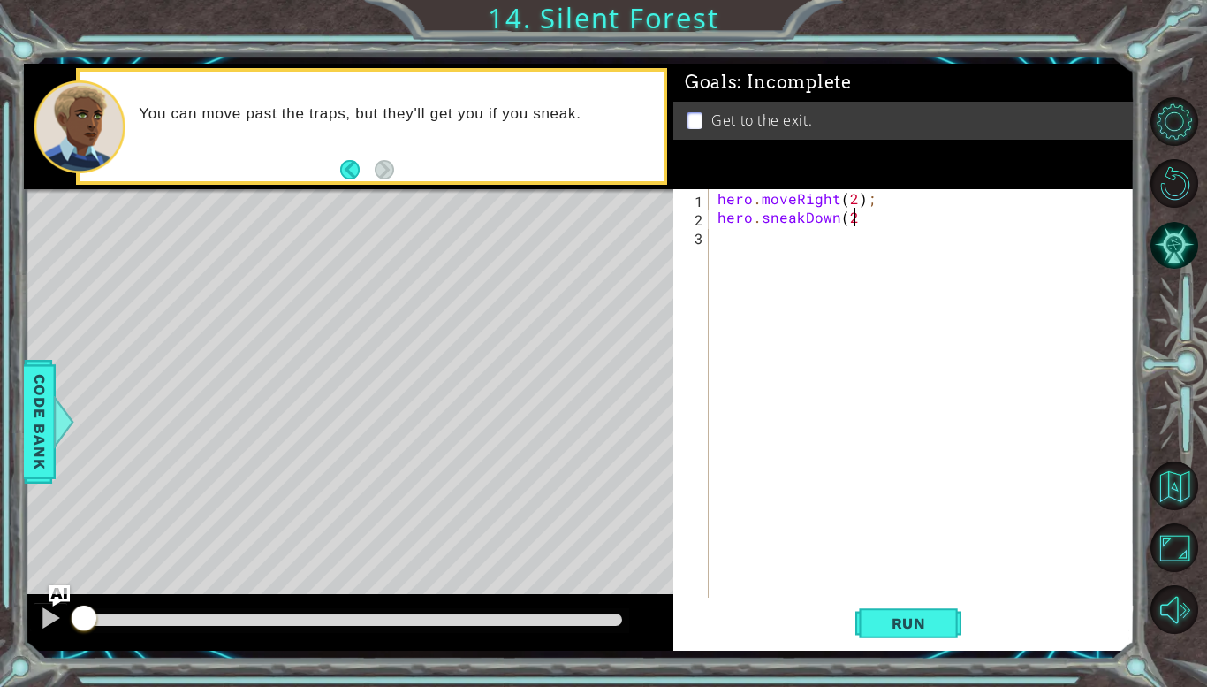
scroll to position [0, 8]
type textarea "hero.sneakDown(2);"
type textarea "hero.sneakRight(2)"
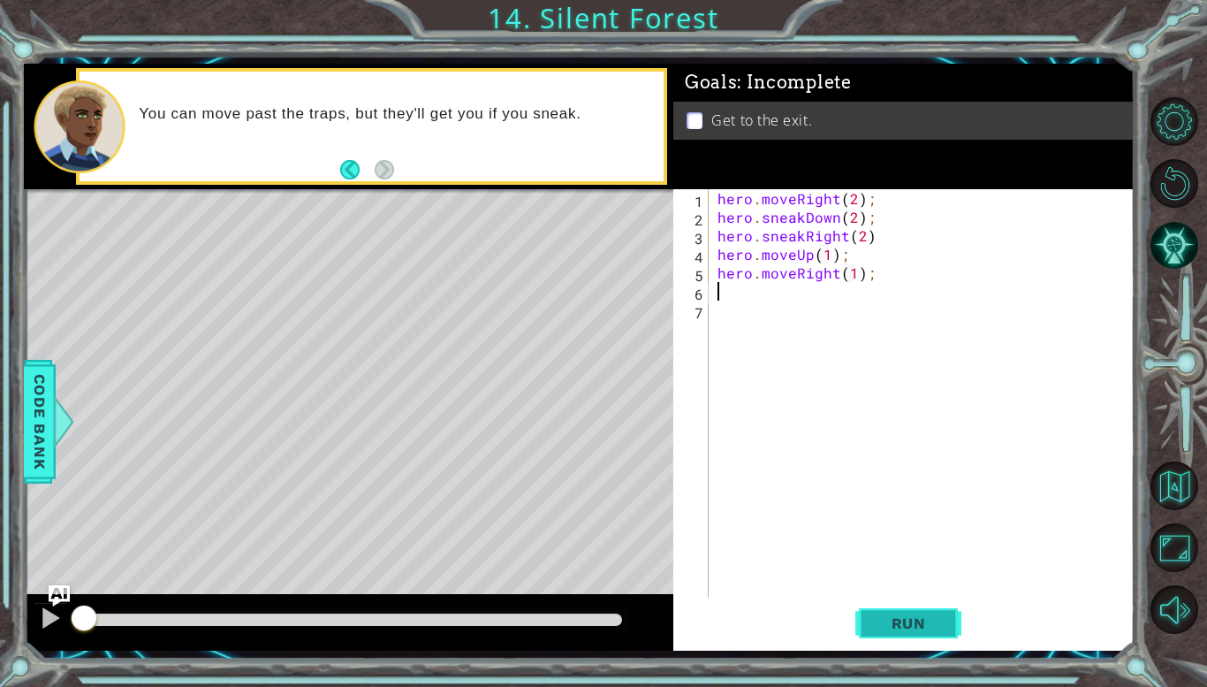
type textarea "hero.moveRight(1);"
click at [863, 621] on button "Run" at bounding box center [908, 623] width 106 height 46
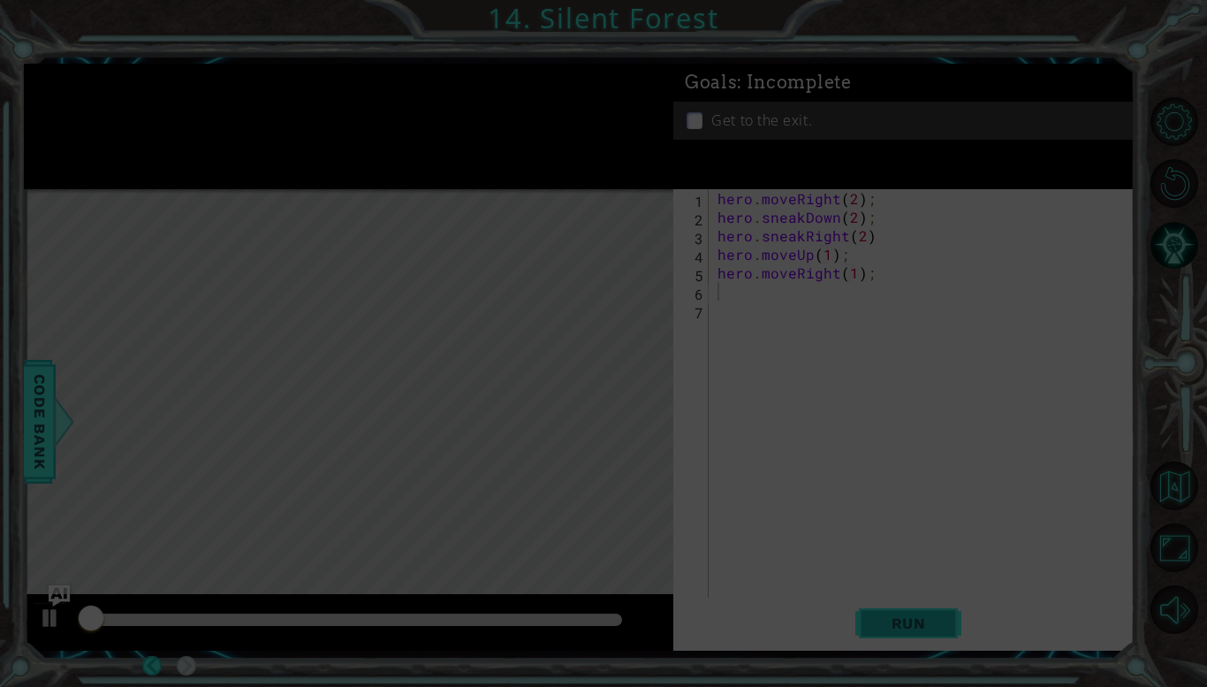
scroll to position [0, 0]
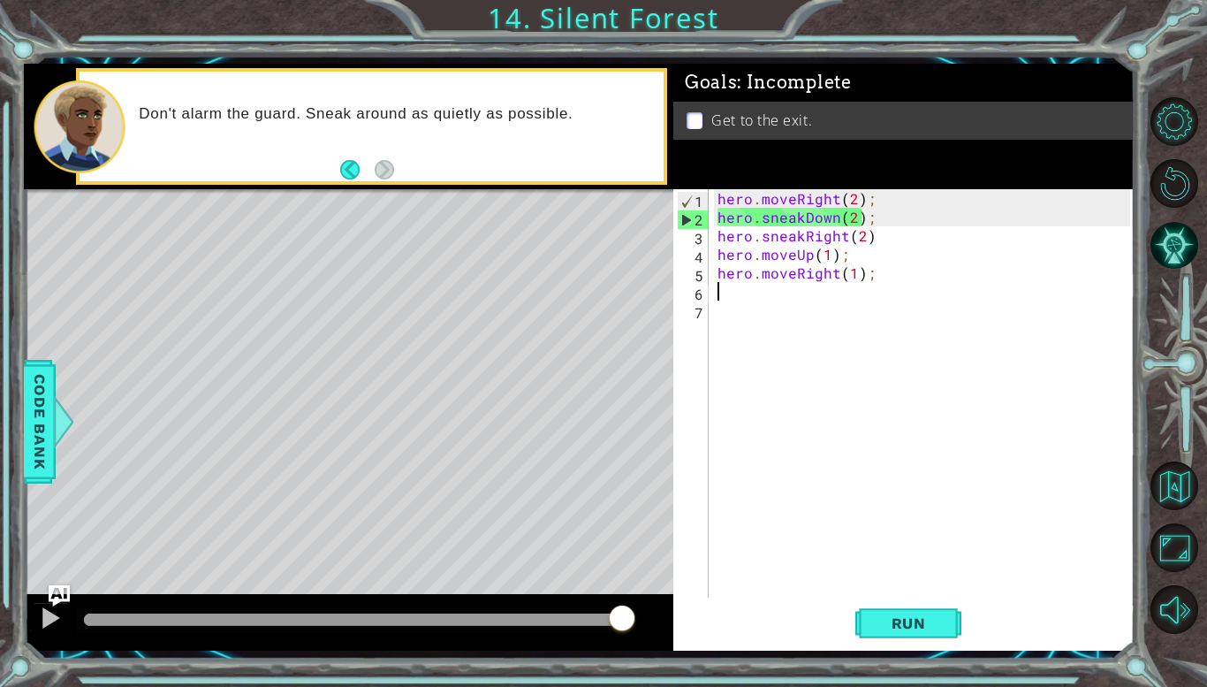
click at [856, 213] on div "hero . moveRight ( 2 ) ; hero . sneakDown ( 2 ) ; hero . sneakRight ( 2 ) hero …" at bounding box center [926, 411] width 425 height 445
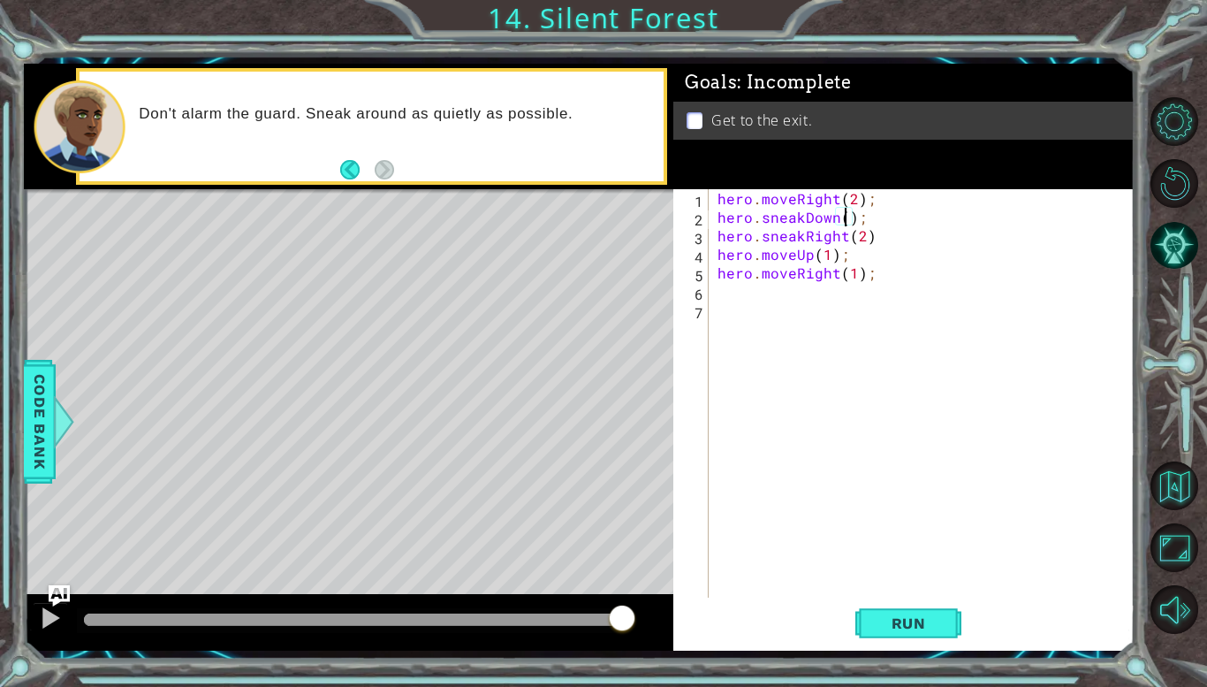
scroll to position [0, 8]
type textarea "hero.sneakDown(1);"
click at [886, 611] on button "Run" at bounding box center [908, 623] width 106 height 46
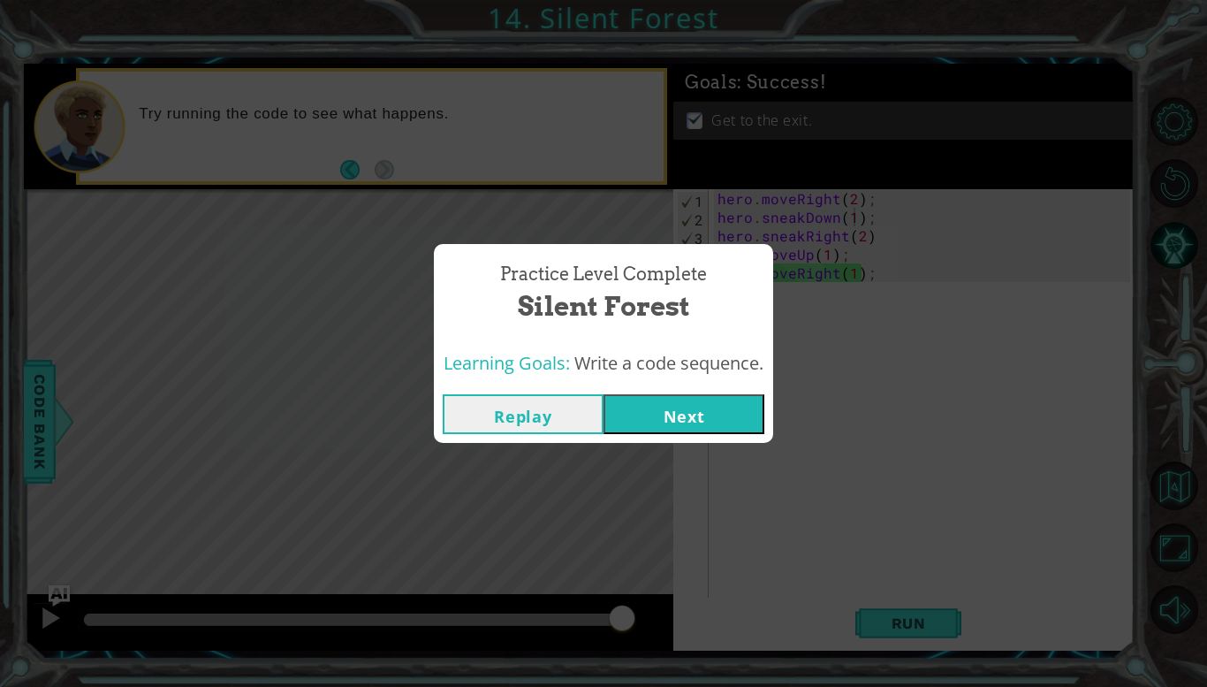
click at [717, 352] on span "Write a code sequence." at bounding box center [668, 363] width 189 height 24
click at [620, 408] on button "Next" at bounding box center [684, 414] width 161 height 40
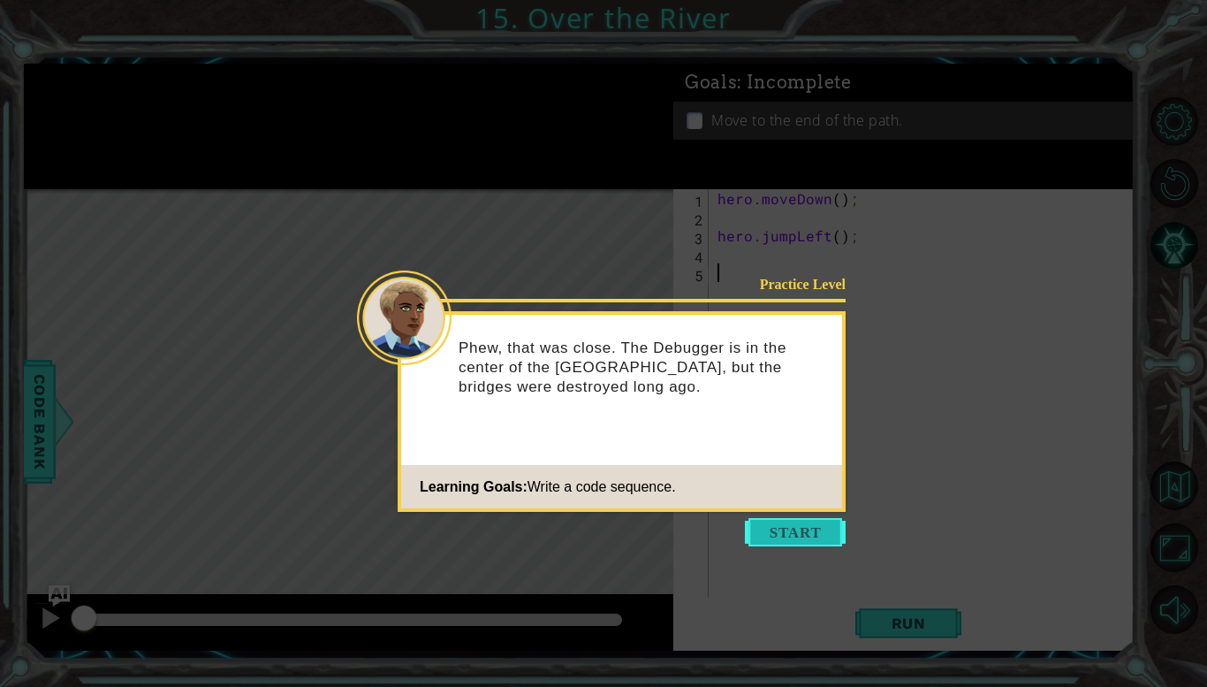
click at [782, 531] on button "Start" at bounding box center [795, 532] width 101 height 28
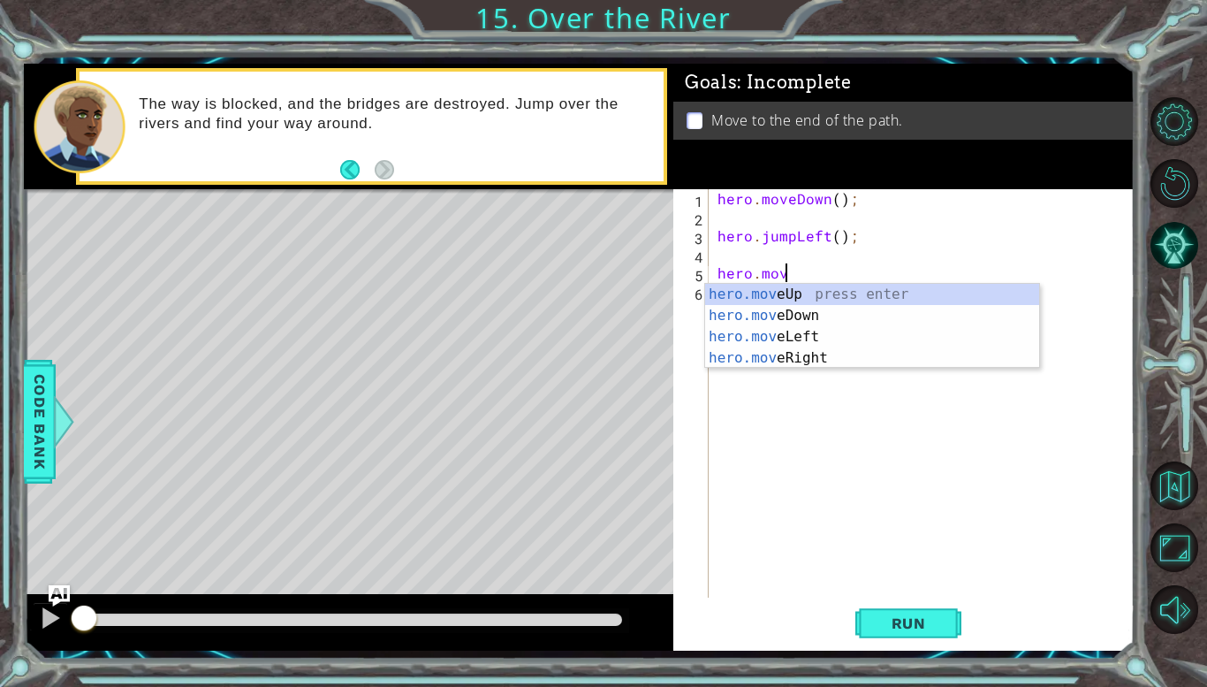
scroll to position [0, 4]
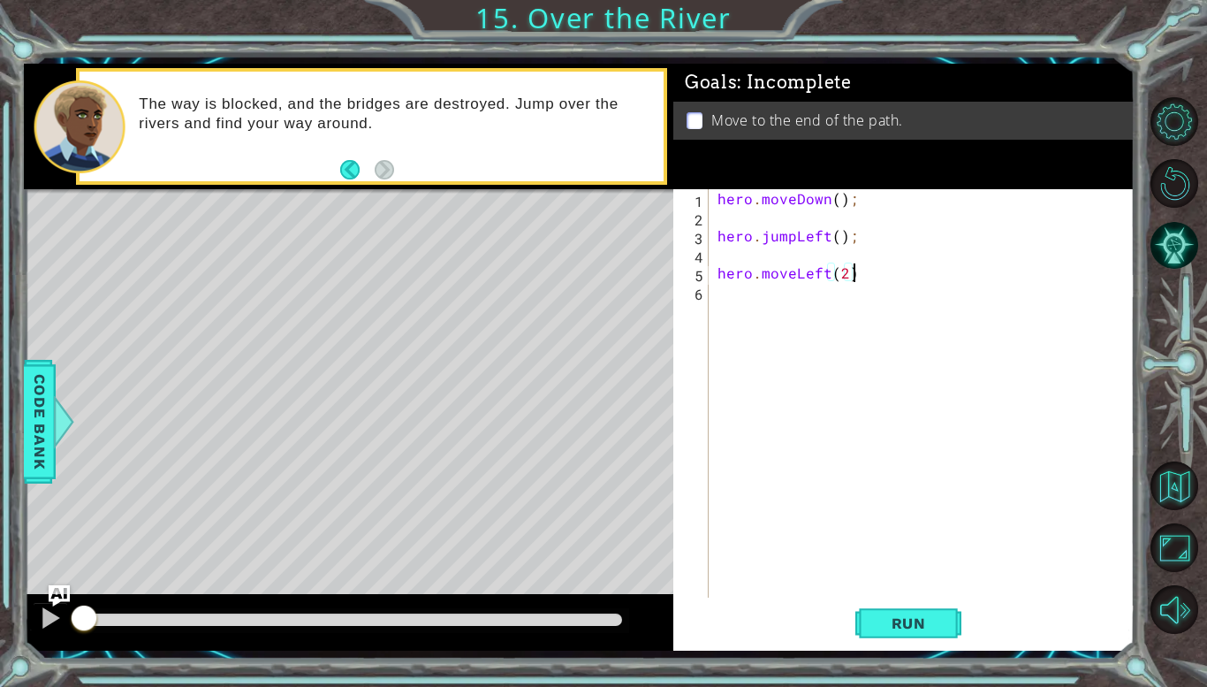
type textarea "hero.moveLeft(2);"
type textarea "hero.jumpDown"
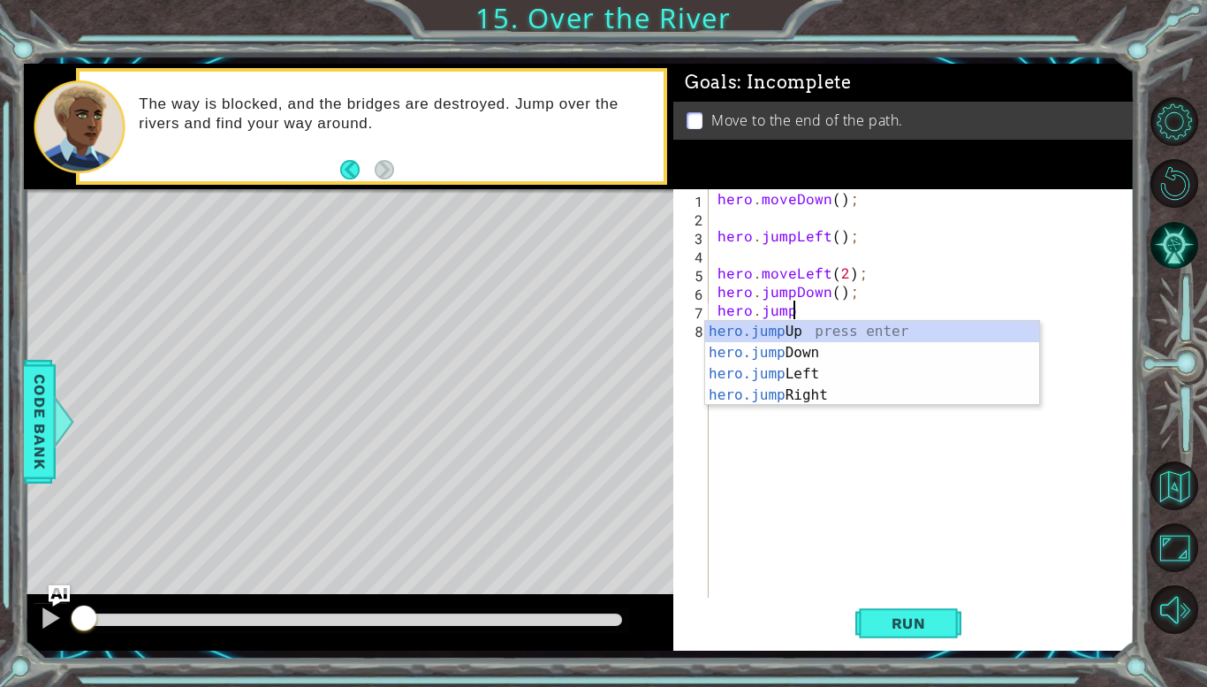
scroll to position [0, 4]
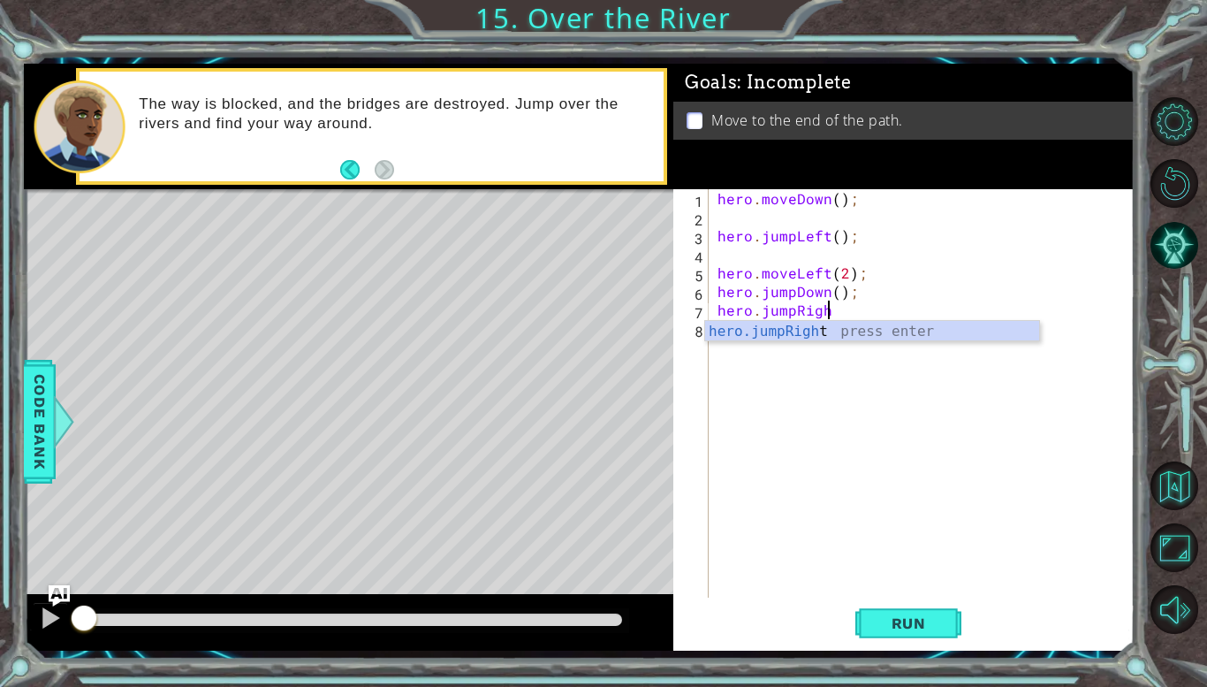
type textarea "hero.jumpRight"
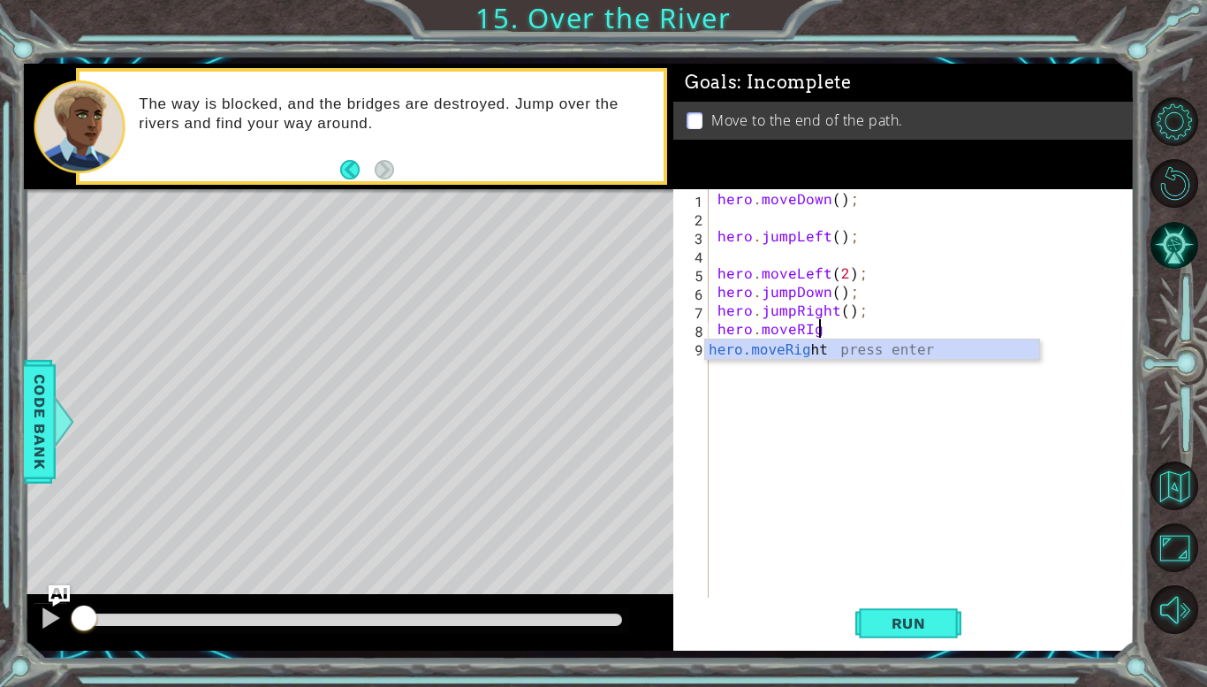
scroll to position [0, 6]
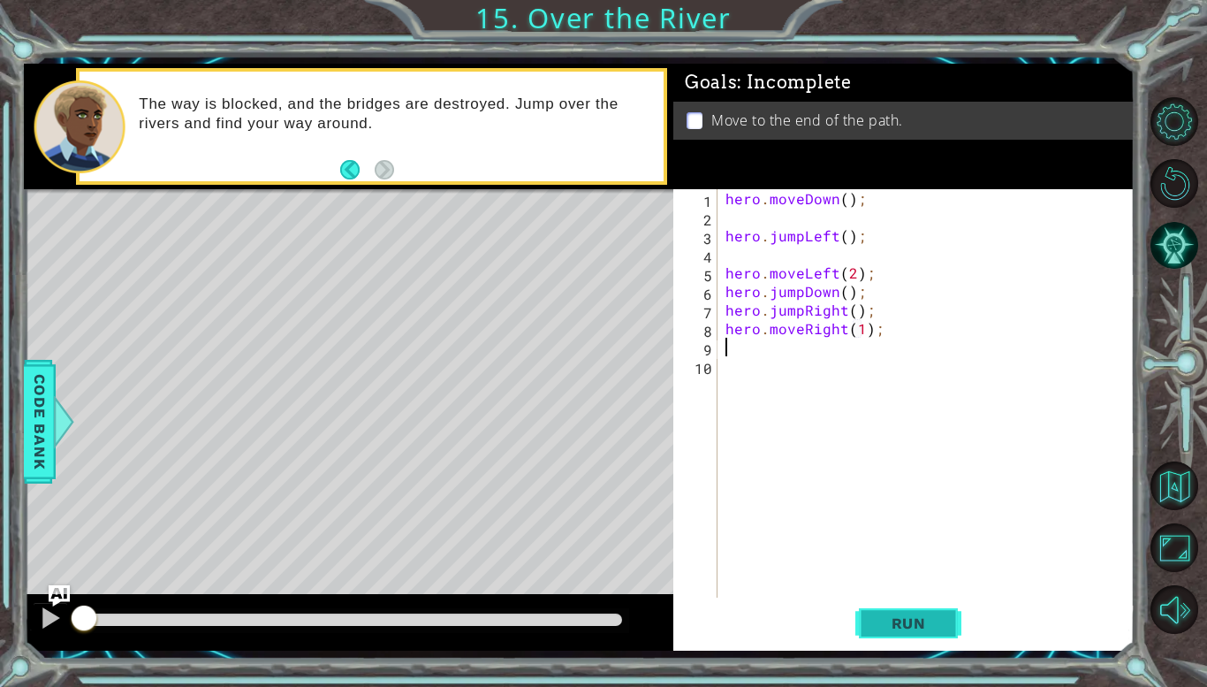
type textarea "hero.moveRight(1);"
click at [928, 615] on span "Run" at bounding box center [909, 623] width 70 height 18
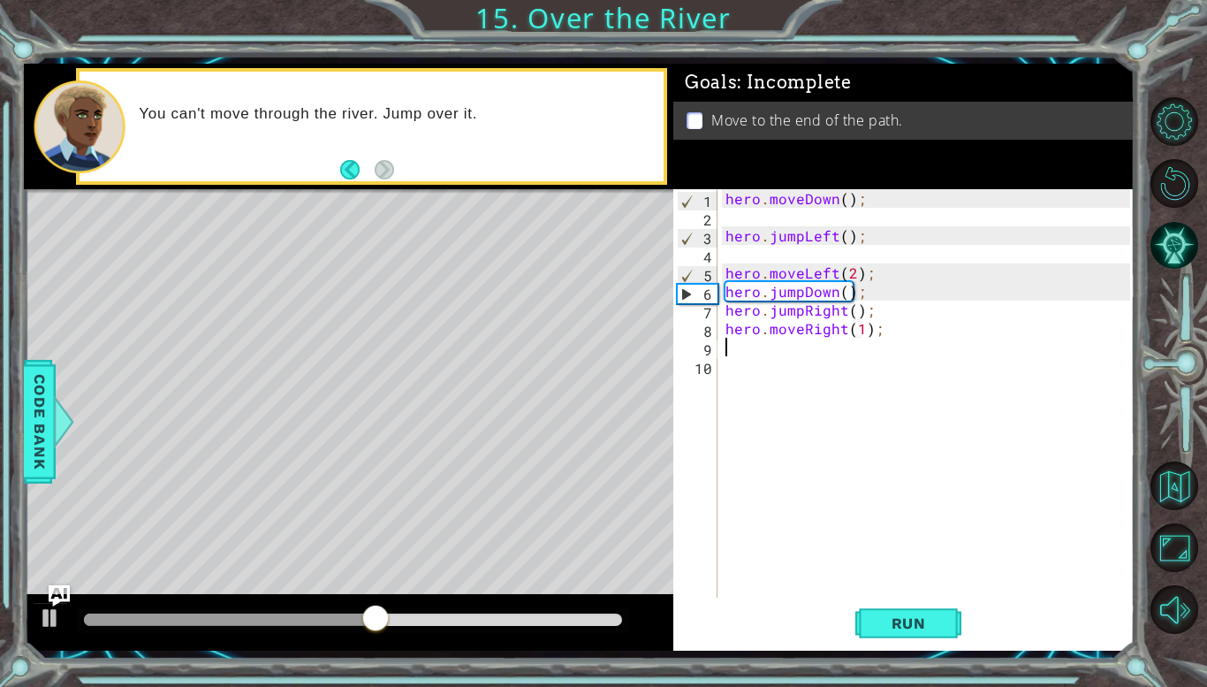
click at [850, 273] on div "hero . moveDown ( ) ; hero . jumpLeft ( ) ; hero . moveLeft ( 2 ) ; hero . jump…" at bounding box center [930, 411] width 417 height 445
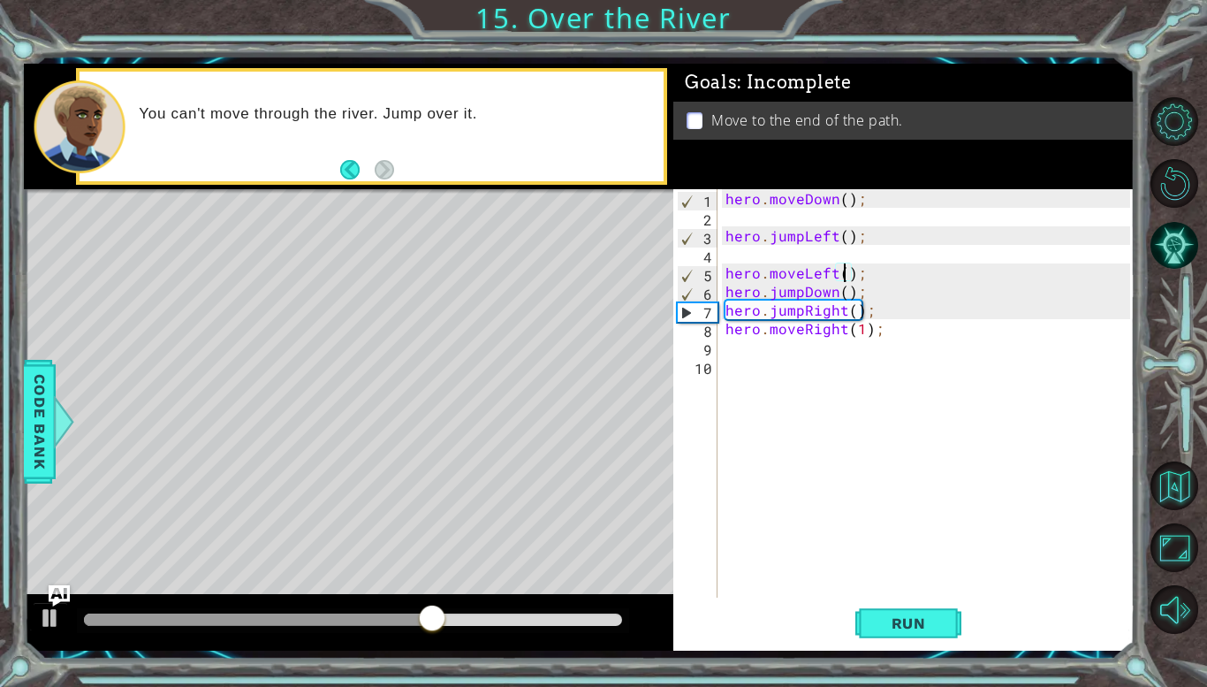
scroll to position [0, 8]
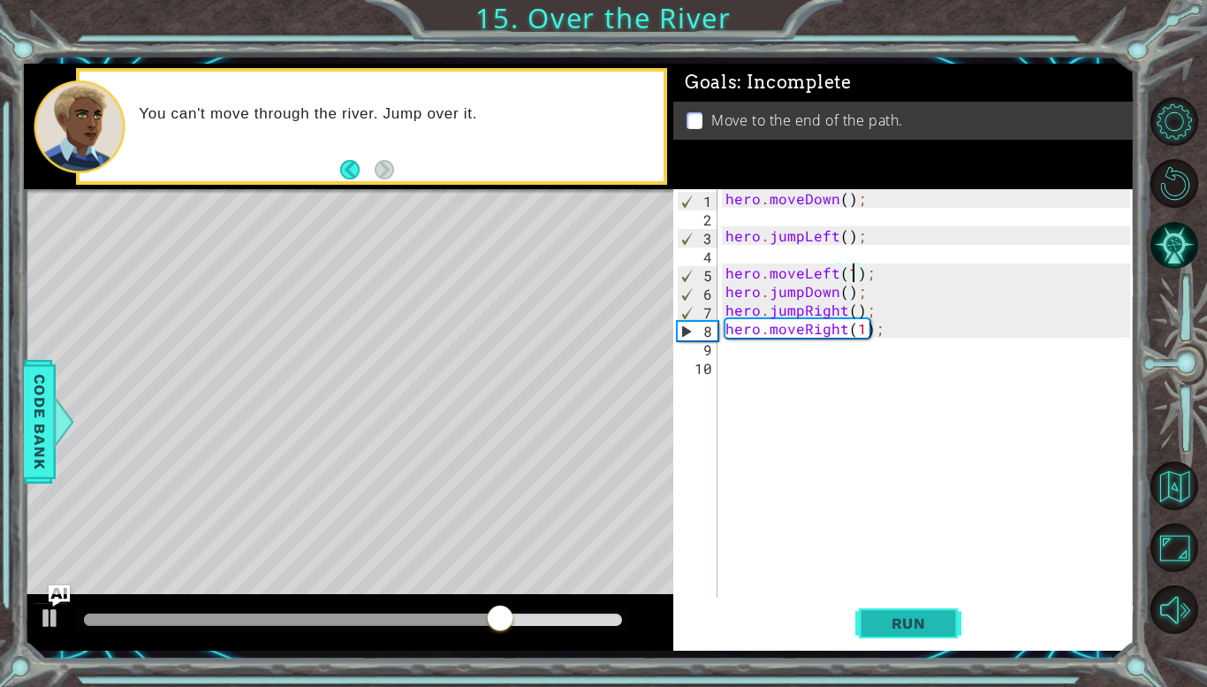
type textarea "hero.moveLeft(1);"
click at [876, 634] on button "Run" at bounding box center [908, 623] width 106 height 46
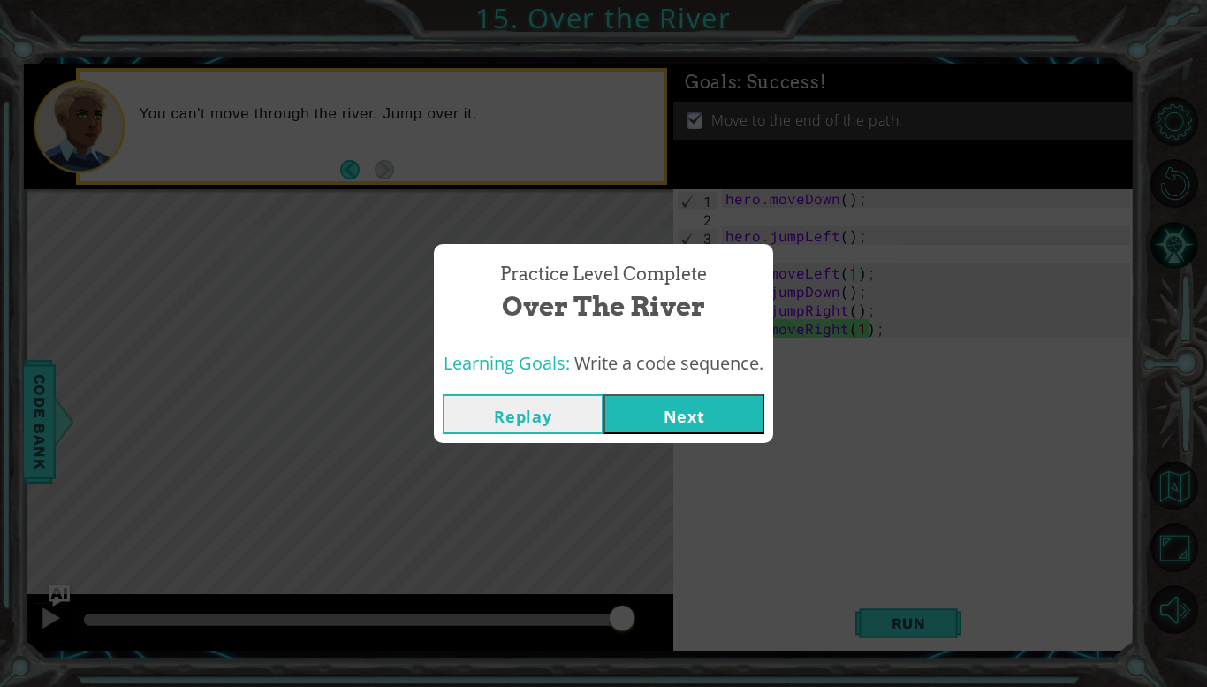
click at [698, 402] on button "Next" at bounding box center [684, 414] width 161 height 40
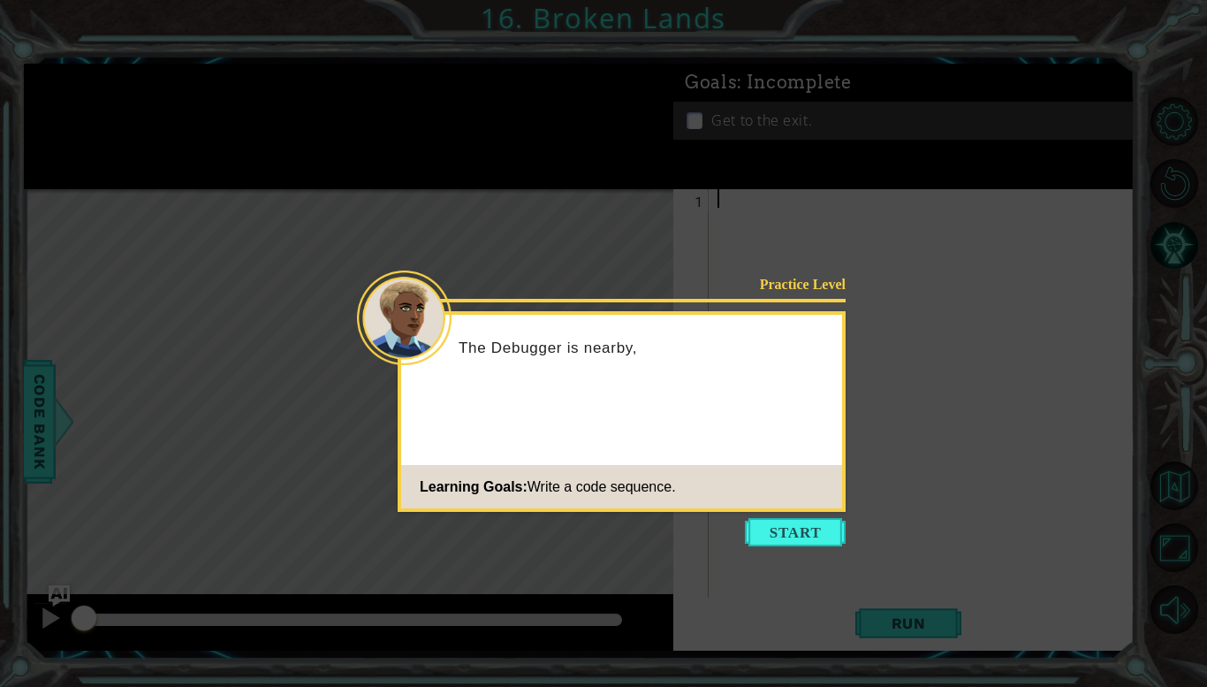
click at [772, 500] on footer "Learning Goals: Write a code sequence." at bounding box center [621, 486] width 441 height 43
click at [780, 528] on button "Start" at bounding box center [795, 532] width 101 height 28
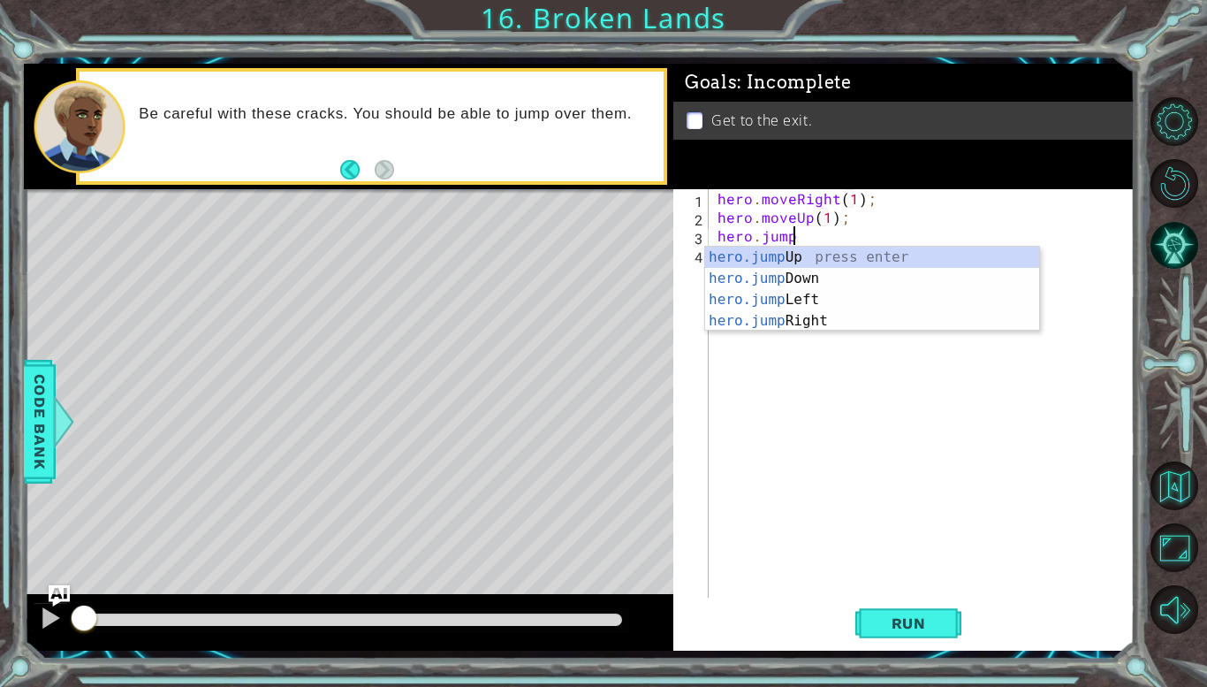
scroll to position [0, 12]
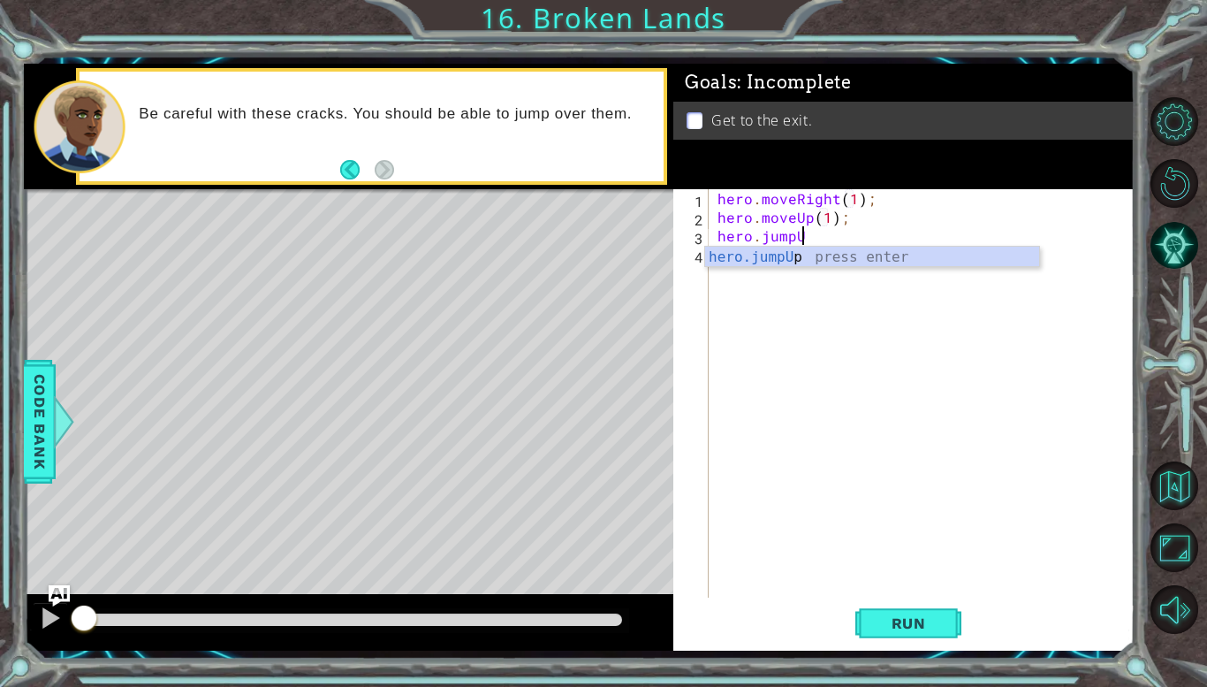
type textarea "hero.moveUp(1);hero.jumpUp"
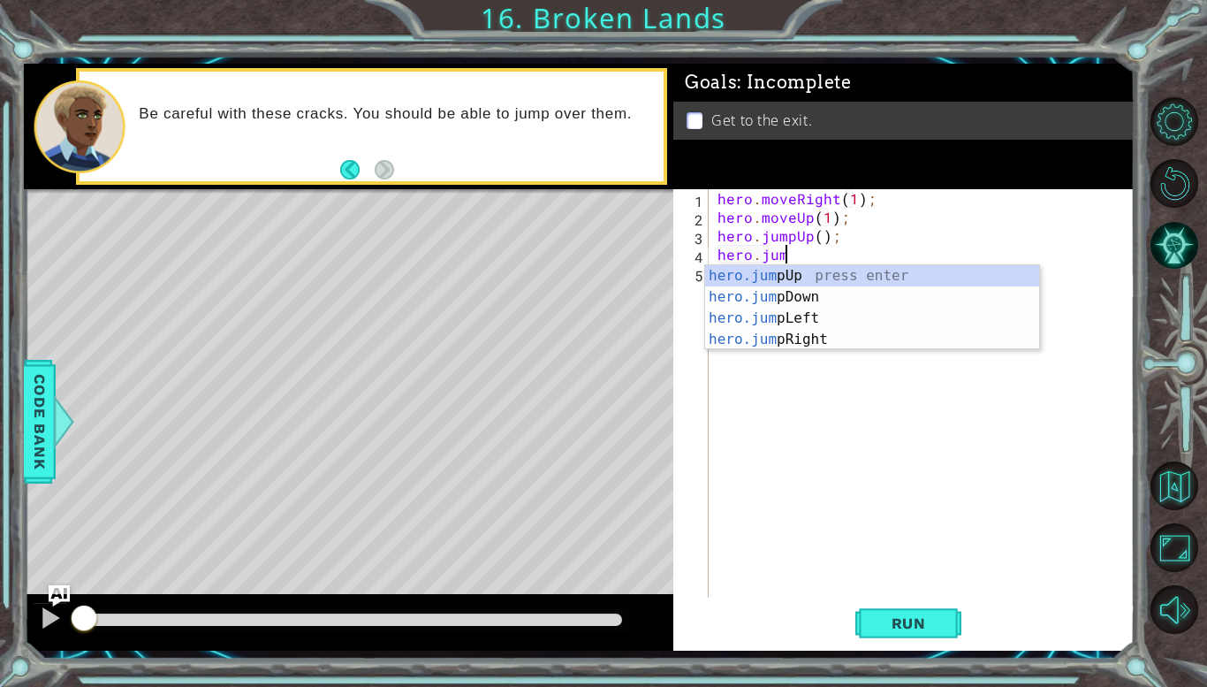
scroll to position [0, 4]
type textarea "hero.jumpRight"
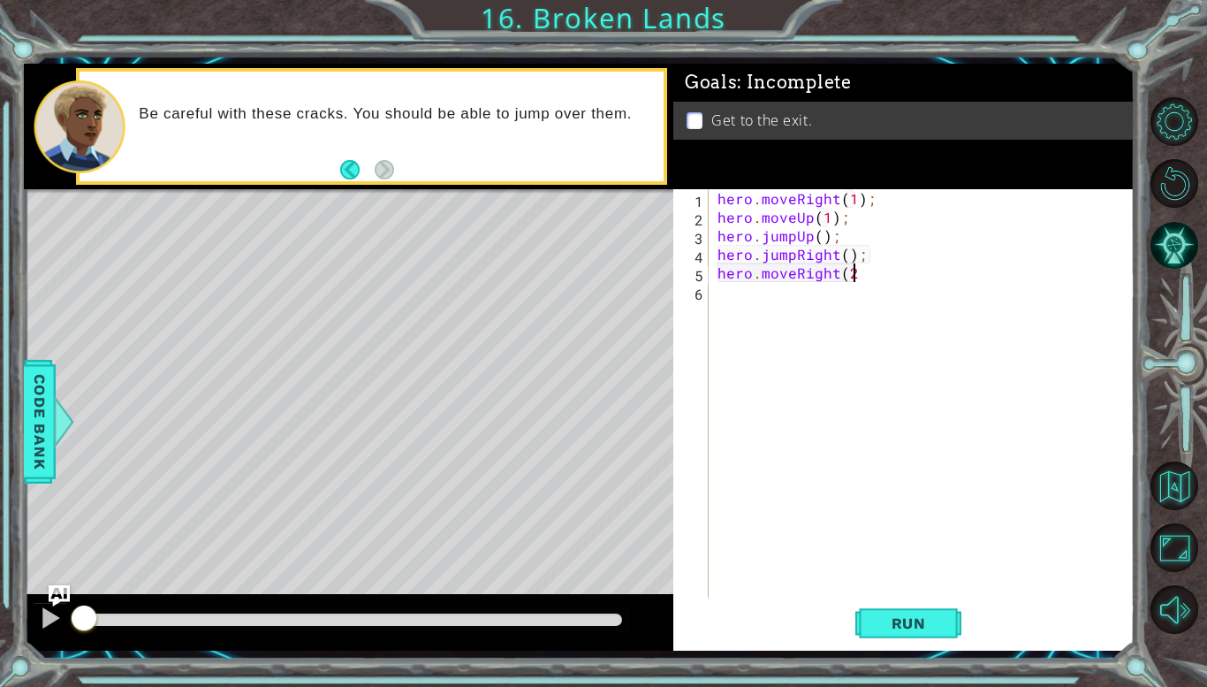
scroll to position [0, 8]
type textarea "hero.moveRight(2);"
click at [879, 613] on button "Run" at bounding box center [908, 623] width 106 height 46
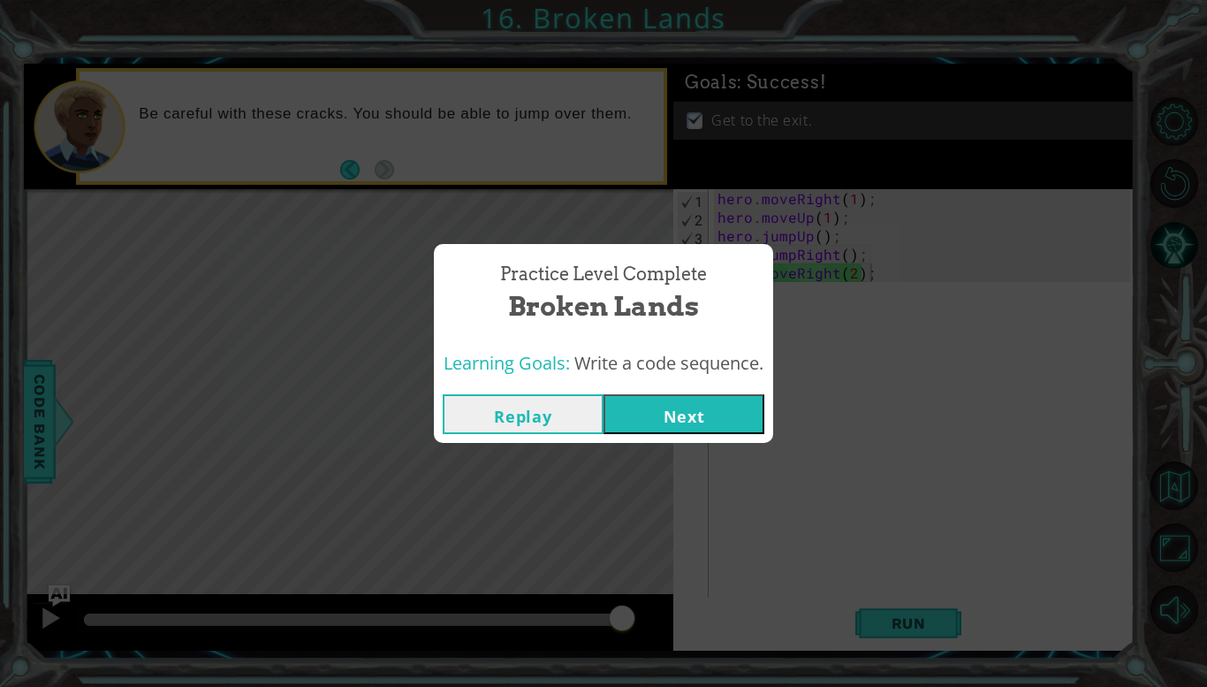
click at [680, 428] on button "Next" at bounding box center [684, 414] width 161 height 40
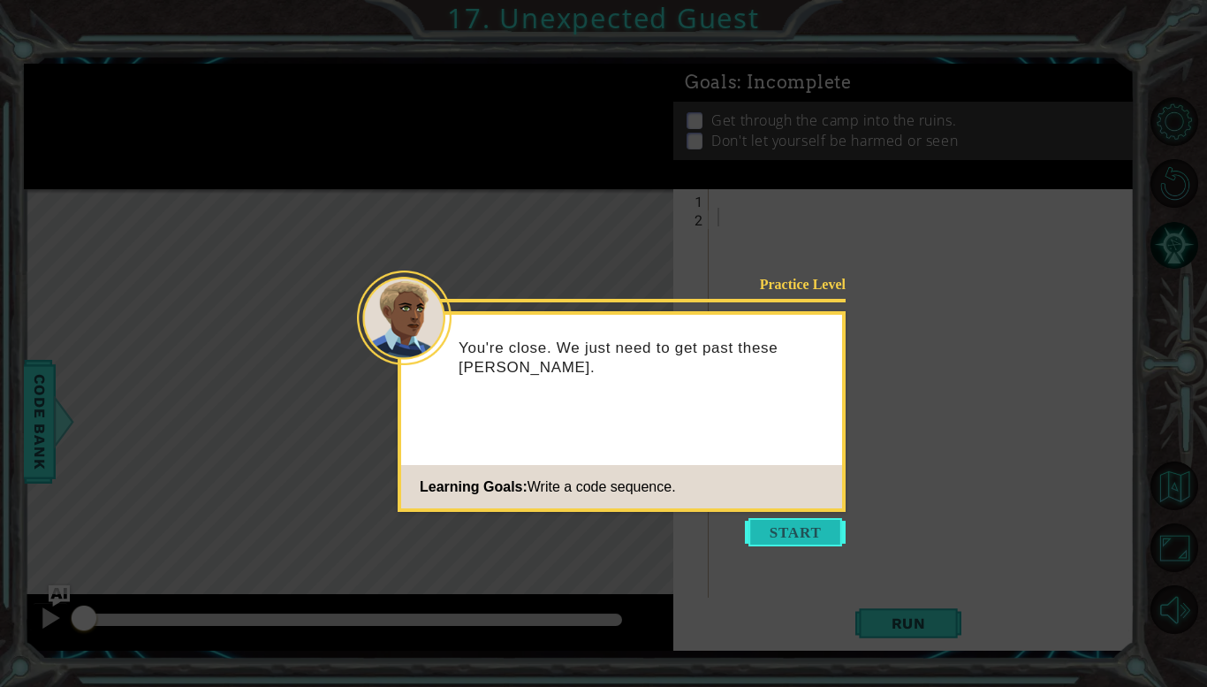
click at [771, 528] on button "Start" at bounding box center [795, 532] width 101 height 28
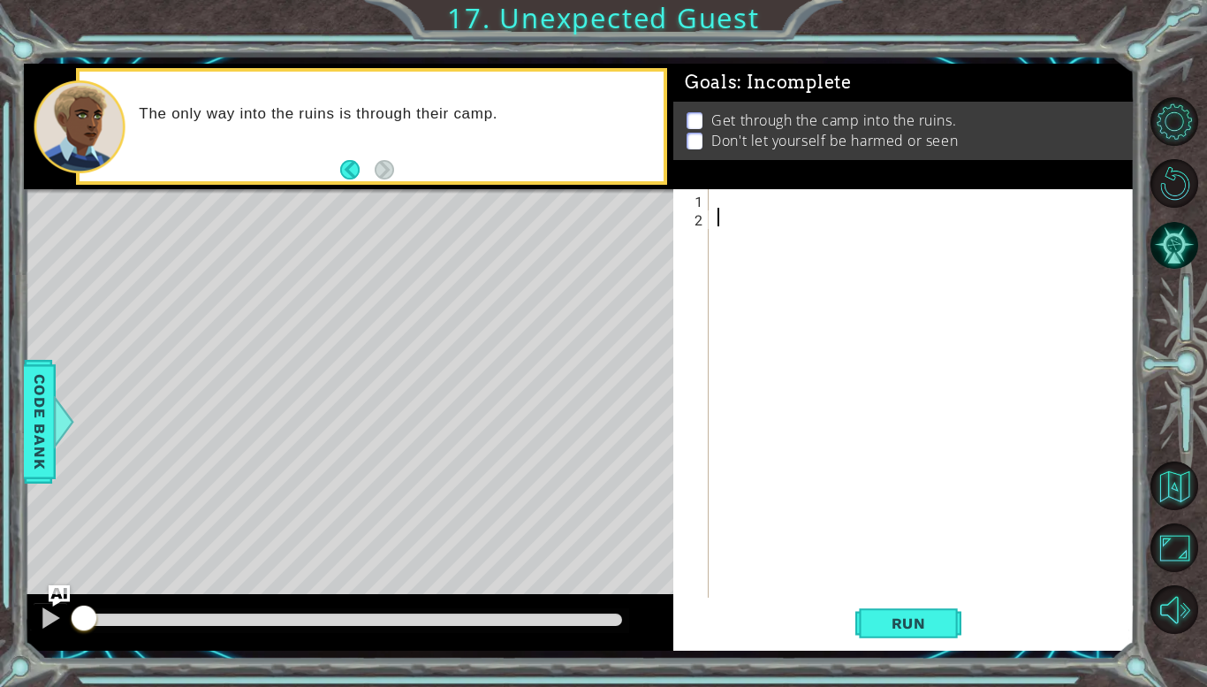
click at [756, 200] on div at bounding box center [926, 411] width 425 height 445
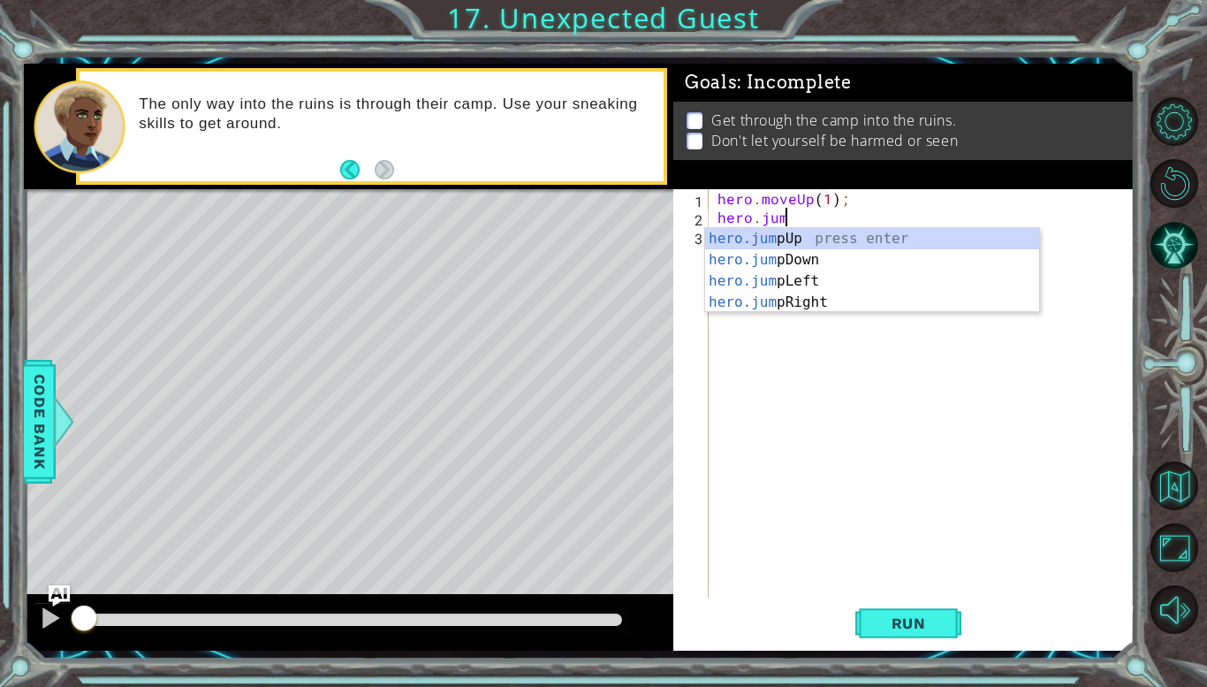
scroll to position [0, 11]
type textarea "hero.moveUp(1);hero.jumpRight"
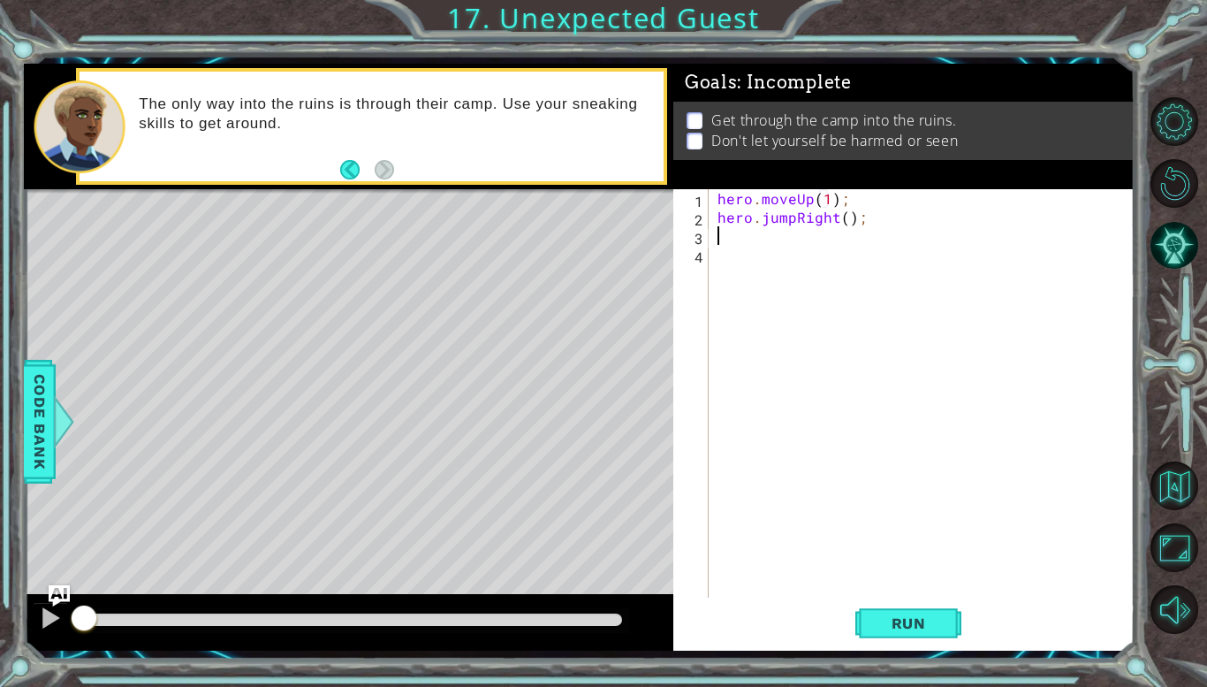
scroll to position [0, 0]
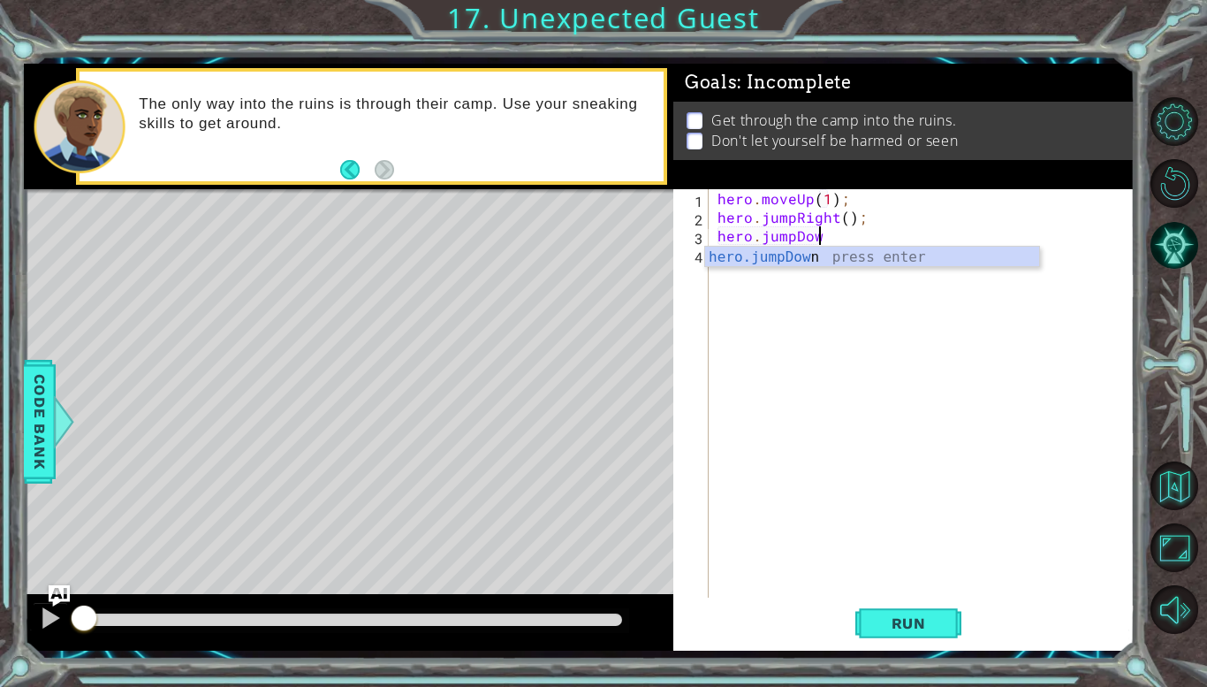
type textarea "hero.jumpDown"
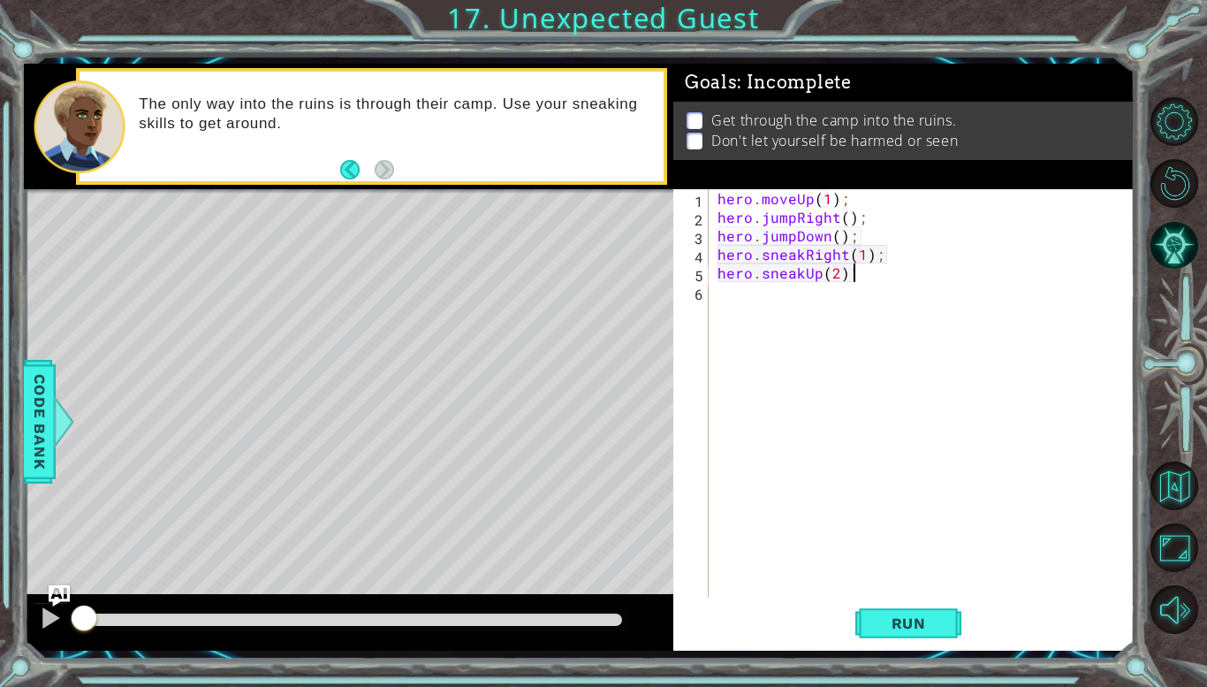
scroll to position [0, 7]
type textarea "hero.sneakUp(2);"
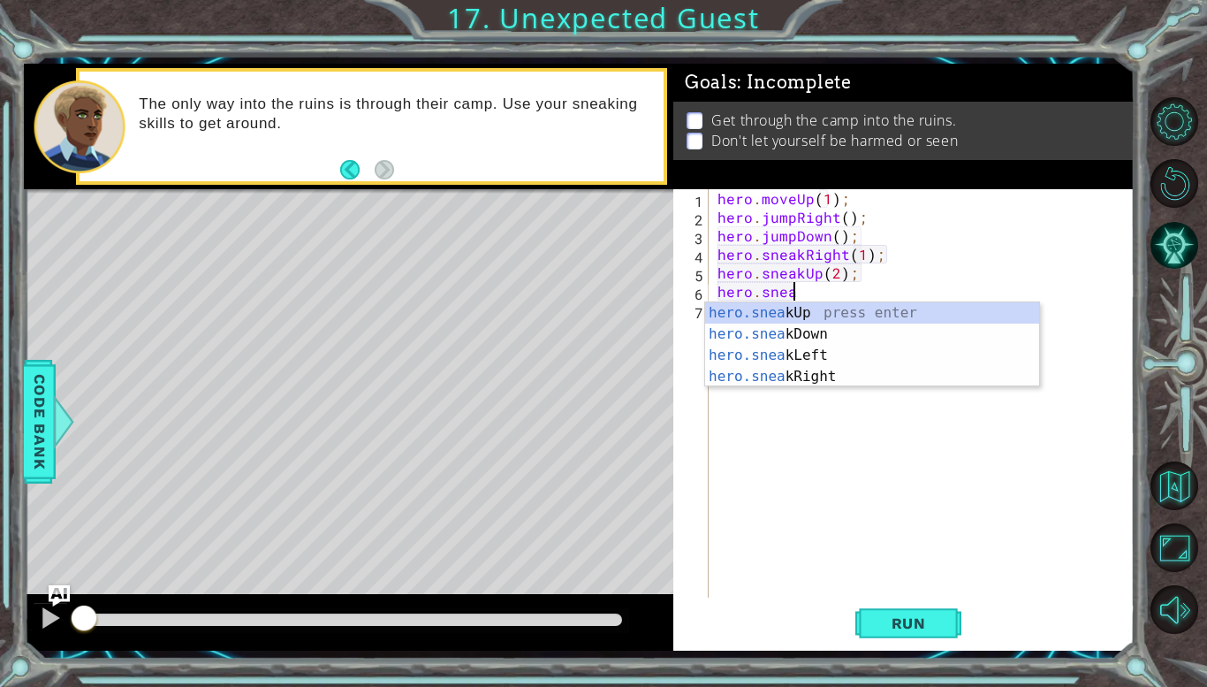
scroll to position [0, 4]
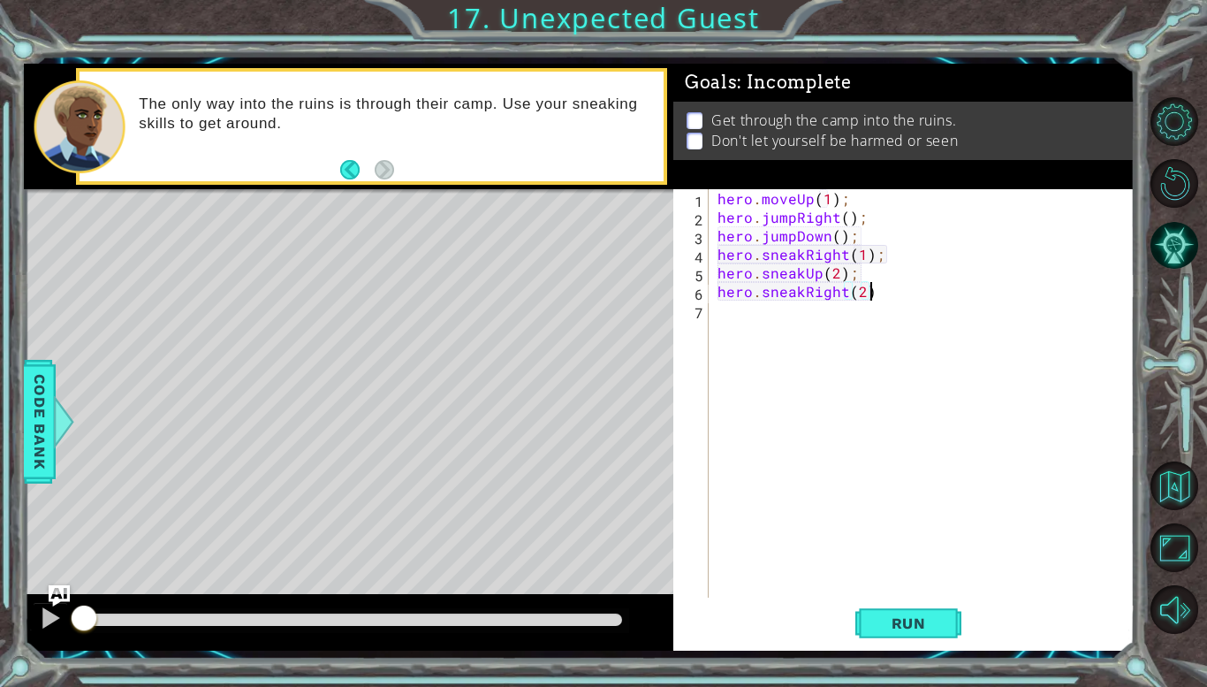
type textarea "hero.sneakRight(2);"
type textarea "hero.sneakDown(2);"
click at [905, 623] on span "Run" at bounding box center [909, 623] width 70 height 18
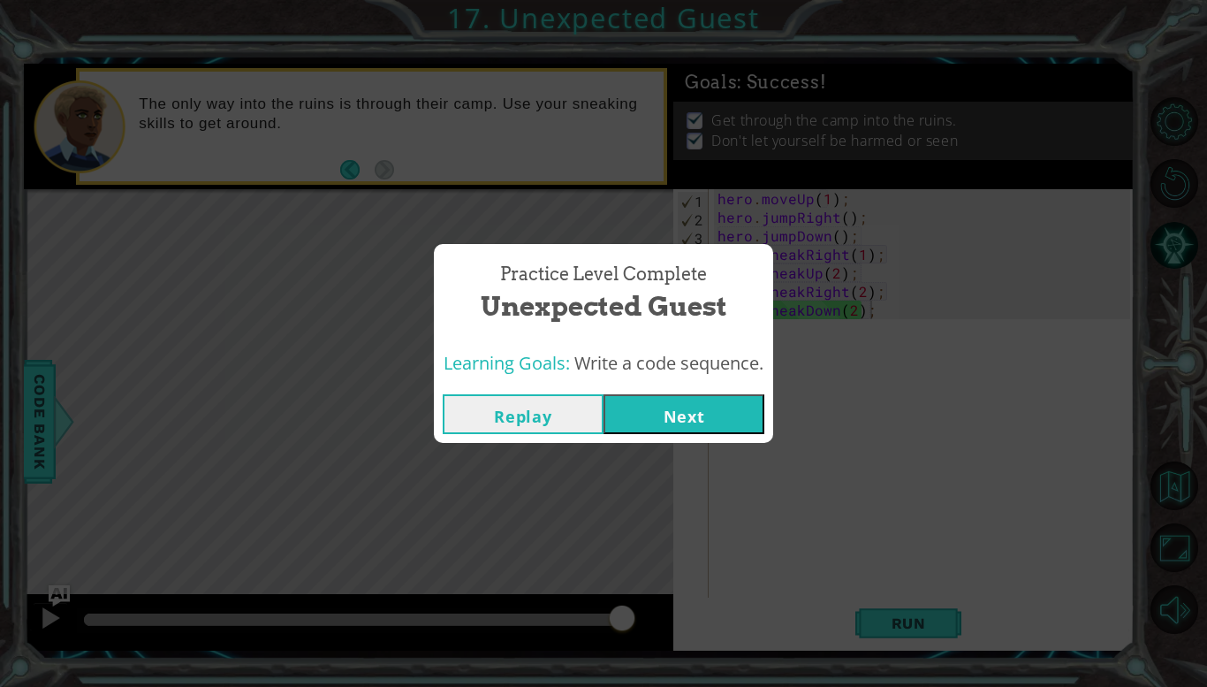
click at [662, 395] on button "Next" at bounding box center [684, 414] width 161 height 40
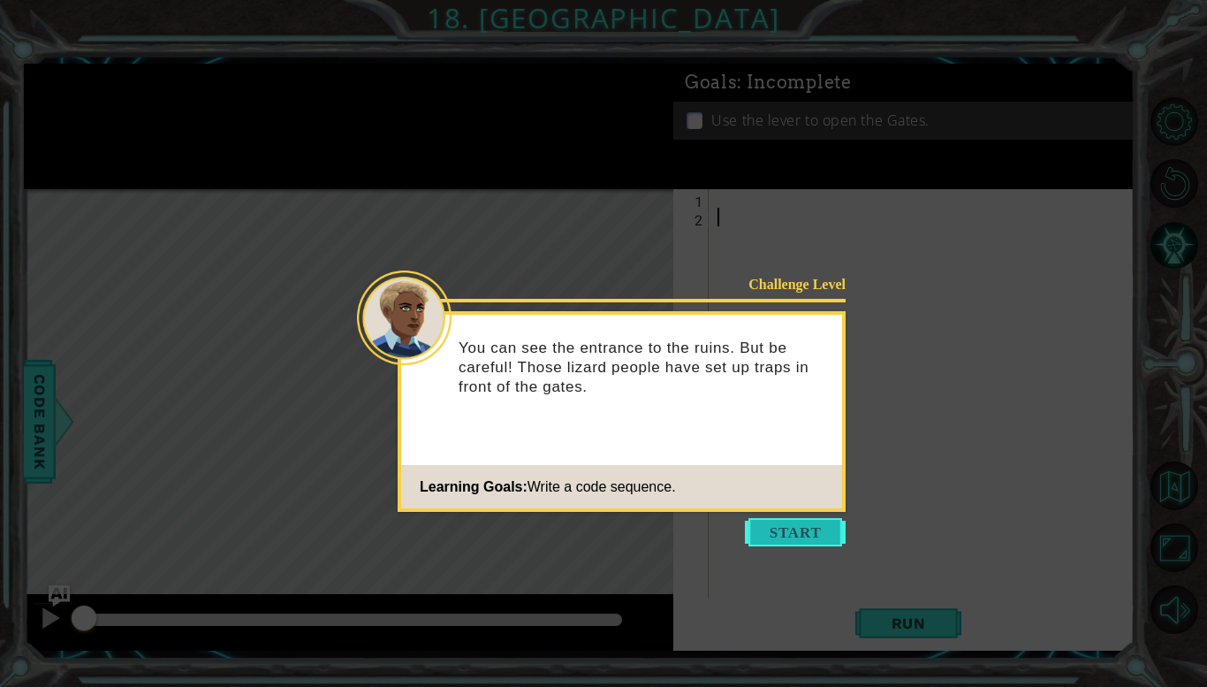
click at [789, 522] on button "Start" at bounding box center [795, 532] width 101 height 28
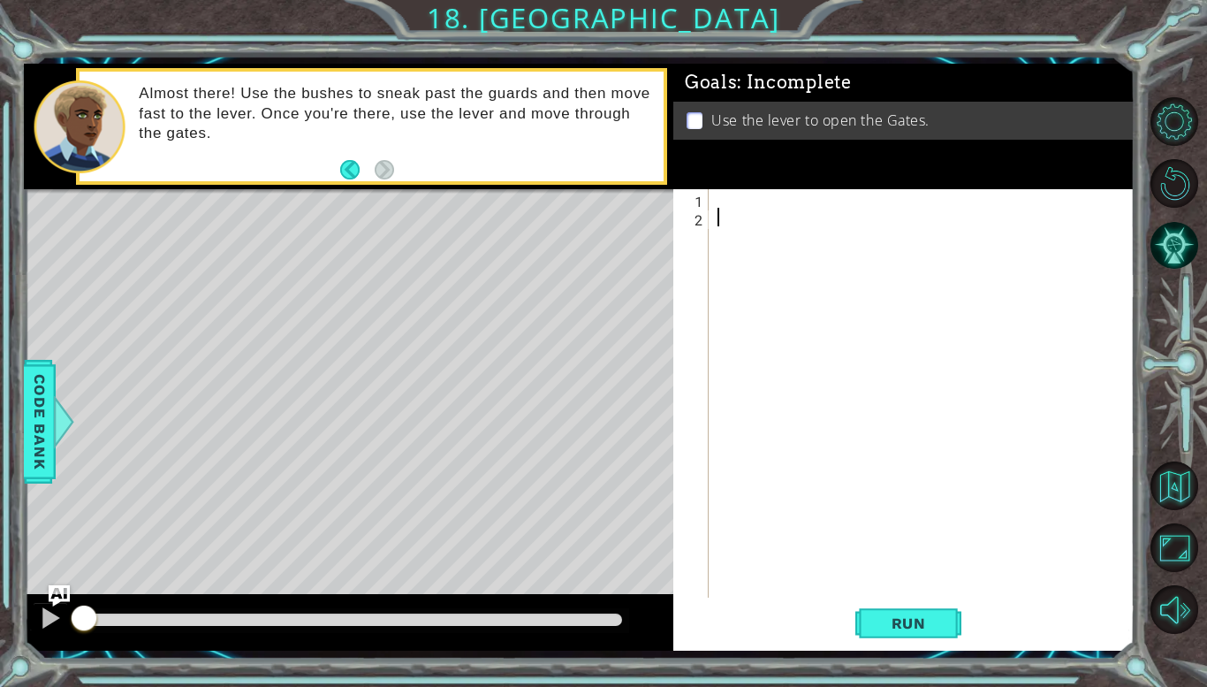
click at [777, 203] on div at bounding box center [926, 411] width 425 height 445
type textarea "hero.sneakRight(1);"
type textarea "hero.sneakUp(2)"
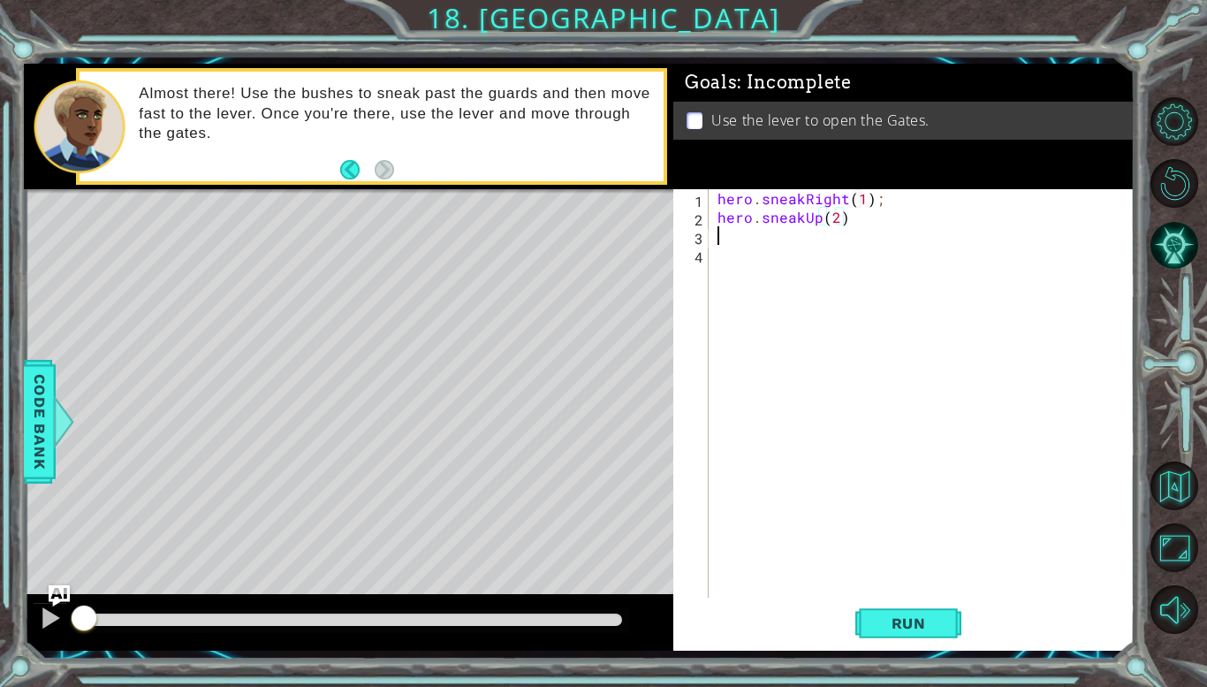
scroll to position [0, 0]
type textarea "hero.sneakUp(2);"
type textarea "hero.sneakRight(1)"
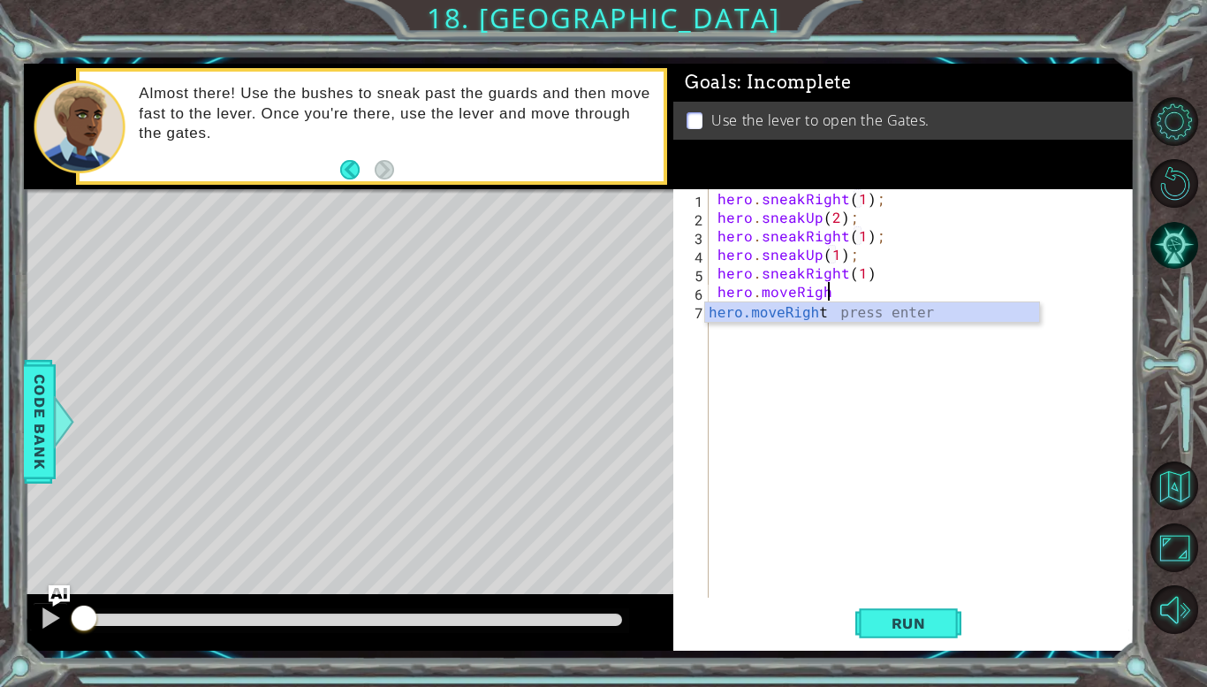
scroll to position [0, 6]
type textarea "hero.moveRight(]);"
type textarea "hero.moveRight(1);"
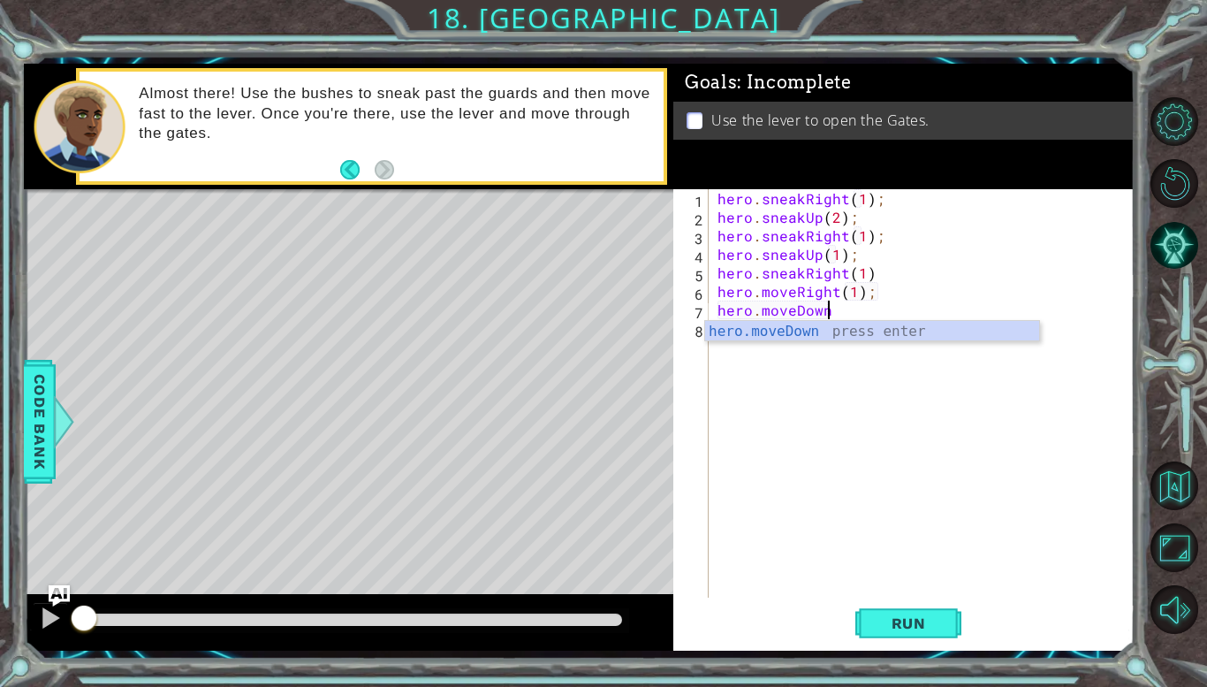
scroll to position [0, 6]
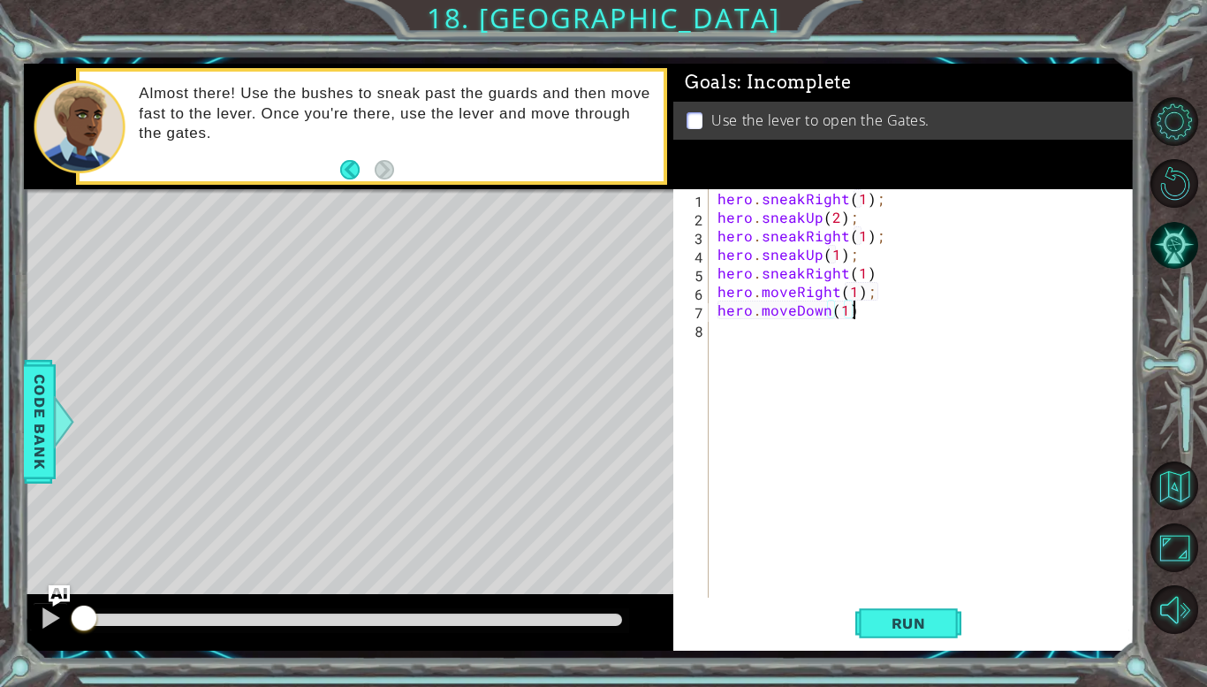
type textarea "hero.moveDown(1);"
type textarea "hero.jumpDown"
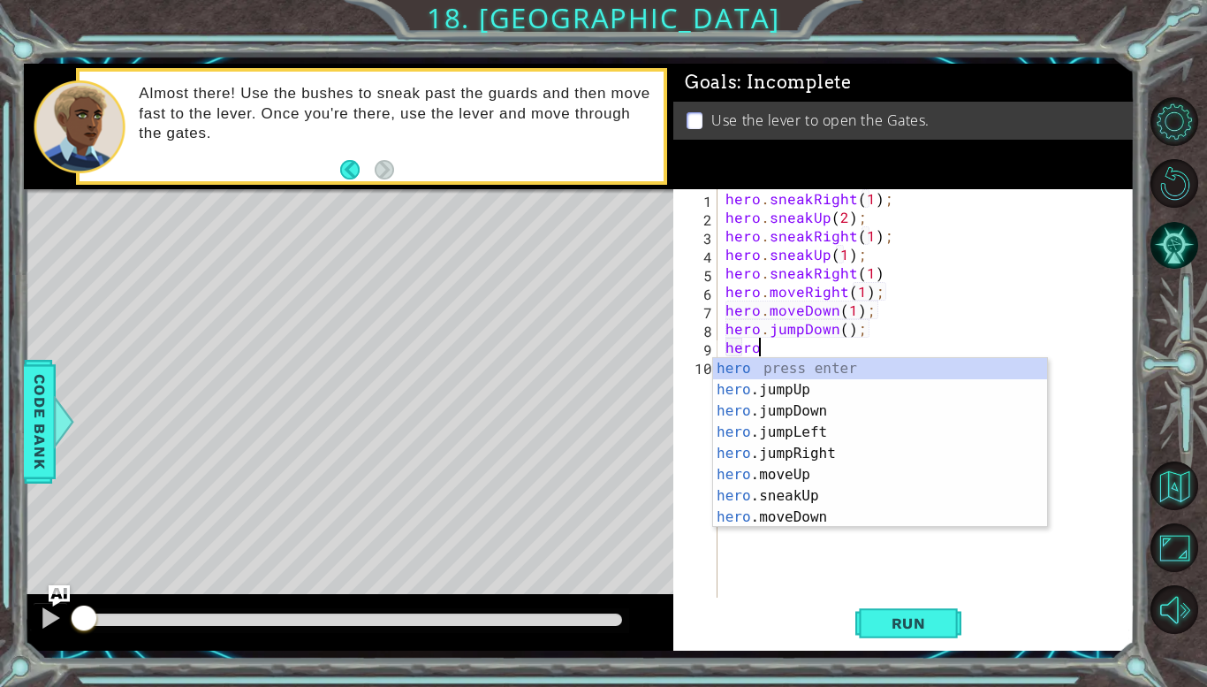
scroll to position [0, 2]
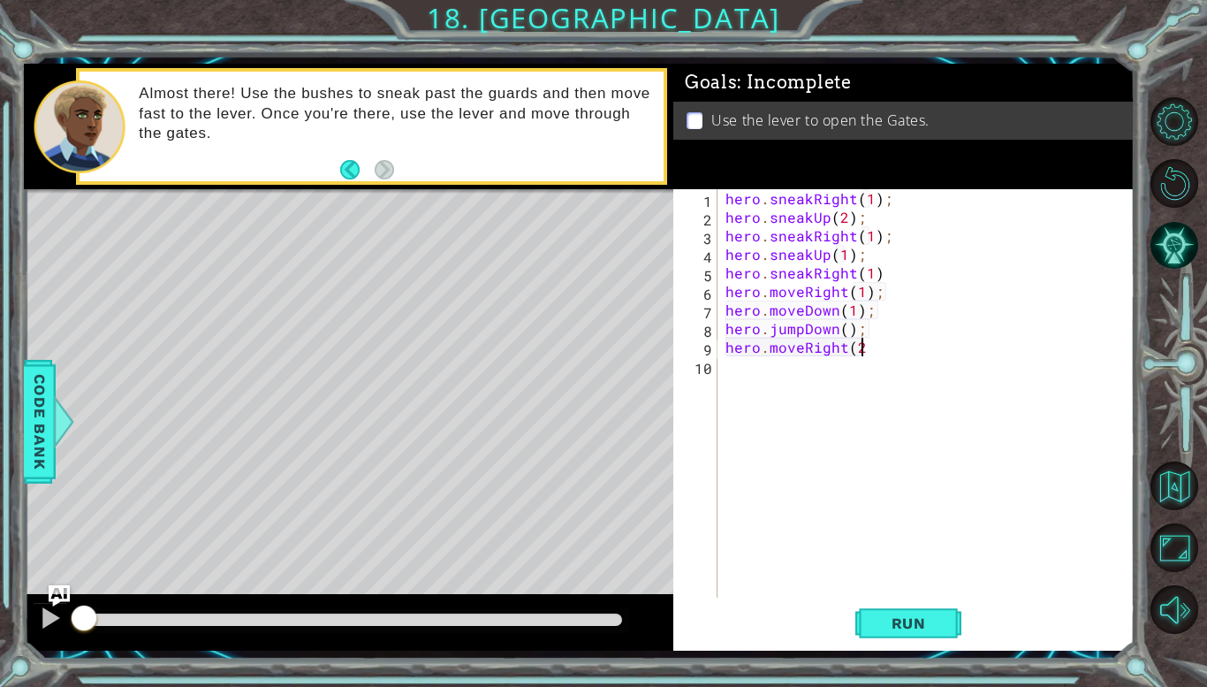
type textarea "hero.moveRight(2)"
type textarea "hero.jumpUp"
type textarea "hero.moveUp(1);"
click at [916, 620] on span "Run" at bounding box center [909, 623] width 70 height 18
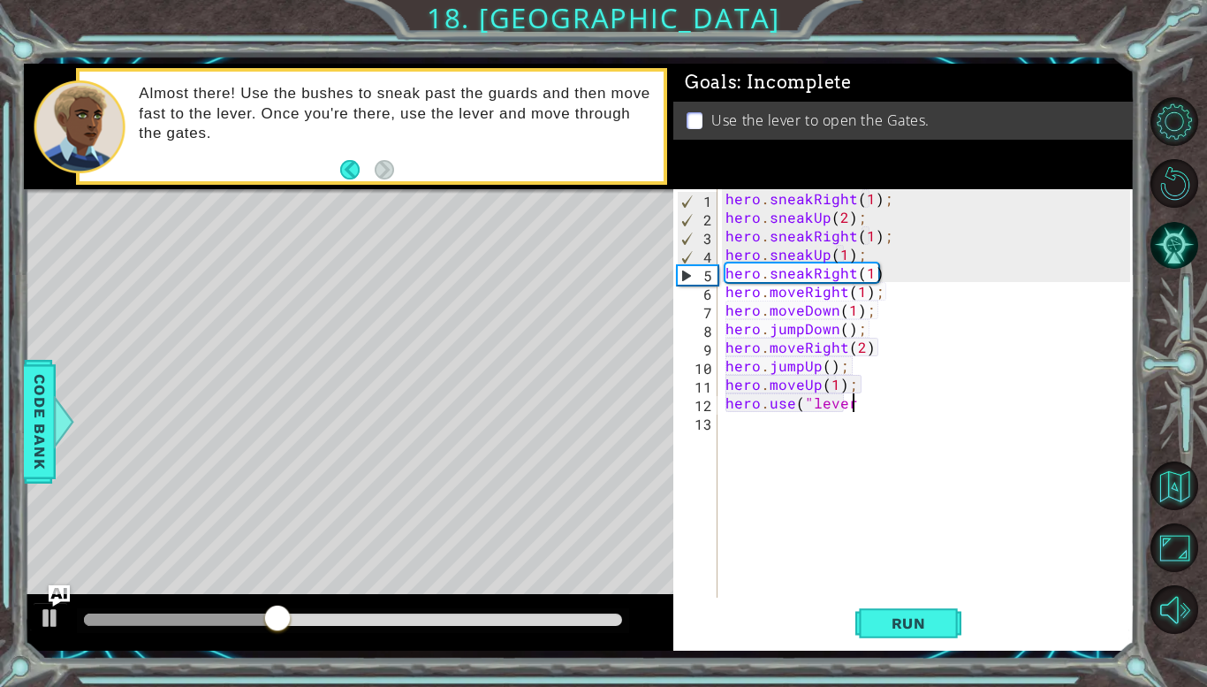
scroll to position [0, 7]
type textarea "hero.use("lever")"
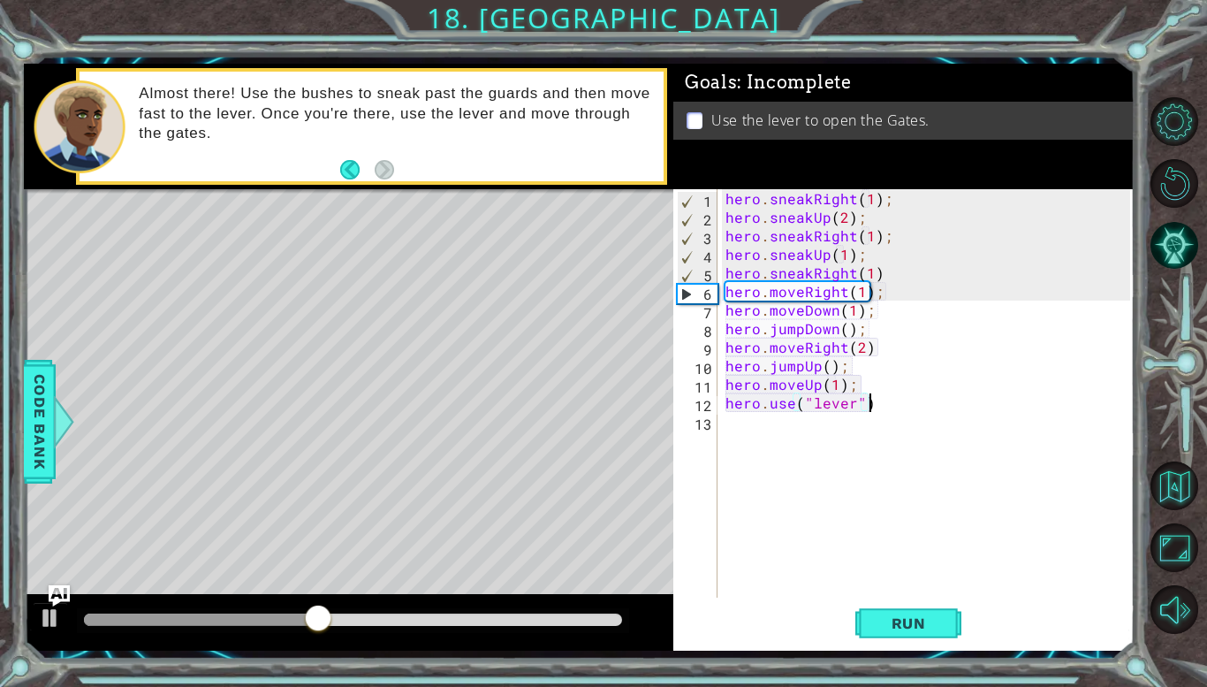
click at [838, 429] on div "hero . sneakRight ( 1 ) ; hero . sneakUp ( 2 ) ; hero . sneakRight ( 1 ) ; hero…" at bounding box center [930, 411] width 417 height 445
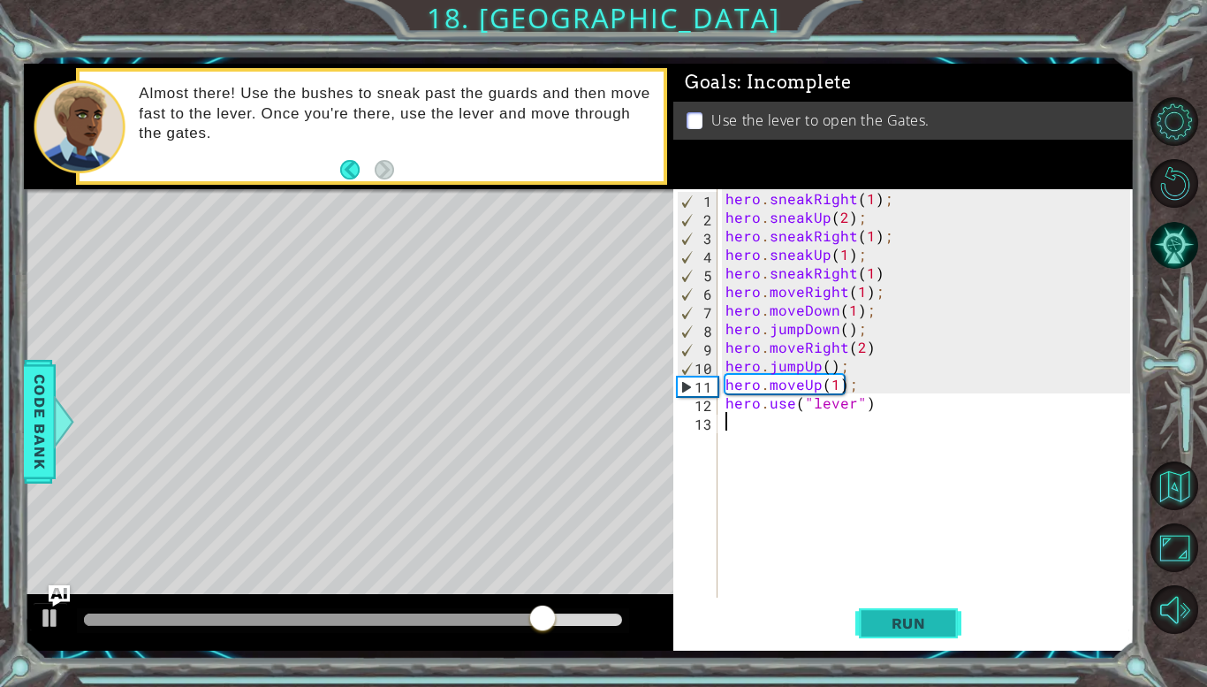
click at [907, 633] on button "Run" at bounding box center [908, 623] width 106 height 46
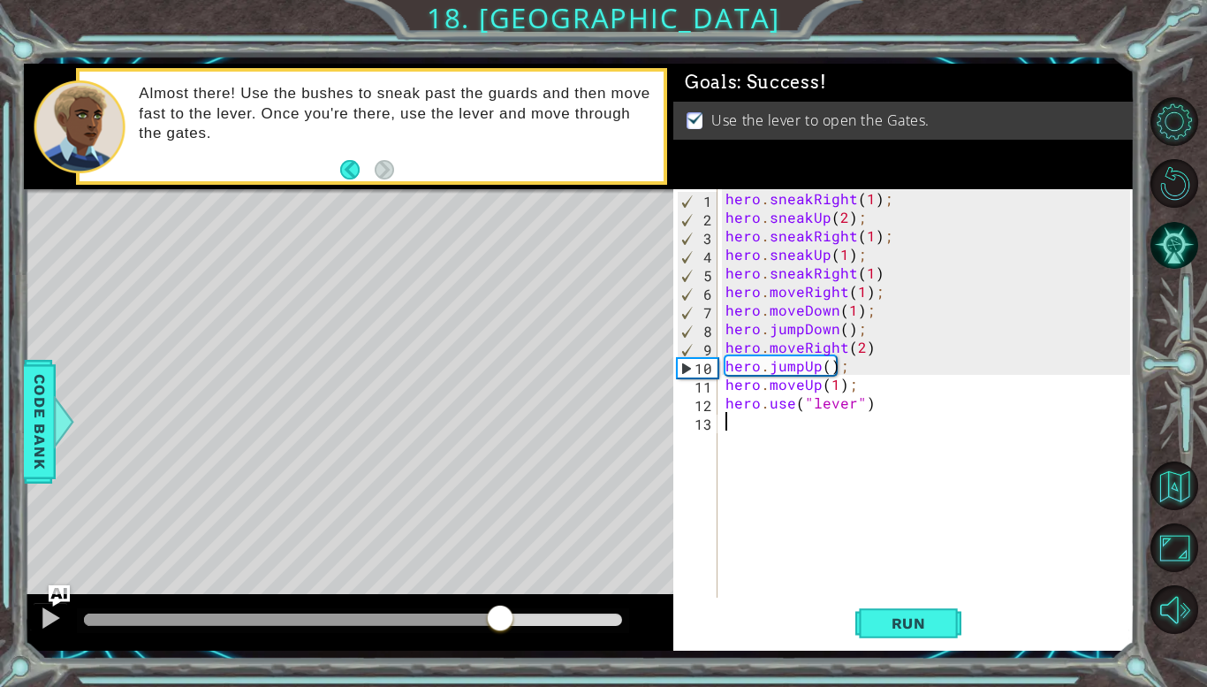
drag, startPoint x: 178, startPoint y: 606, endPoint x: 513, endPoint y: 604, distance: 334.0
click at [563, 611] on div at bounding box center [353, 620] width 552 height 25
click at [931, 625] on span "Run" at bounding box center [909, 623] width 70 height 18
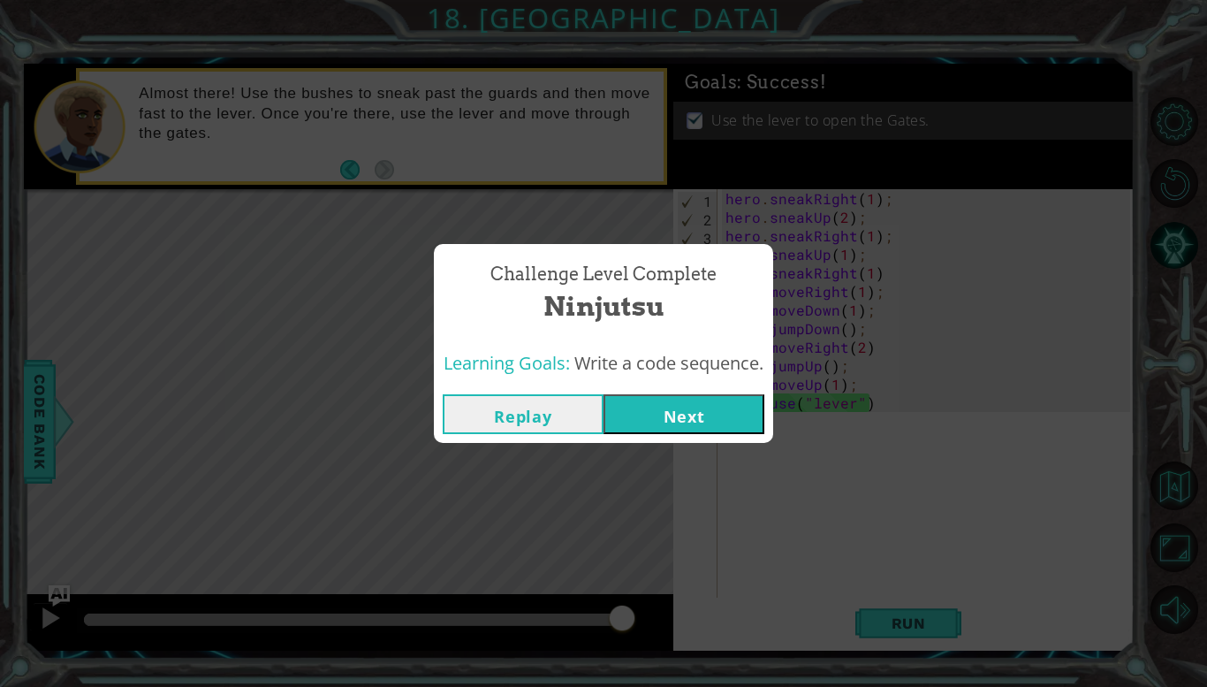
click at [649, 421] on button "Next" at bounding box center [684, 414] width 161 height 40
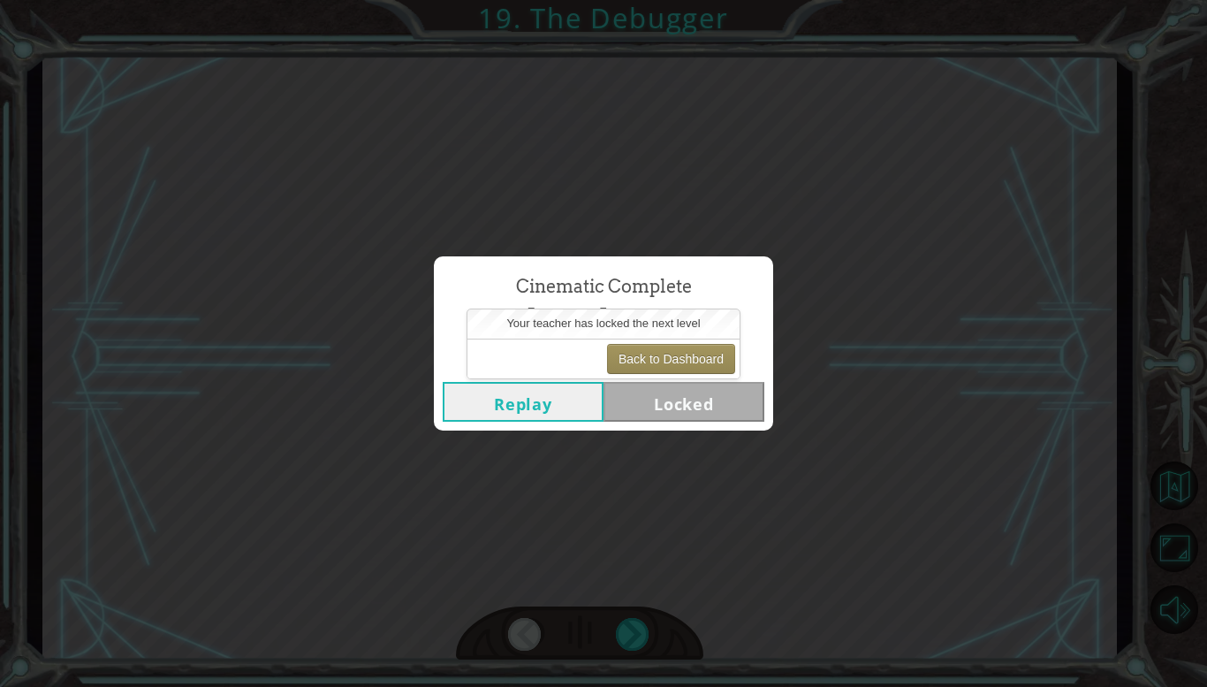
click at [676, 276] on span "Cinematic Complete" at bounding box center [604, 287] width 176 height 26
click at [654, 346] on button "Back to Dashboard" at bounding box center [671, 359] width 128 height 30
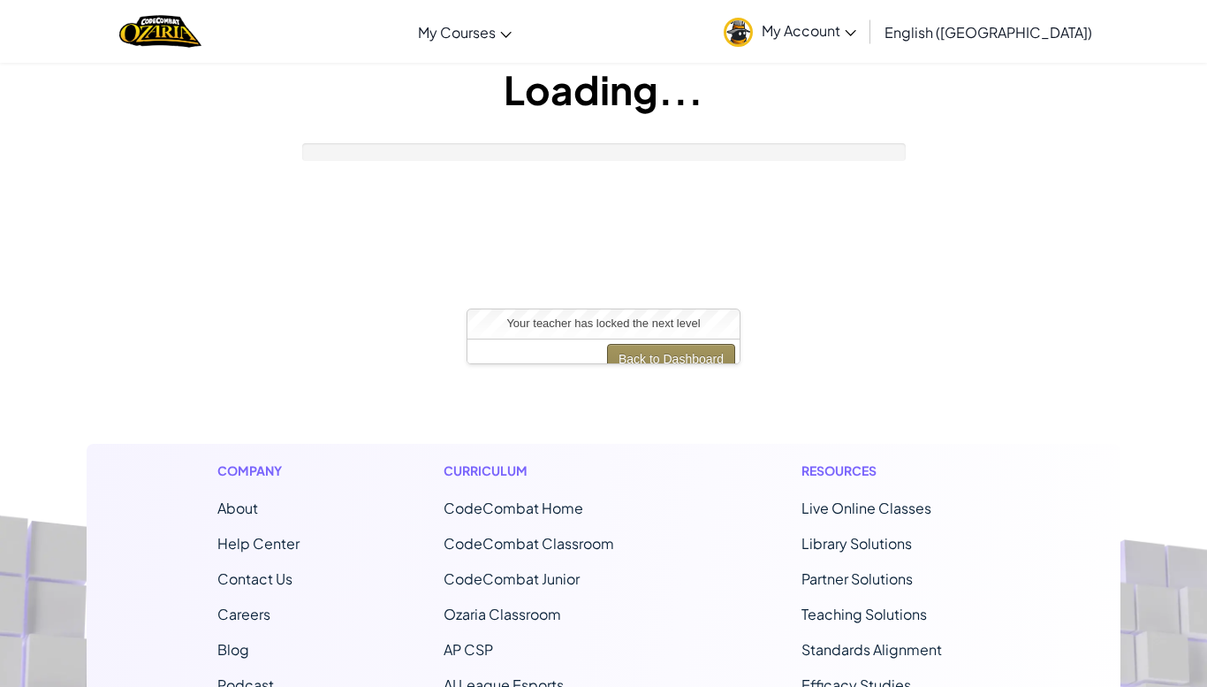
click at [654, 346] on ul "Your teacher has locked the next level Back to Dashboard" at bounding box center [604, 336] width 274 height 57
